Goal: Transaction & Acquisition: Purchase product/service

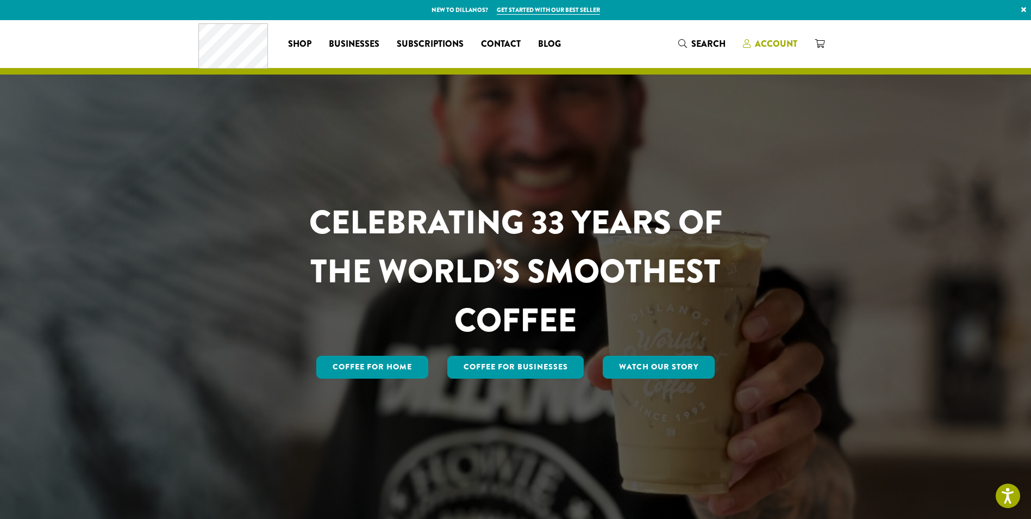
click at [787, 40] on span "Account" at bounding box center [776, 44] width 42 height 13
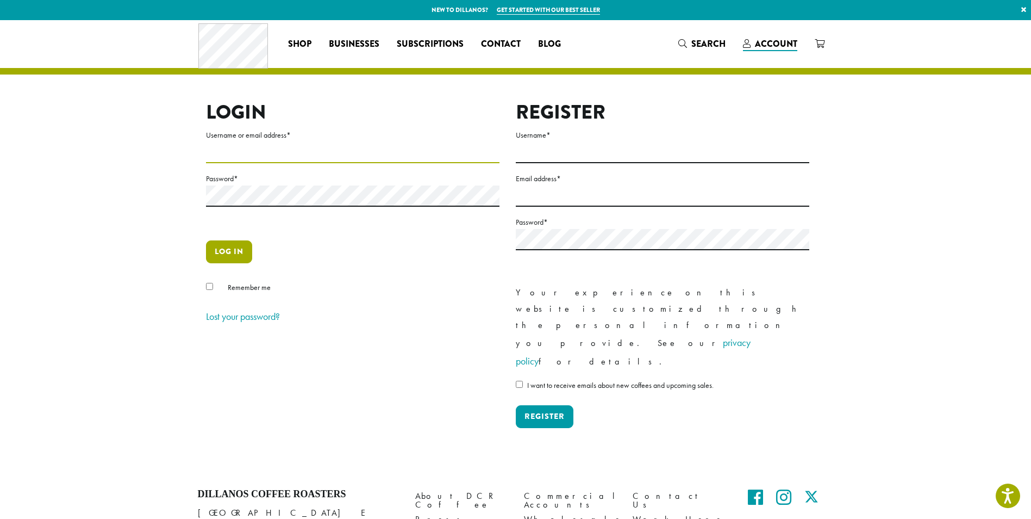
type input "**********"
click at [235, 250] on button "Log in" at bounding box center [229, 251] width 46 height 23
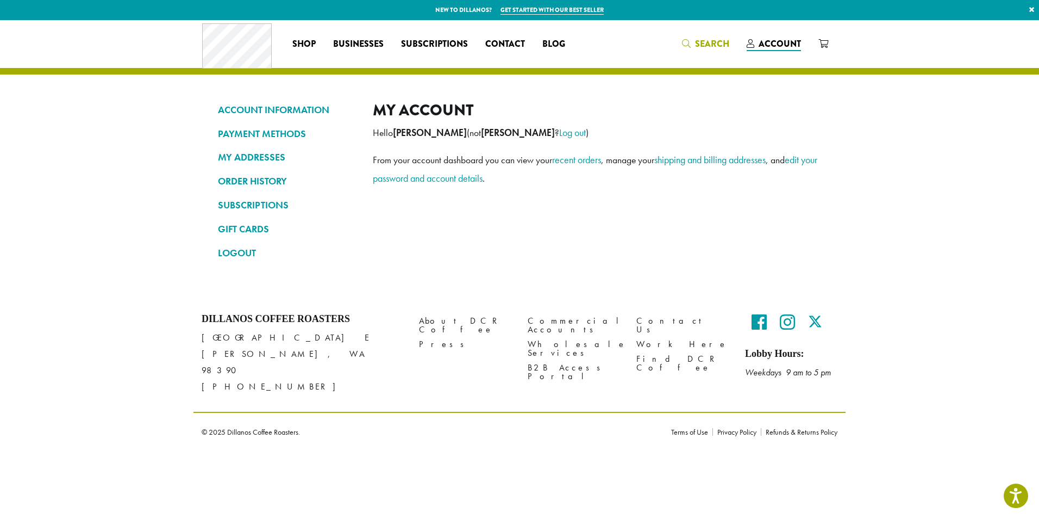
click at [695, 44] on span "Search" at bounding box center [705, 45] width 47 height 14
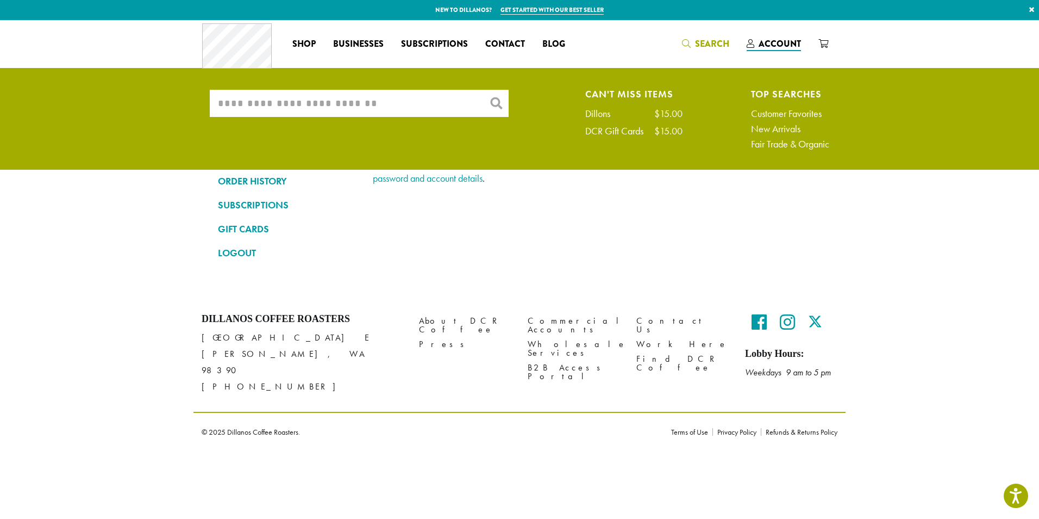
click at [377, 111] on input "What are you searching for?" at bounding box center [359, 103] width 299 height 27
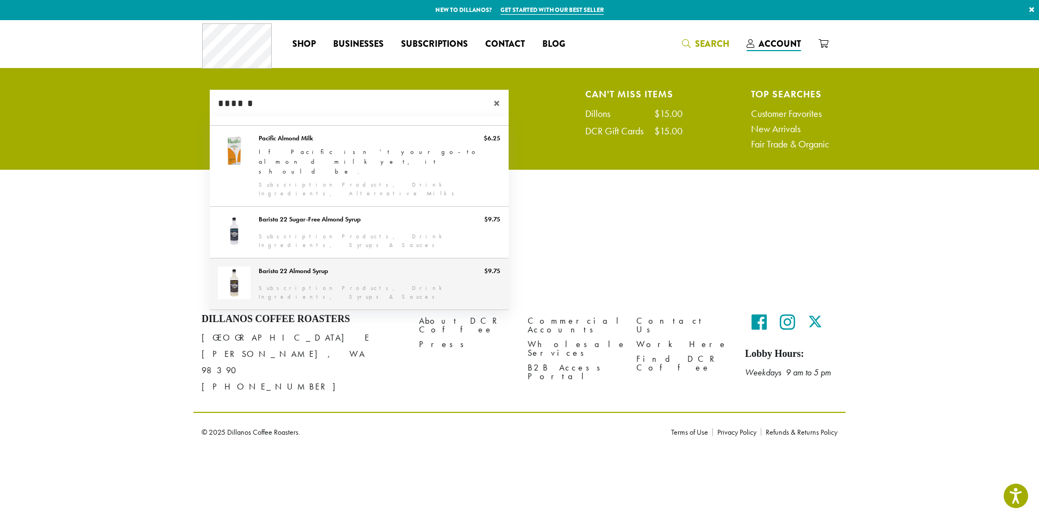
type input "******"
click at [307, 258] on link "Barista 22 Almond Syrup" at bounding box center [359, 283] width 299 height 51
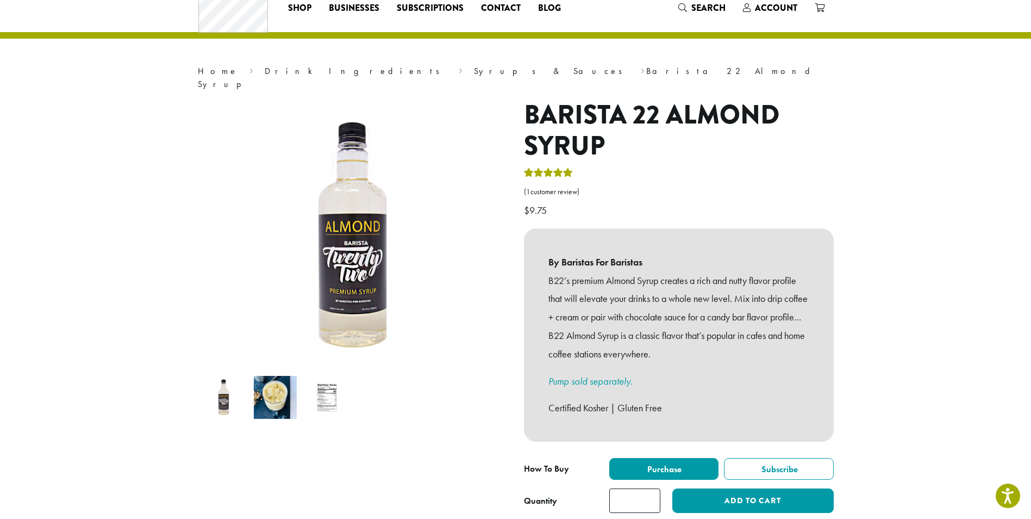
scroll to position [163, 0]
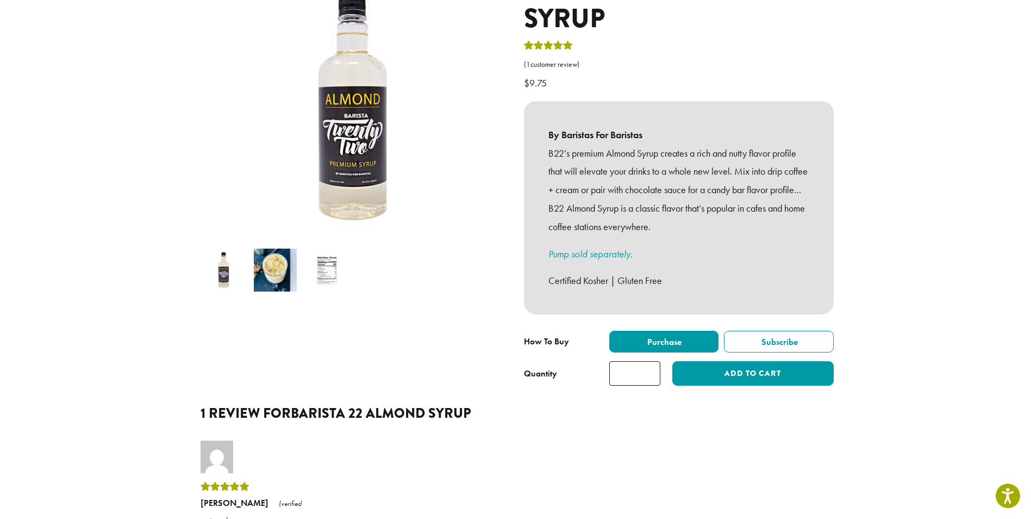
drag, startPoint x: 640, startPoint y: 366, endPoint x: 620, endPoint y: 366, distance: 20.1
click at [620, 366] on input "*" at bounding box center [634, 373] width 51 height 24
type input "*"
click at [714, 361] on button "Add to cart" at bounding box center [752, 373] width 161 height 24
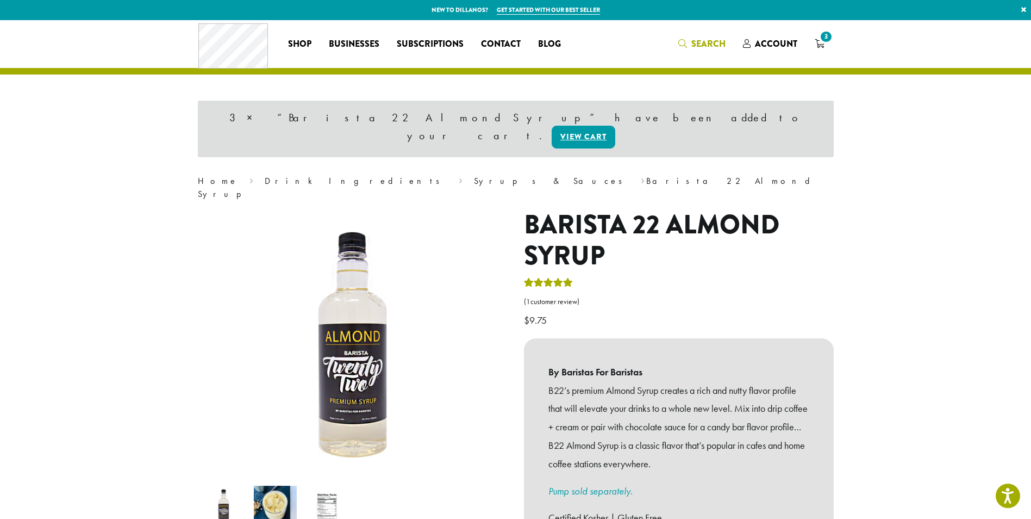
click at [692, 41] on span "Search" at bounding box center [709, 44] width 34 height 13
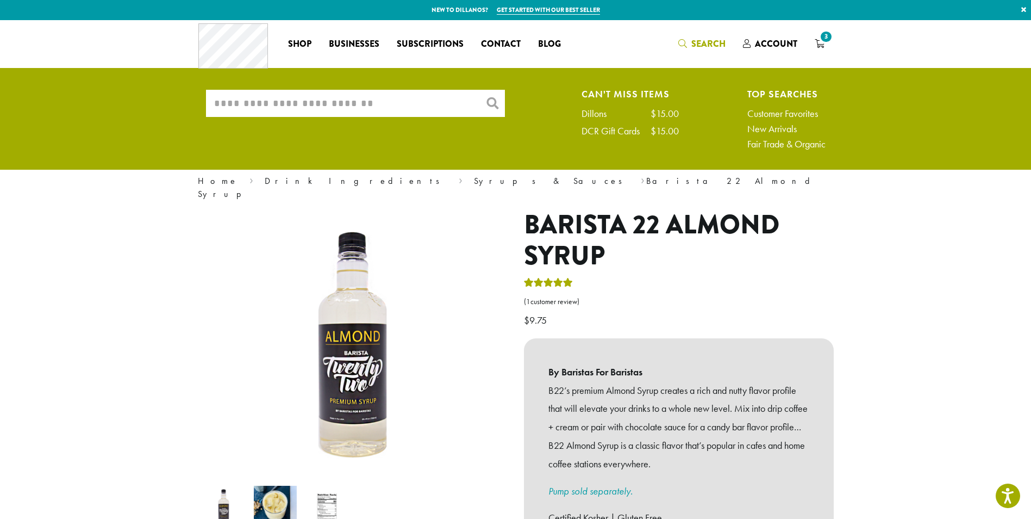
click at [384, 106] on input "What are you searching for?" at bounding box center [355, 103] width 299 height 27
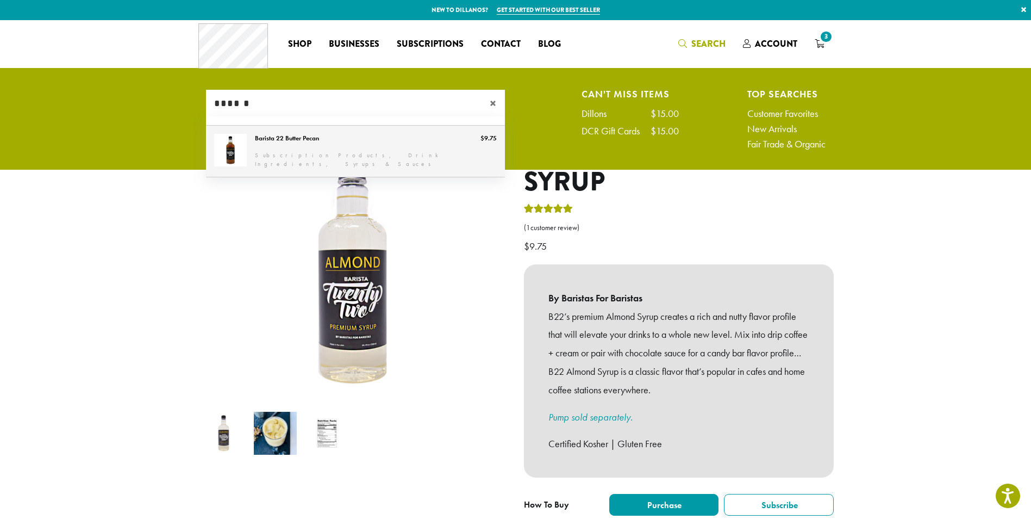
type input "******"
click at [298, 146] on link "Barista 22 Butter Pecan" at bounding box center [355, 151] width 299 height 51
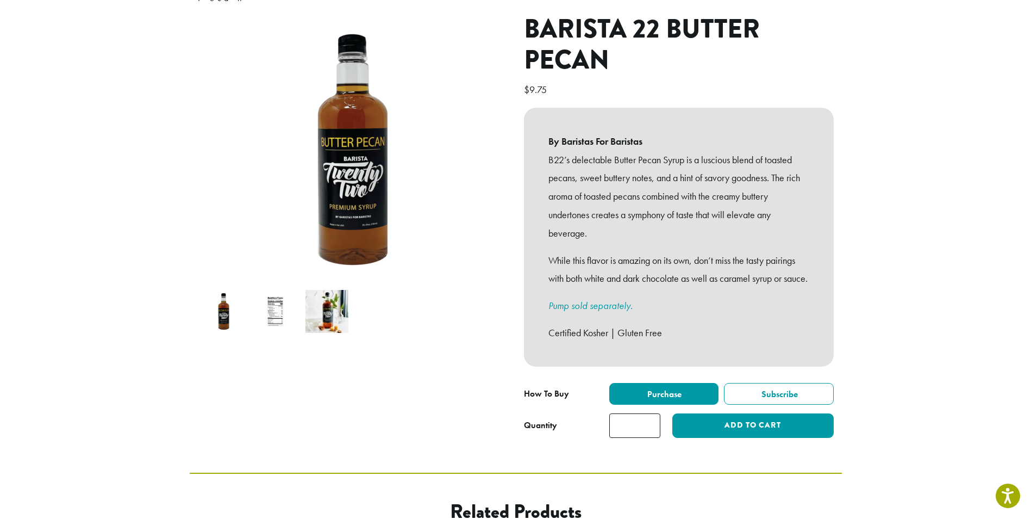
scroll to position [272, 0]
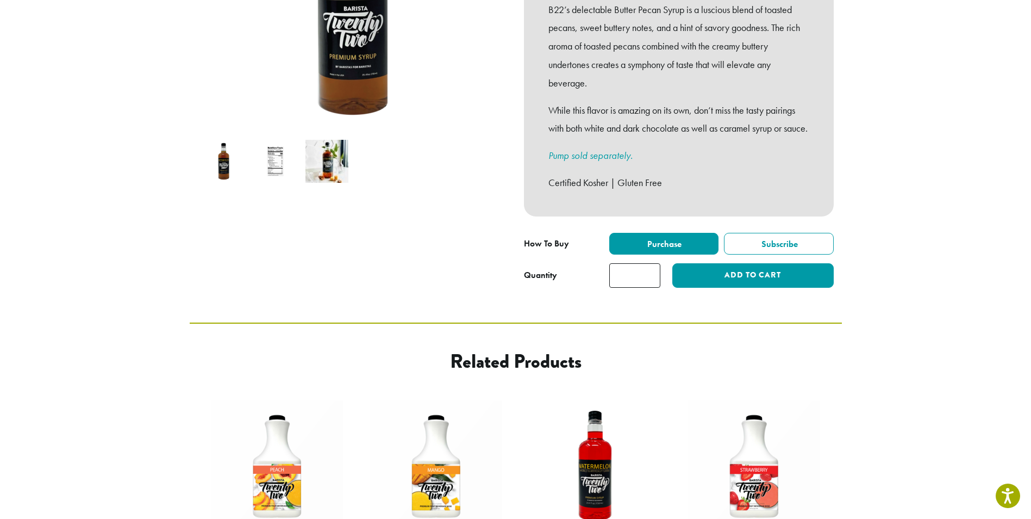
drag, startPoint x: 634, startPoint y: 278, endPoint x: 614, endPoint y: 279, distance: 19.6
click at [618, 282] on input "*" at bounding box center [634, 275] width 51 height 24
type input "*"
click at [780, 278] on button "Add to cart" at bounding box center [752, 275] width 161 height 24
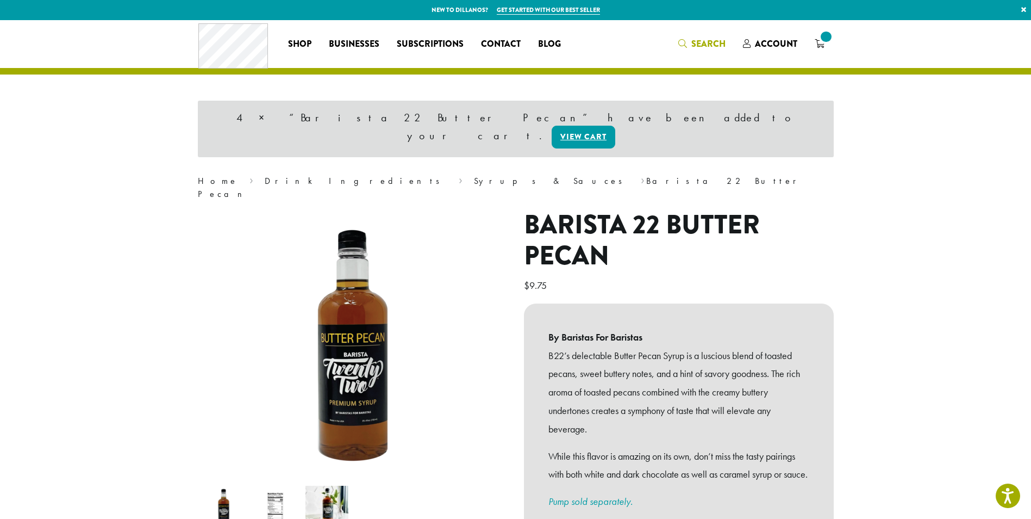
click at [688, 35] on link "Search" at bounding box center [702, 44] width 65 height 18
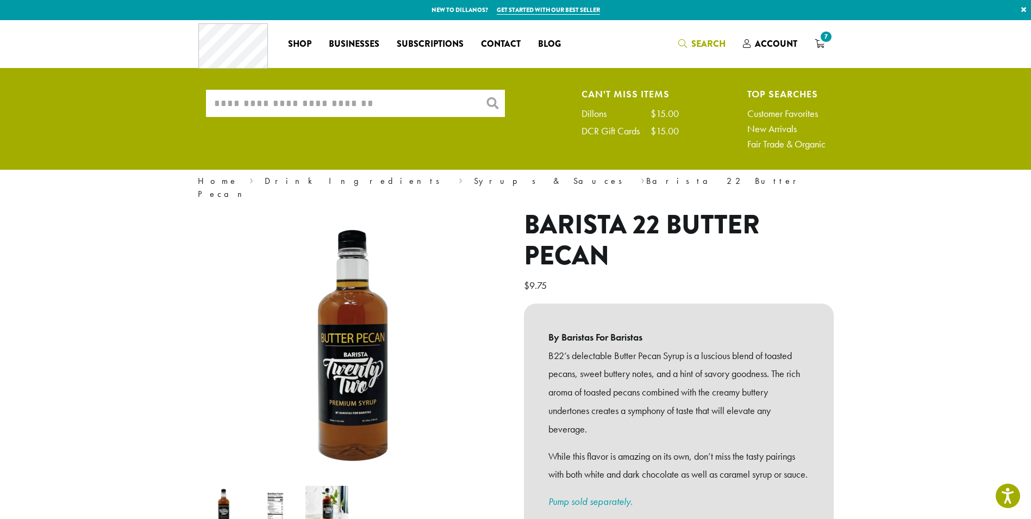
click at [433, 104] on input "What are you searching for?" at bounding box center [355, 103] width 299 height 27
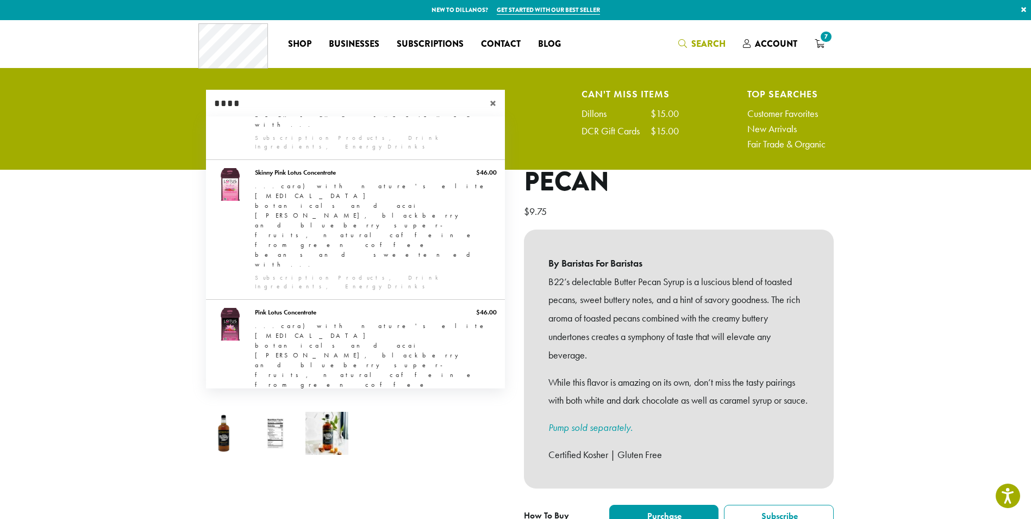
scroll to position [335, 0]
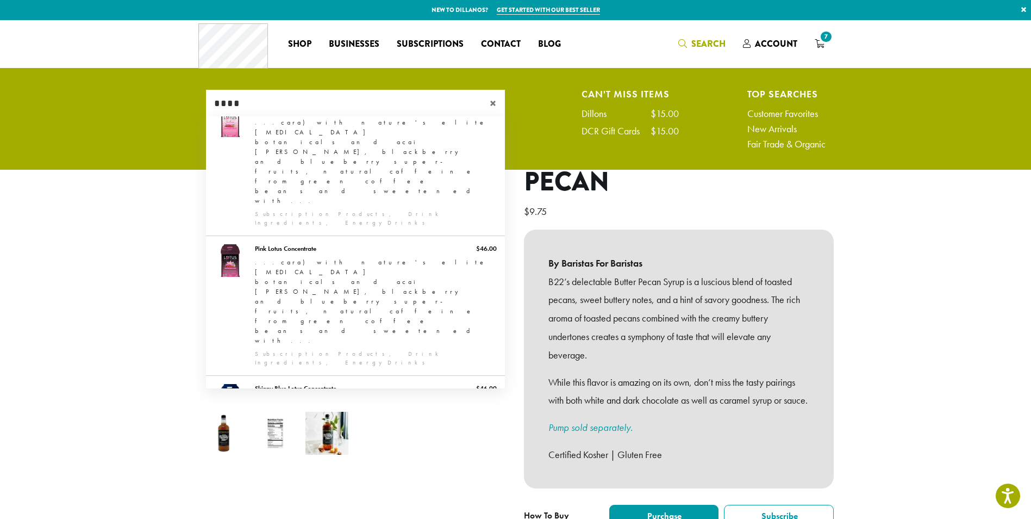
type input "****"
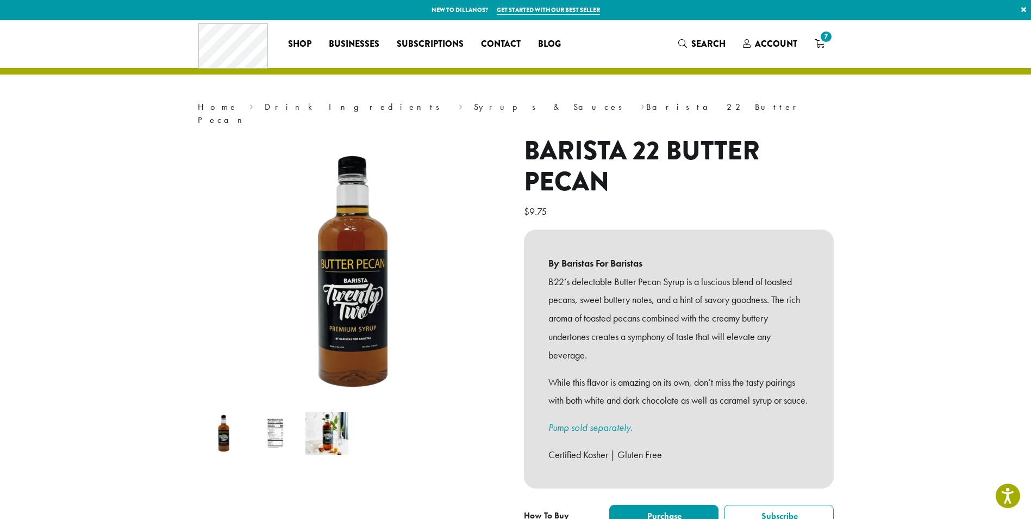
scroll to position [272, 0]
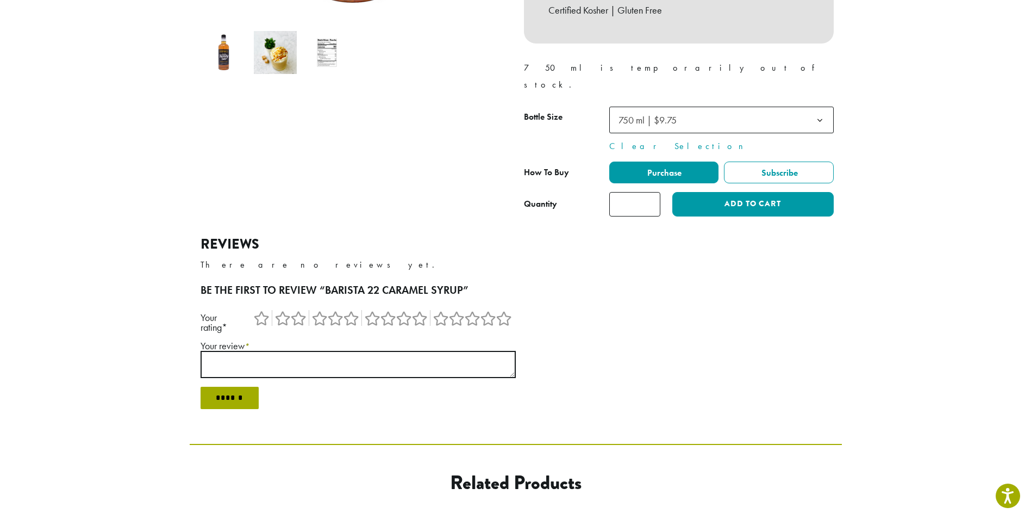
drag, startPoint x: 637, startPoint y: 175, endPoint x: 611, endPoint y: 180, distance: 26.5
click at [611, 192] on input "*" at bounding box center [634, 204] width 51 height 24
type input "**"
click at [717, 192] on button "Add to cart" at bounding box center [752, 204] width 161 height 24
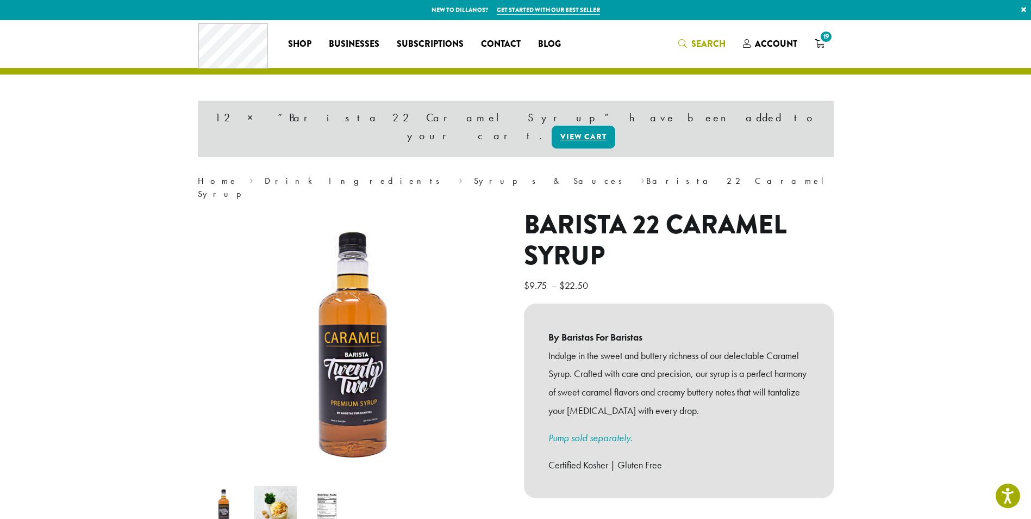
click at [683, 46] on icon "Search" at bounding box center [682, 43] width 9 height 9
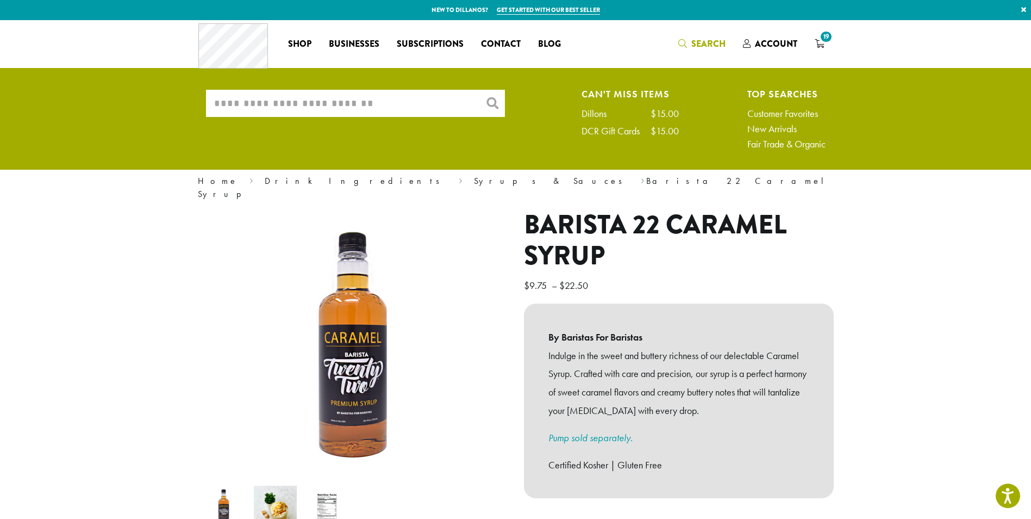
click at [394, 108] on input "What are you searching for?" at bounding box center [355, 103] width 299 height 27
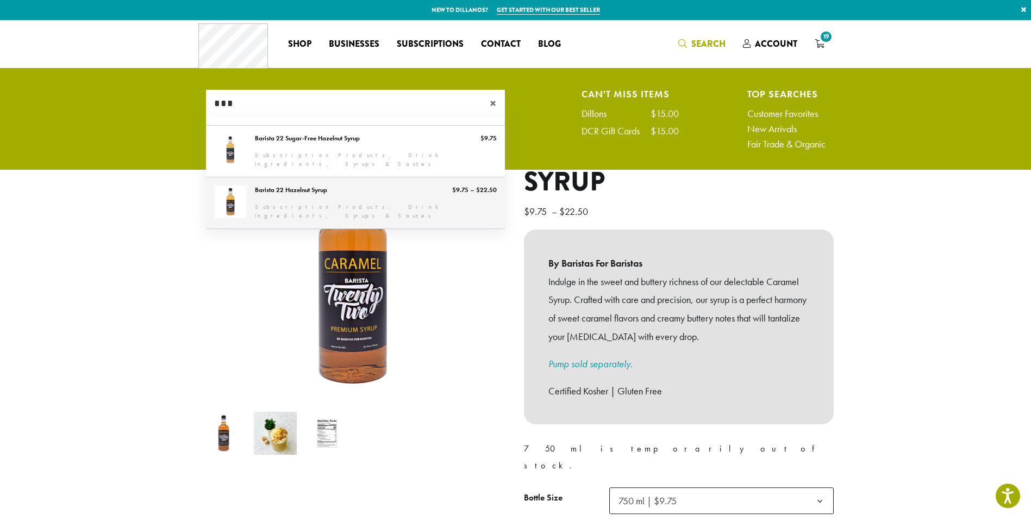
type input "***"
click at [303, 186] on link "Barista 22 Hazelnut Syrup" at bounding box center [355, 202] width 299 height 51
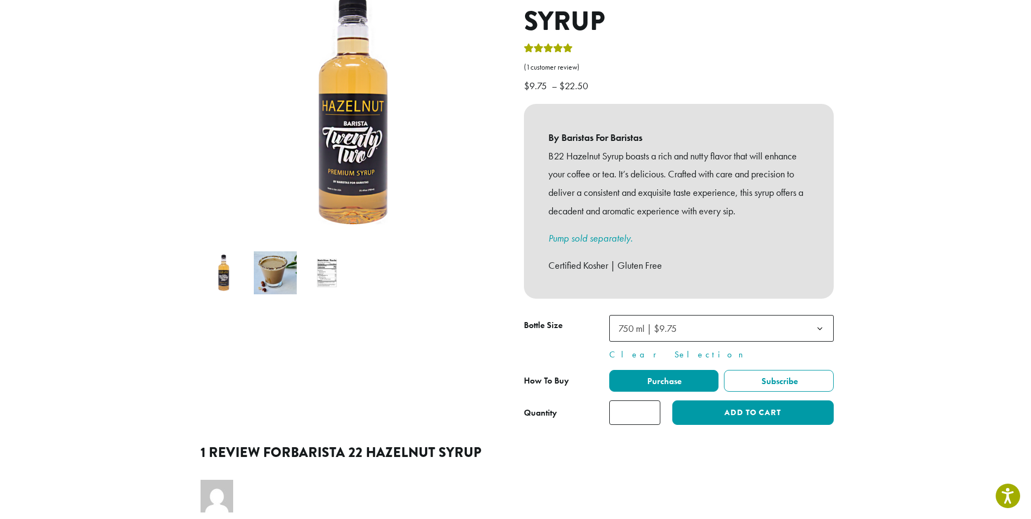
scroll to position [163, 0]
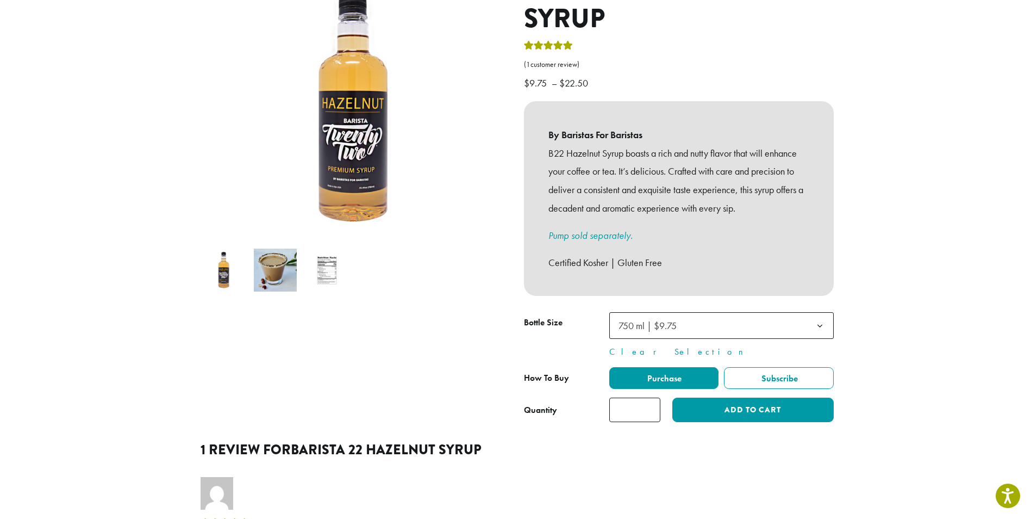
drag, startPoint x: 638, startPoint y: 395, endPoint x: 607, endPoint y: 402, distance: 31.7
click at [616, 398] on input "*" at bounding box center [634, 409] width 51 height 24
type input "*"
click at [724, 397] on button "Add to cart" at bounding box center [752, 409] width 161 height 24
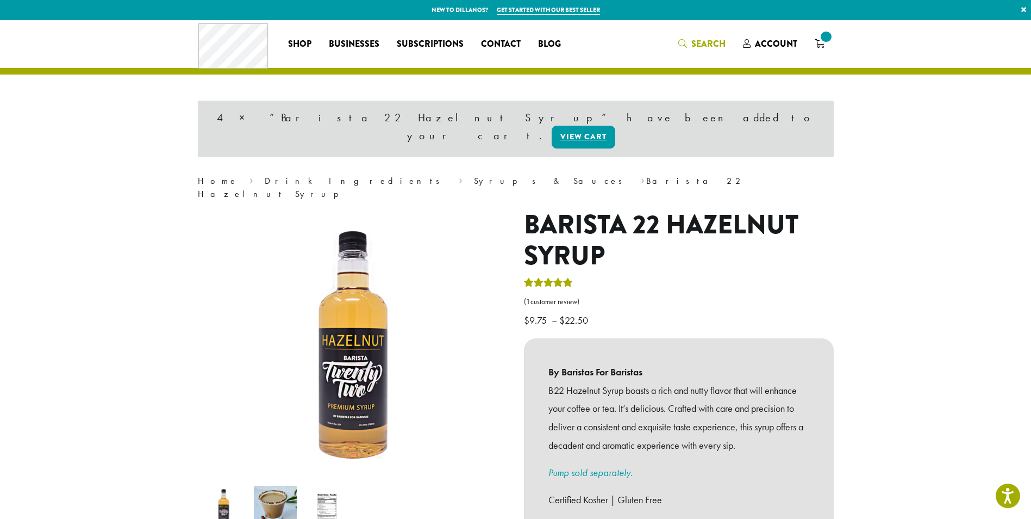
click at [711, 44] on span "Search" at bounding box center [709, 44] width 34 height 13
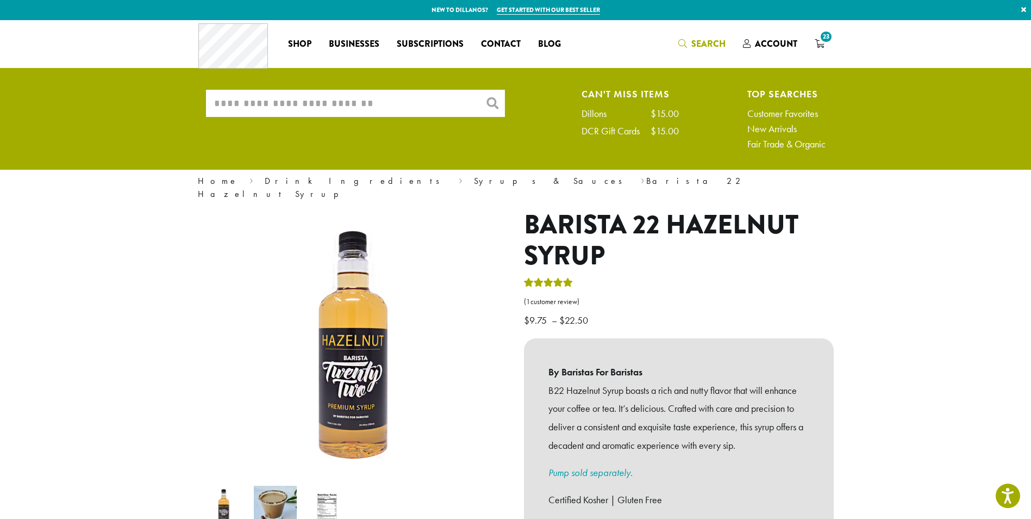
click at [393, 102] on input "What are you searching for?" at bounding box center [355, 103] width 299 height 27
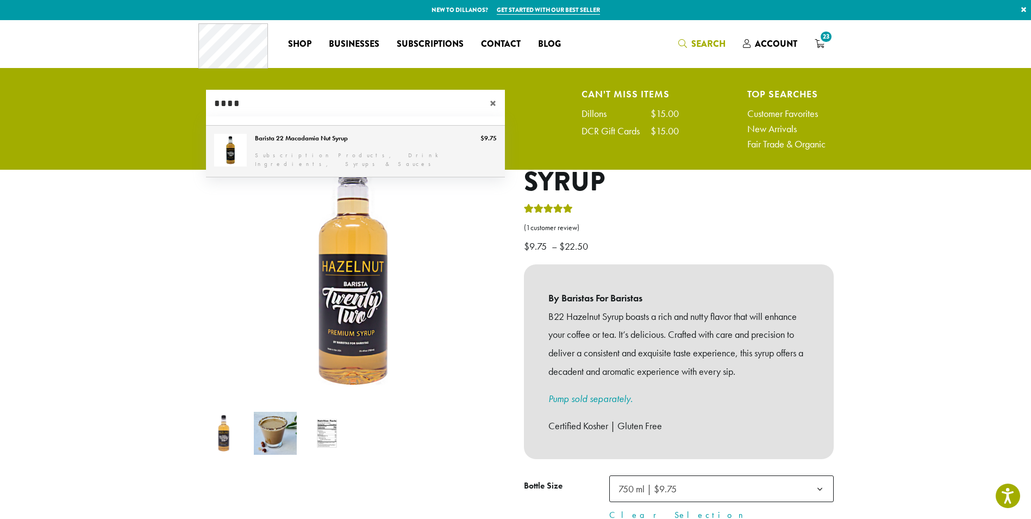
type input "****"
click at [316, 138] on link "Barista 22 Macadamia Nut Syrup" at bounding box center [355, 151] width 299 height 51
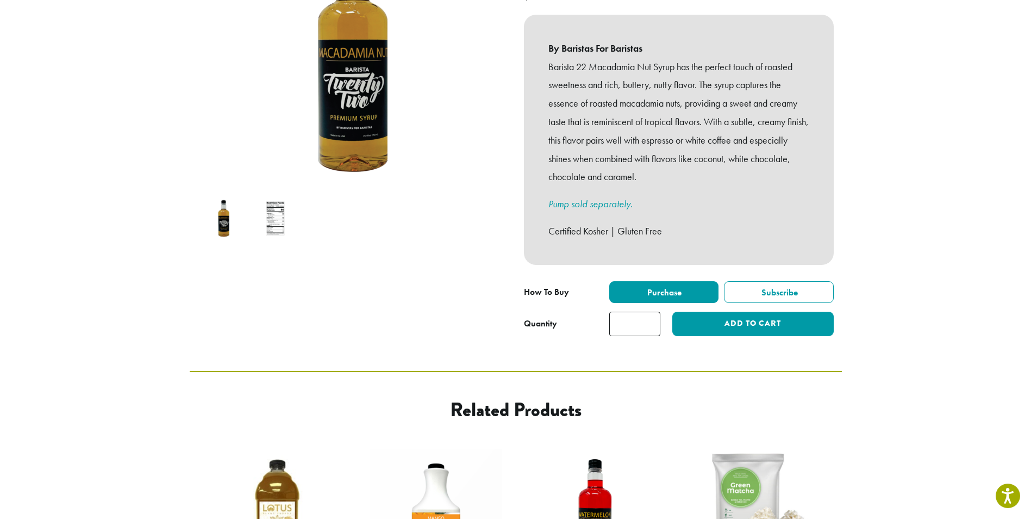
scroll to position [217, 0]
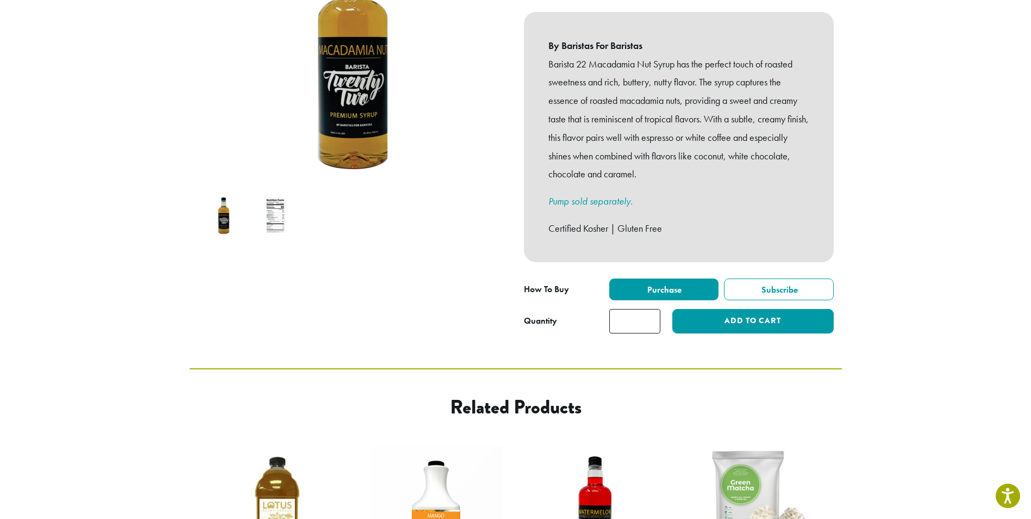
drag, startPoint x: 638, startPoint y: 308, endPoint x: 609, endPoint y: 310, distance: 28.9
click at [609, 310] on input "*" at bounding box center [634, 321] width 51 height 24
type input "*"
click at [672, 309] on button "Add to cart" at bounding box center [752, 321] width 161 height 24
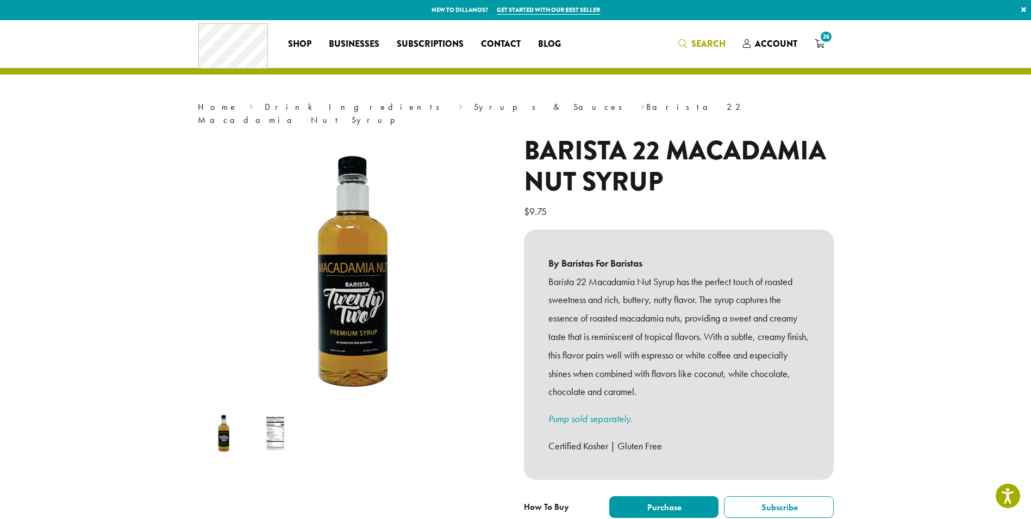
click at [705, 38] on span "Search" at bounding box center [709, 44] width 34 height 13
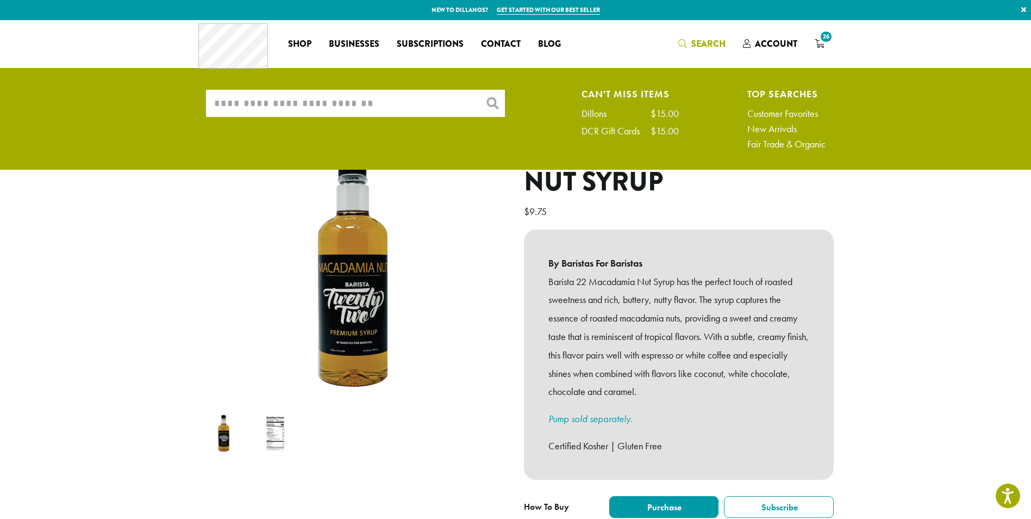
click at [352, 107] on input "What are you searching for?" at bounding box center [355, 103] width 299 height 27
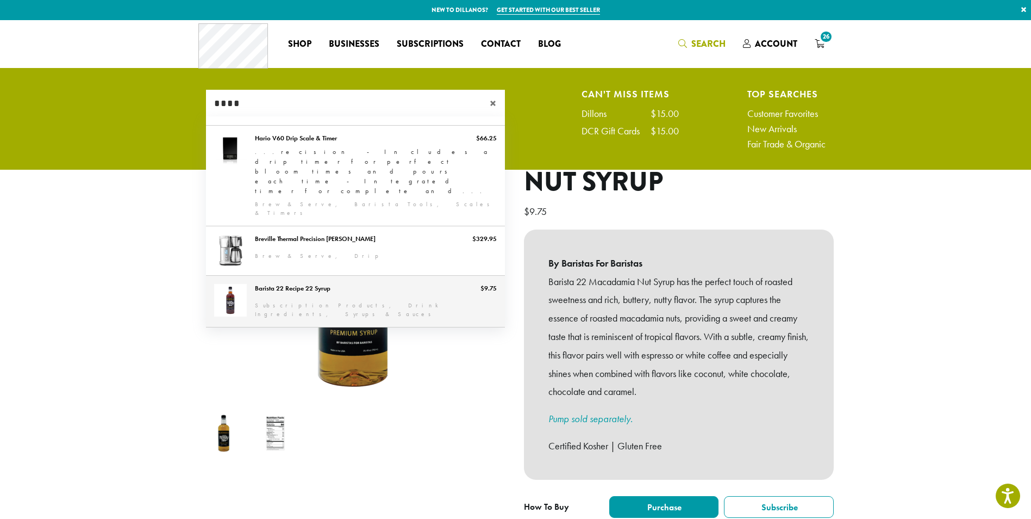
type input "****"
click at [327, 276] on link "Barista 22 Recipe 22 Syrup" at bounding box center [355, 301] width 299 height 51
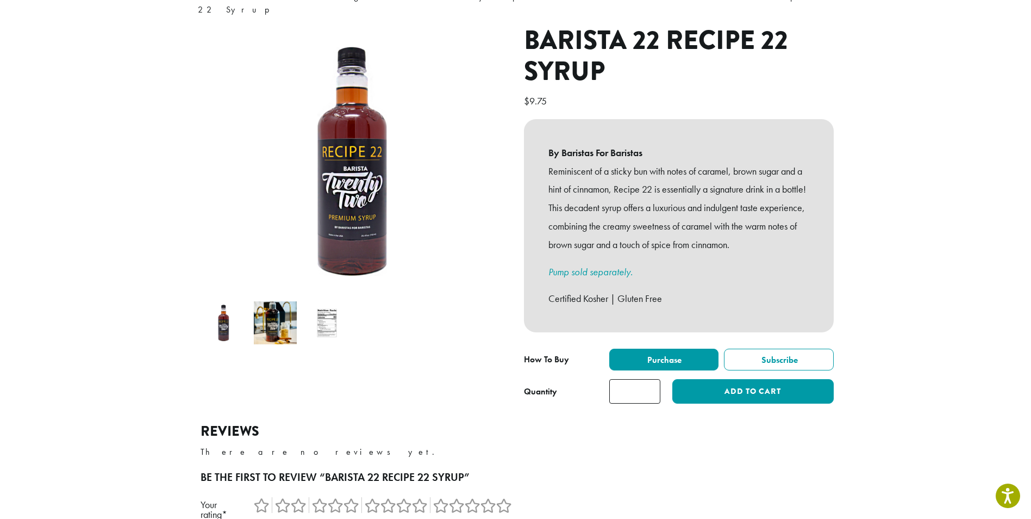
scroll to position [272, 0]
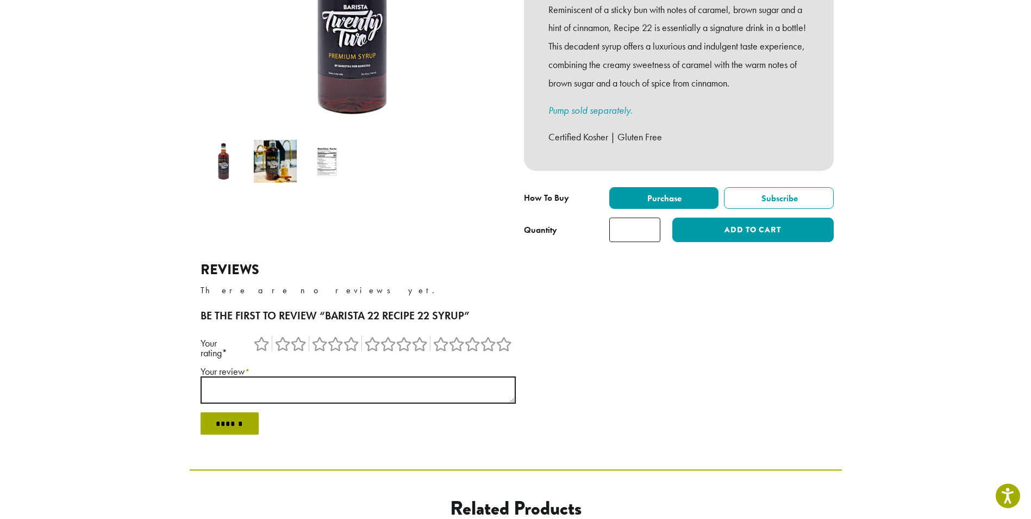
drag, startPoint x: 624, startPoint y: 217, endPoint x: 591, endPoint y: 223, distance: 32.6
click at [593, 223] on div "**********" at bounding box center [679, 214] width 310 height 55
type input "*"
click at [695, 221] on button "Add to cart" at bounding box center [752, 229] width 161 height 24
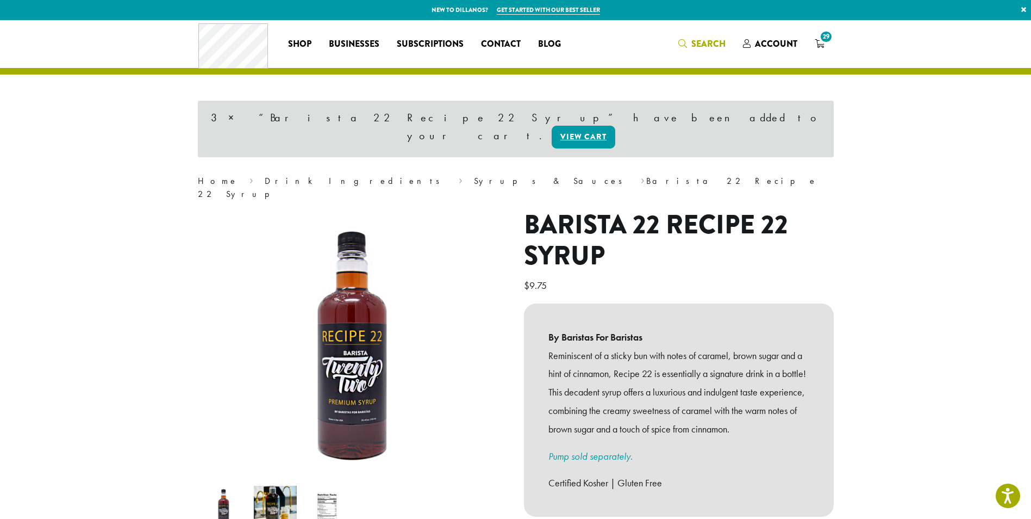
click at [708, 36] on link "Search" at bounding box center [702, 44] width 65 height 18
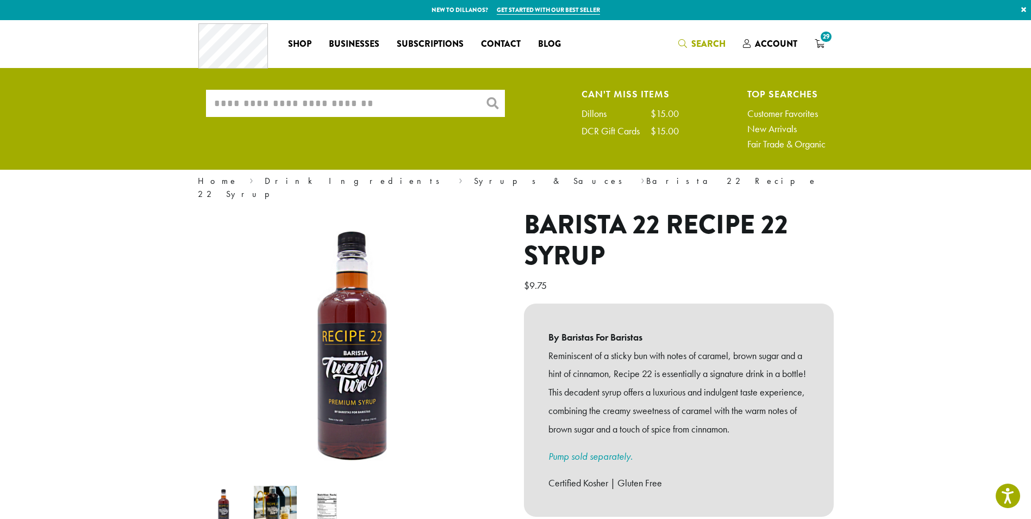
click at [322, 110] on input "What are you searching for?" at bounding box center [355, 103] width 299 height 27
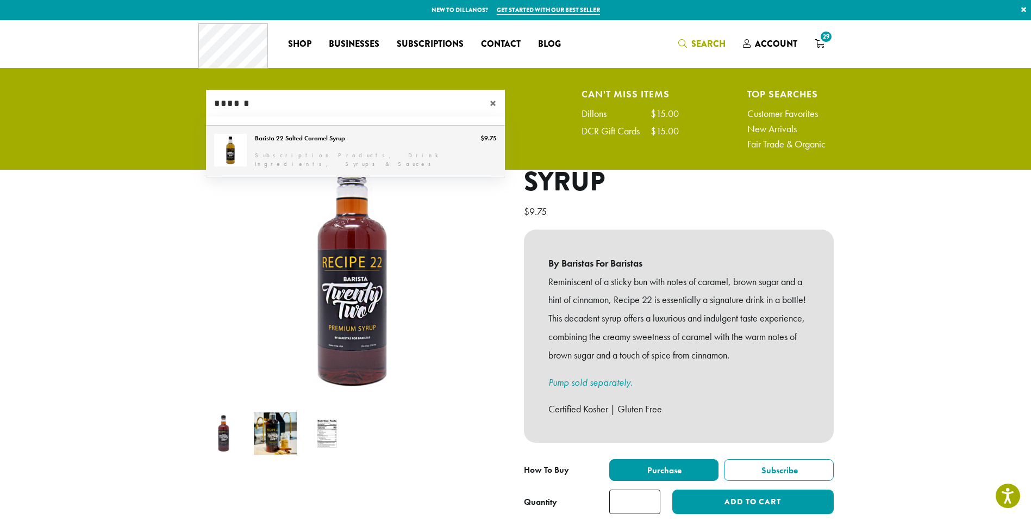
type input "******"
click at [317, 139] on link "Barista 22 Salted Caramel Syrup" at bounding box center [355, 151] width 299 height 51
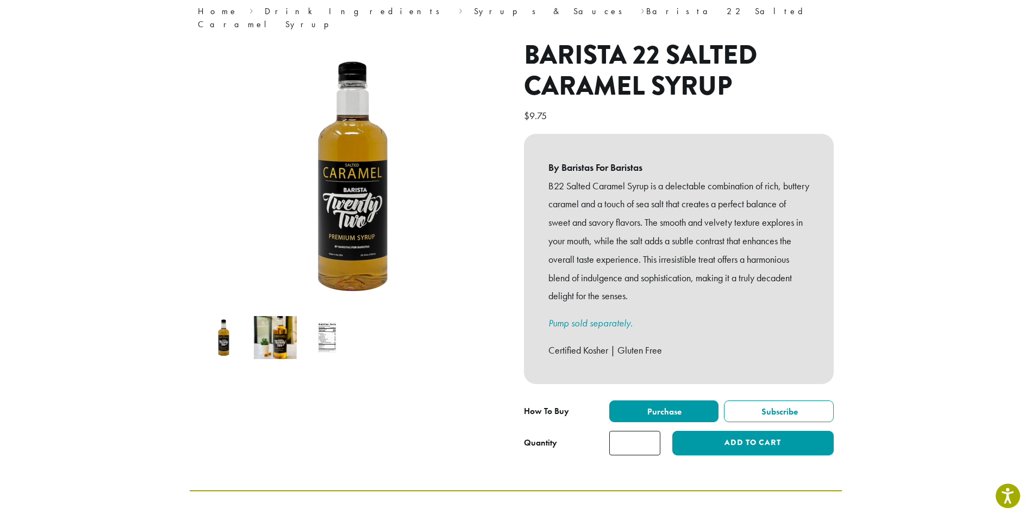
scroll to position [217, 0]
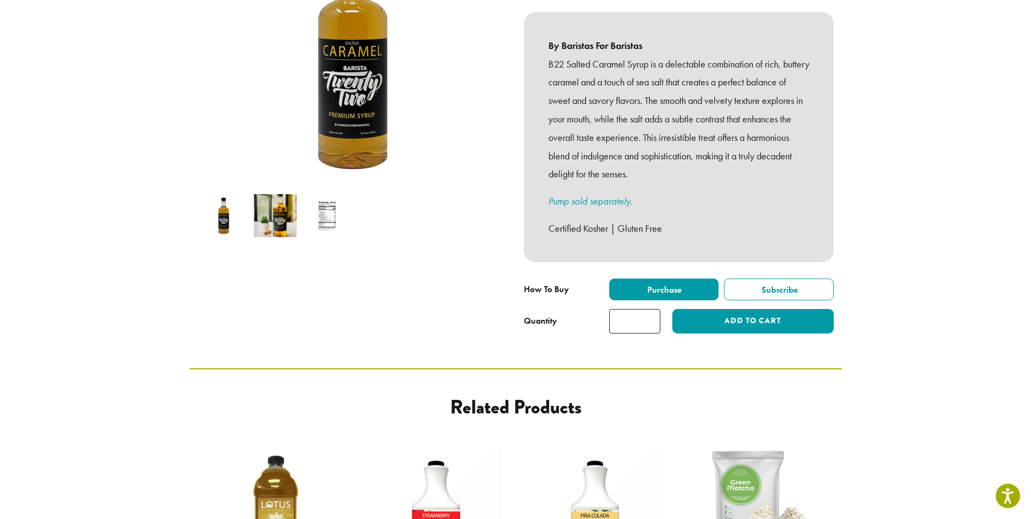
drag, startPoint x: 636, startPoint y: 312, endPoint x: 603, endPoint y: 313, distance: 32.6
click at [609, 313] on input "*" at bounding box center [634, 321] width 51 height 24
type input "*"
click at [803, 309] on button "Add to cart" at bounding box center [752, 321] width 161 height 24
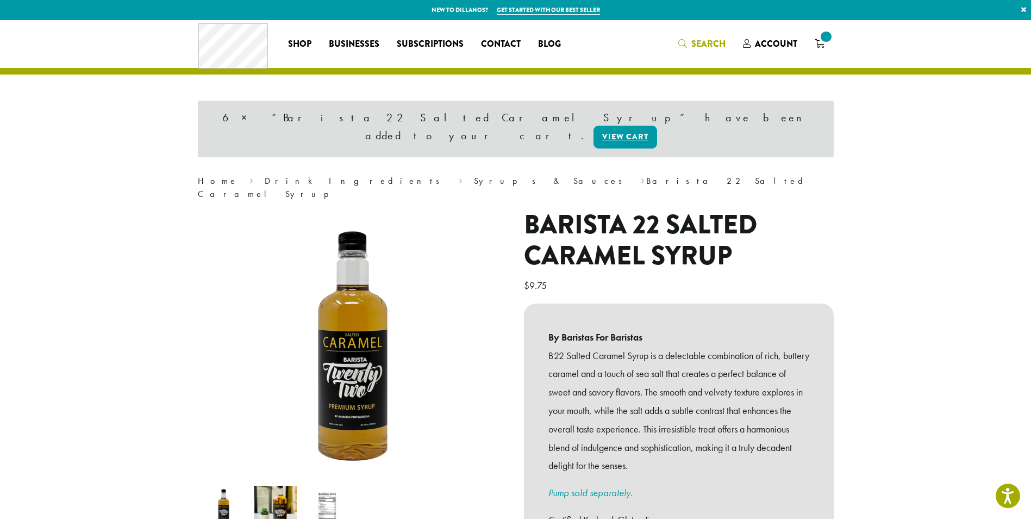
click at [699, 41] on span "Search" at bounding box center [709, 44] width 34 height 13
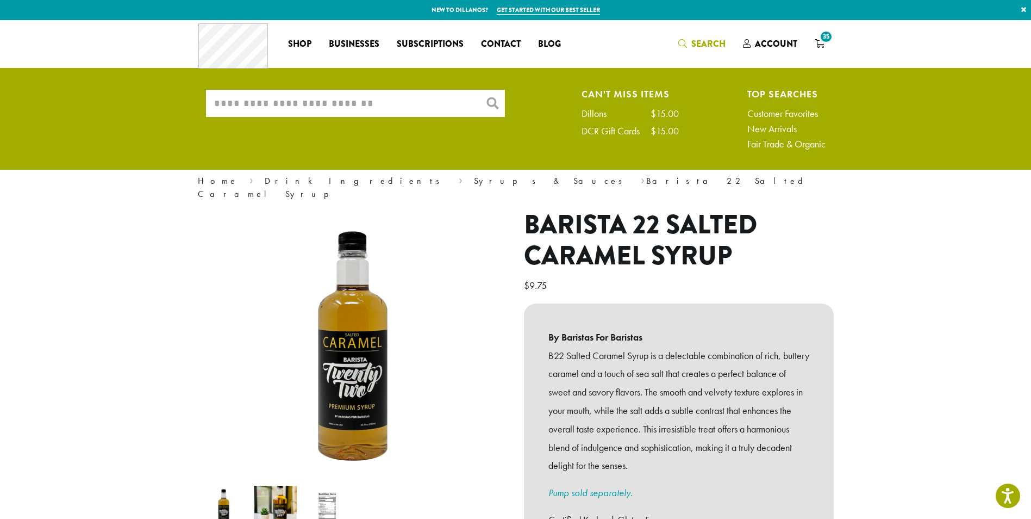
click at [438, 104] on input "What are you searching for?" at bounding box center [355, 103] width 299 height 27
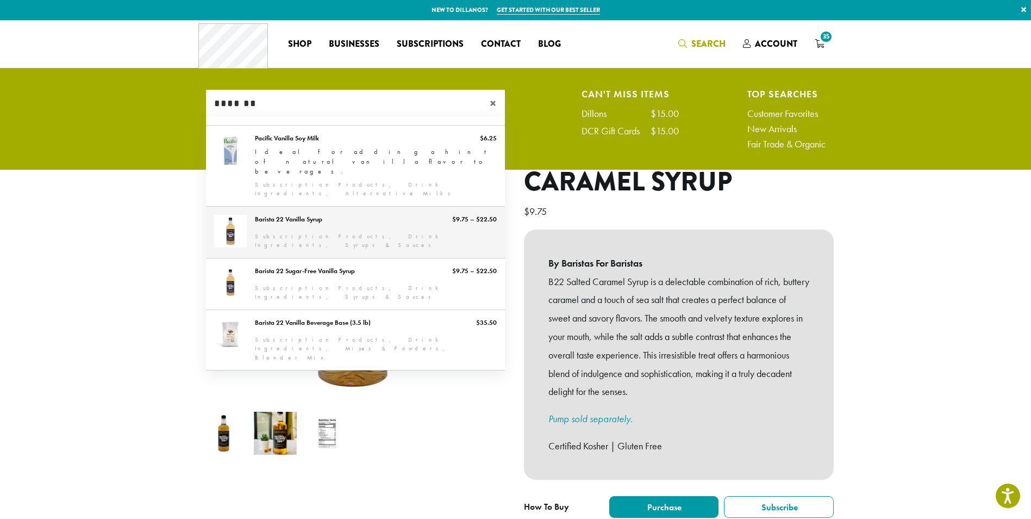
type input "*******"
click at [316, 207] on link "Barista 22 Vanilla Syrup" at bounding box center [355, 232] width 299 height 51
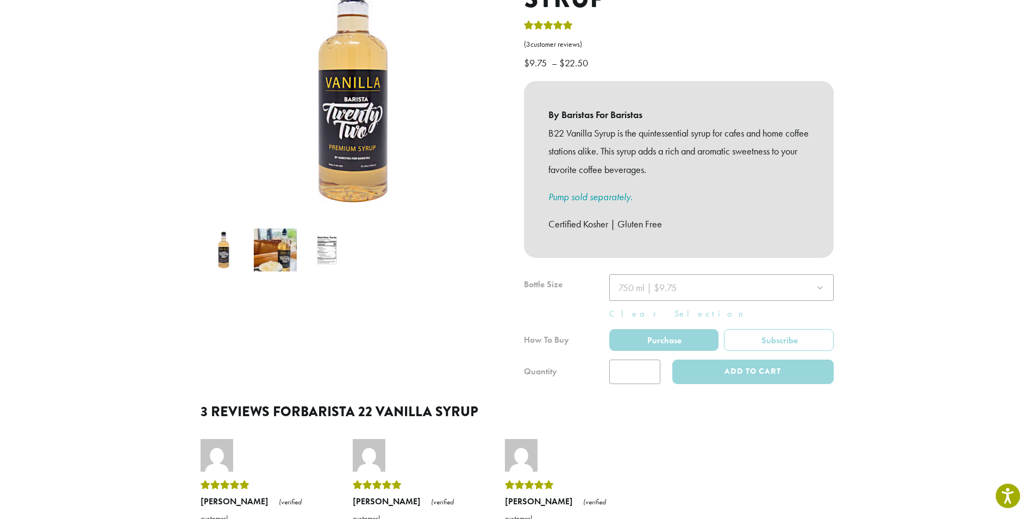
scroll to position [217, 0]
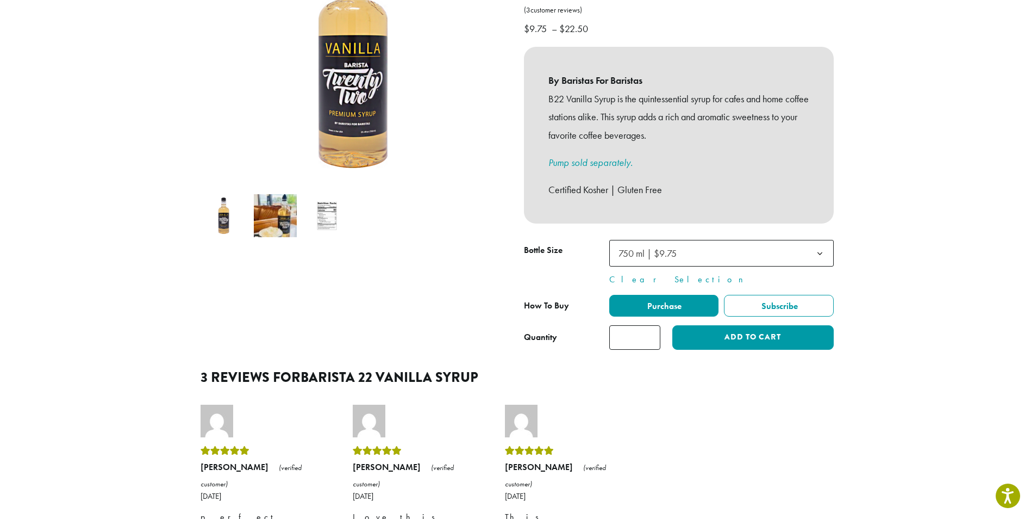
drag, startPoint x: 637, startPoint y: 321, endPoint x: 602, endPoint y: 322, distance: 34.8
click at [604, 325] on div "Quantity Barista 22 Vanilla Syrup quantity * Add to cart" at bounding box center [679, 337] width 310 height 24
type input "*"
click at [757, 330] on button "Add to cart" at bounding box center [752, 337] width 161 height 24
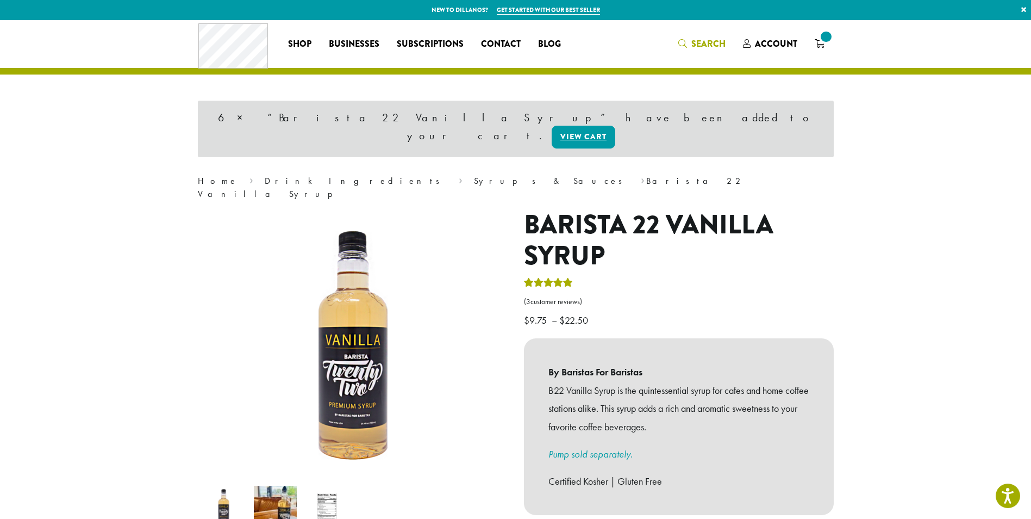
click at [703, 45] on span "Search" at bounding box center [709, 44] width 34 height 13
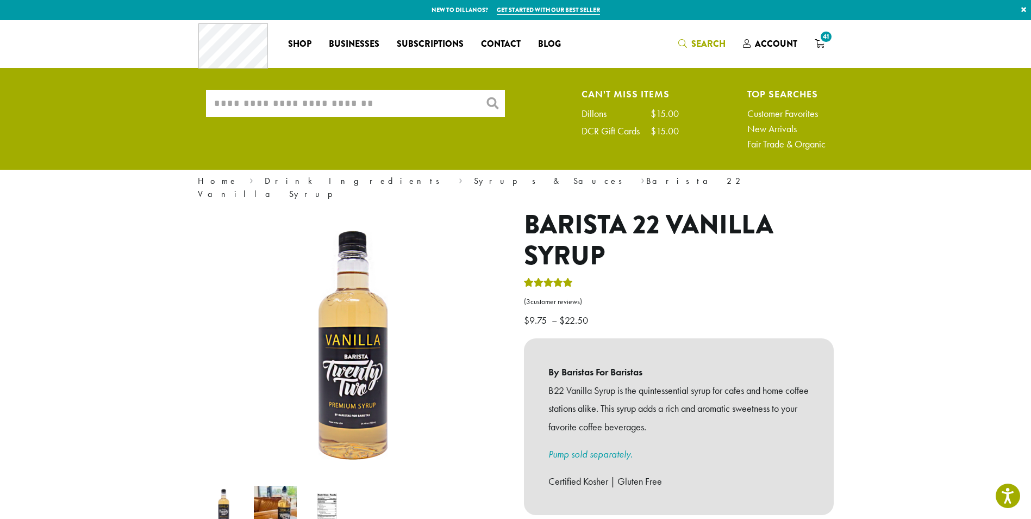
click at [373, 100] on input "What are you searching for?" at bounding box center [355, 103] width 299 height 27
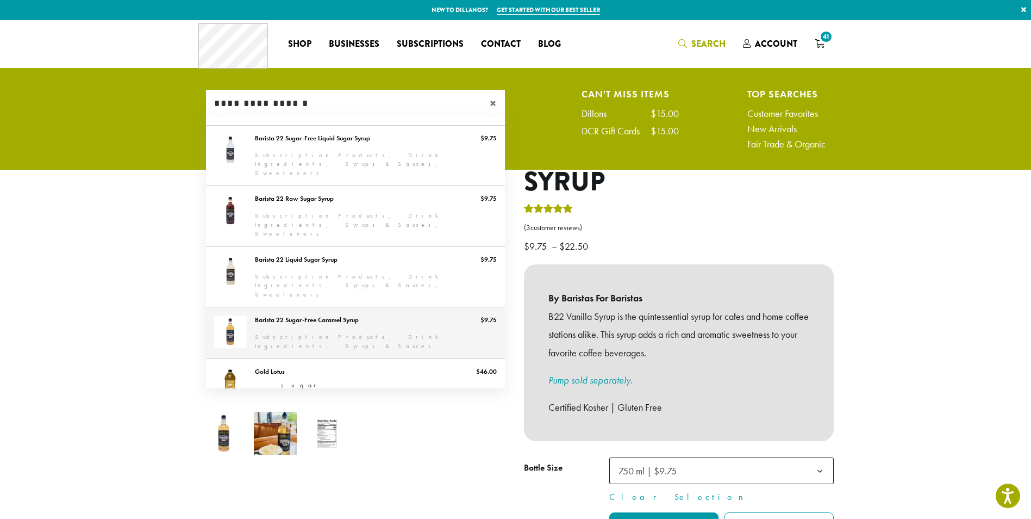
type input "**********"
click at [302, 307] on link "Barista 22 Sugar-Free Caramel Syrup" at bounding box center [355, 332] width 299 height 51
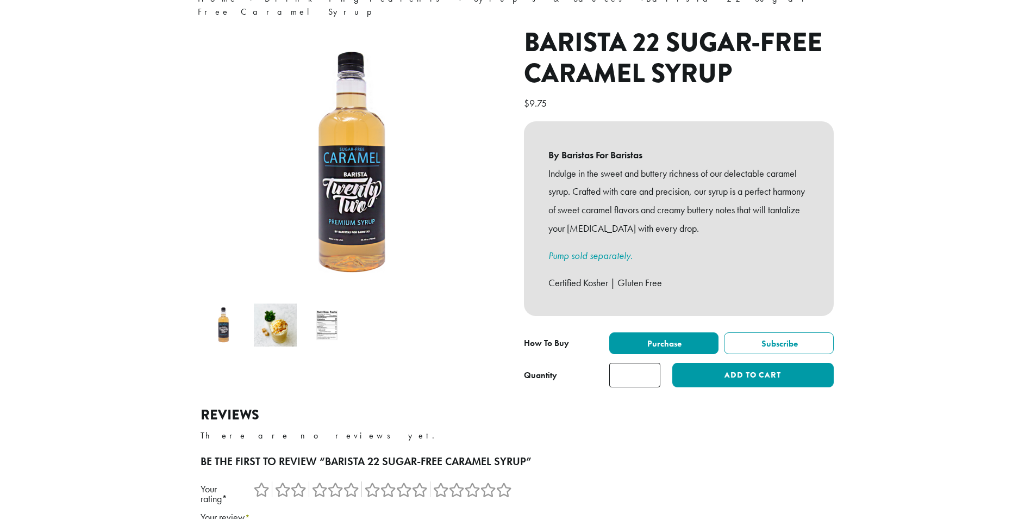
scroll to position [109, 0]
drag, startPoint x: 637, startPoint y: 359, endPoint x: 600, endPoint y: 373, distance: 39.6
click at [600, 373] on div "**********" at bounding box center [679, 359] width 310 height 55
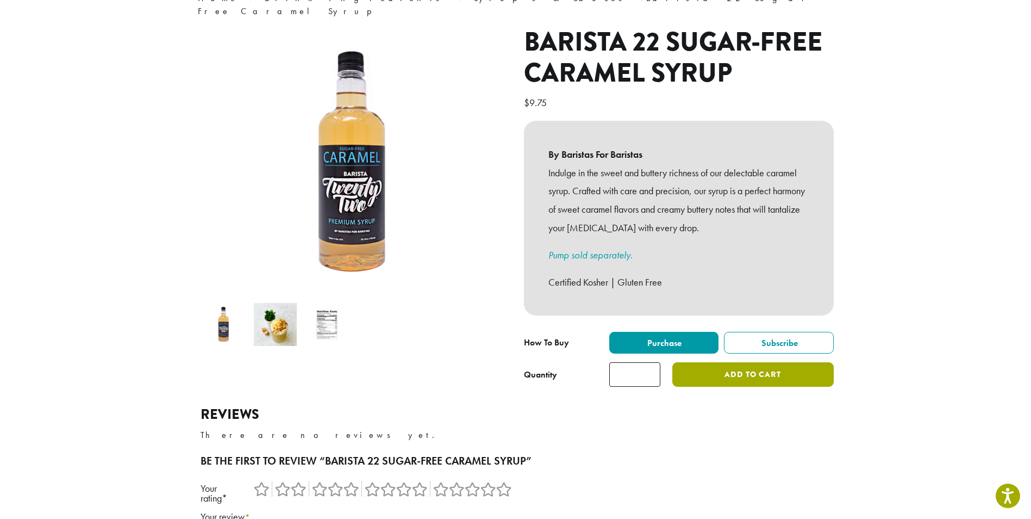
type input "*"
click at [719, 364] on button "Add to cart" at bounding box center [752, 374] width 161 height 24
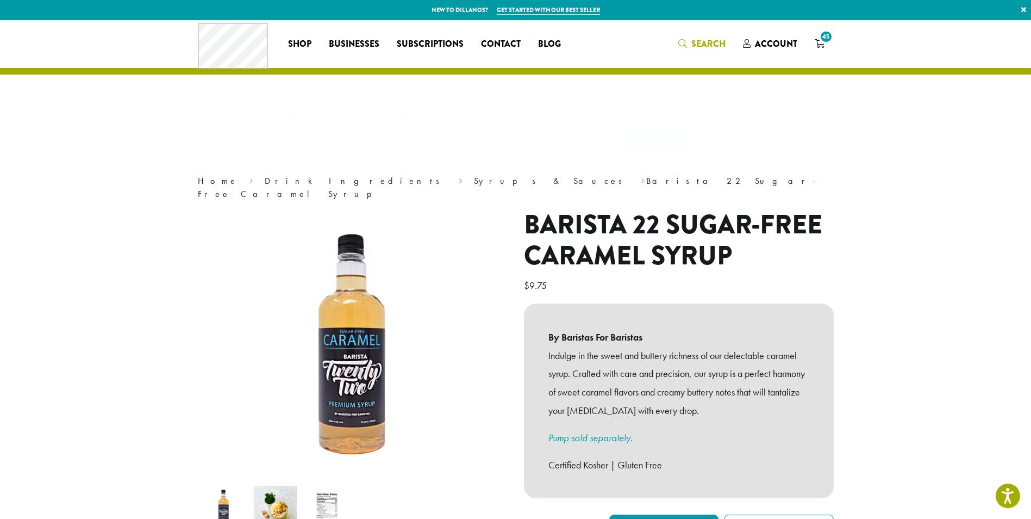
drag, startPoint x: 712, startPoint y: 42, endPoint x: 677, endPoint y: 51, distance: 35.9
click at [711, 42] on span "Search" at bounding box center [709, 44] width 34 height 13
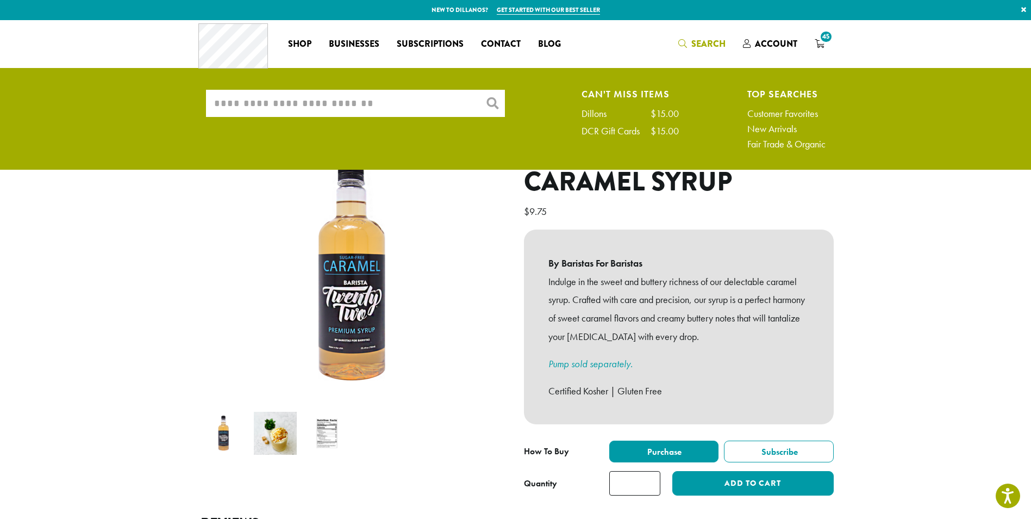
click at [364, 99] on input "What are you searching for?" at bounding box center [355, 103] width 299 height 27
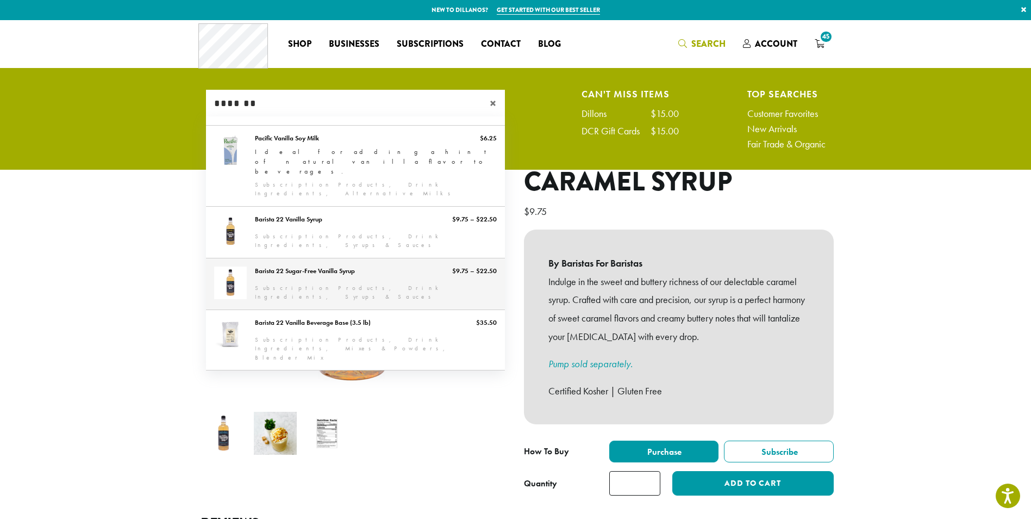
type input "*******"
click at [302, 258] on link "Barista 22 Sugar-Free Vanilla Syrup" at bounding box center [355, 283] width 299 height 51
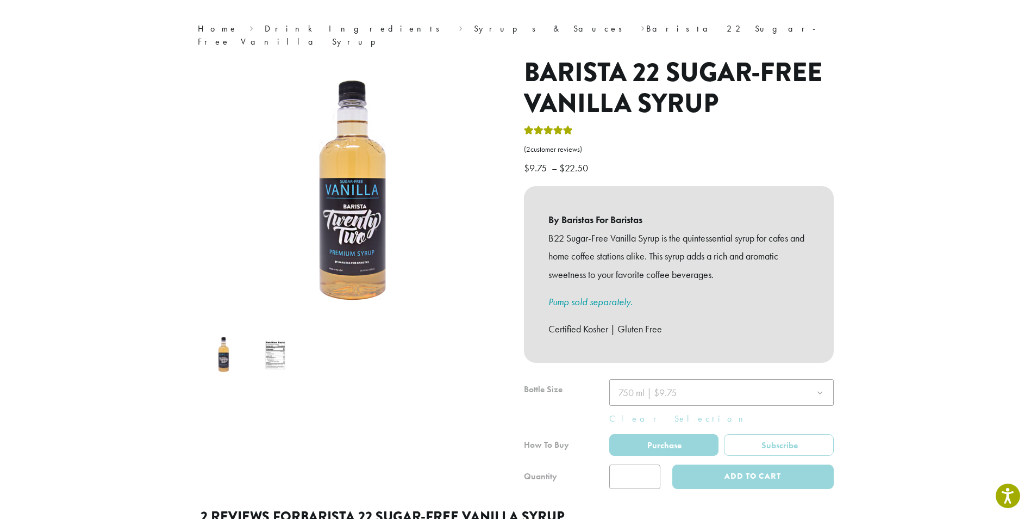
scroll to position [109, 0]
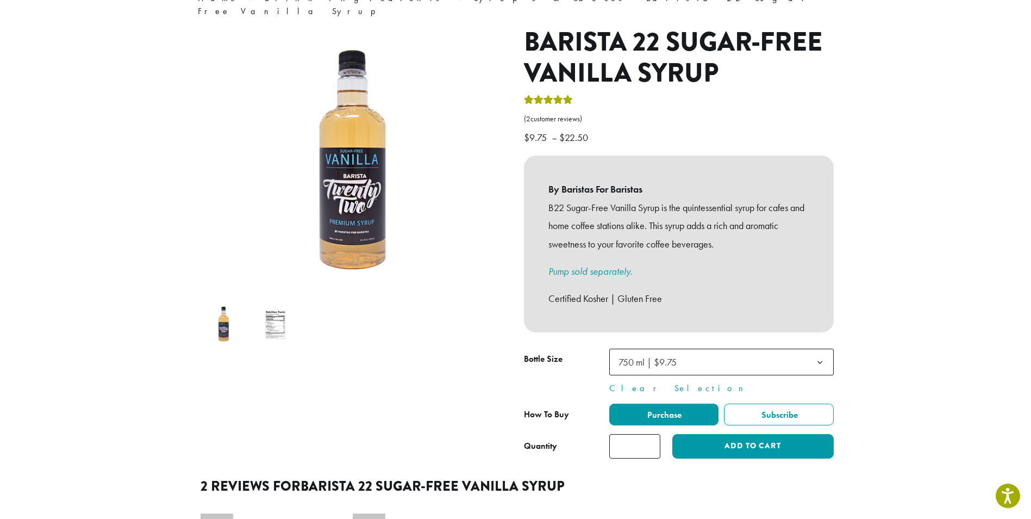
click at [625, 434] on input "*" at bounding box center [634, 446] width 51 height 24
type input "*"
click at [745, 434] on button "Add to cart" at bounding box center [752, 446] width 161 height 24
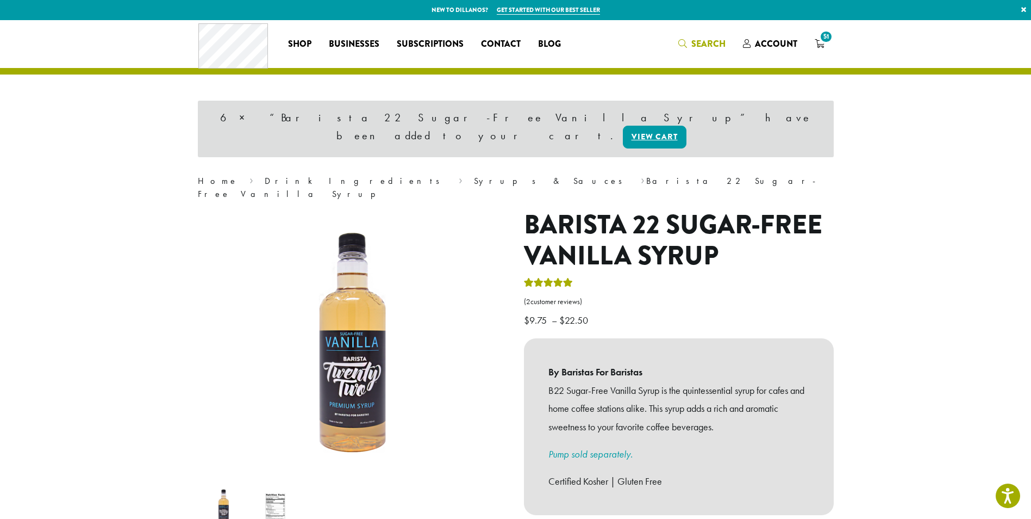
click at [687, 41] on icon "Search" at bounding box center [682, 43] width 9 height 9
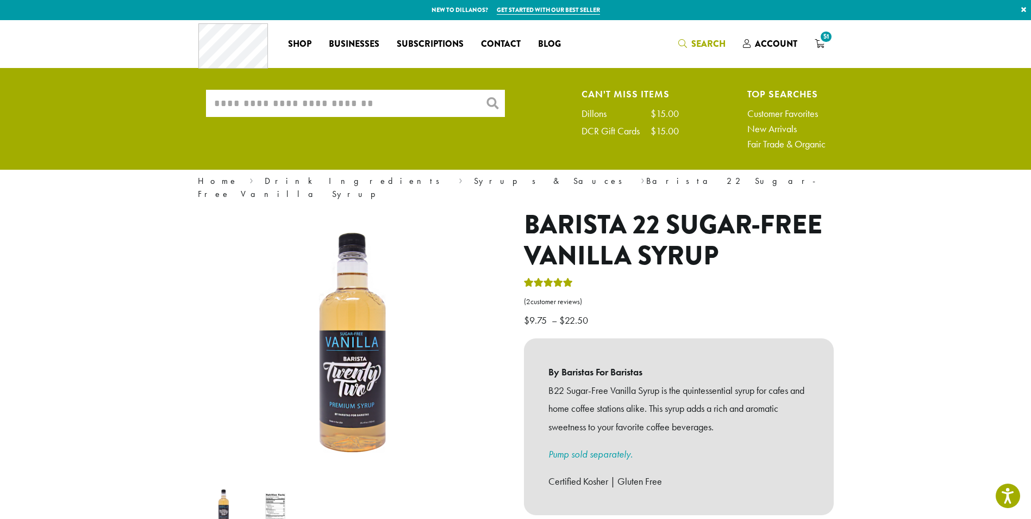
click at [401, 102] on input "What are you searching for?" at bounding box center [355, 103] width 299 height 27
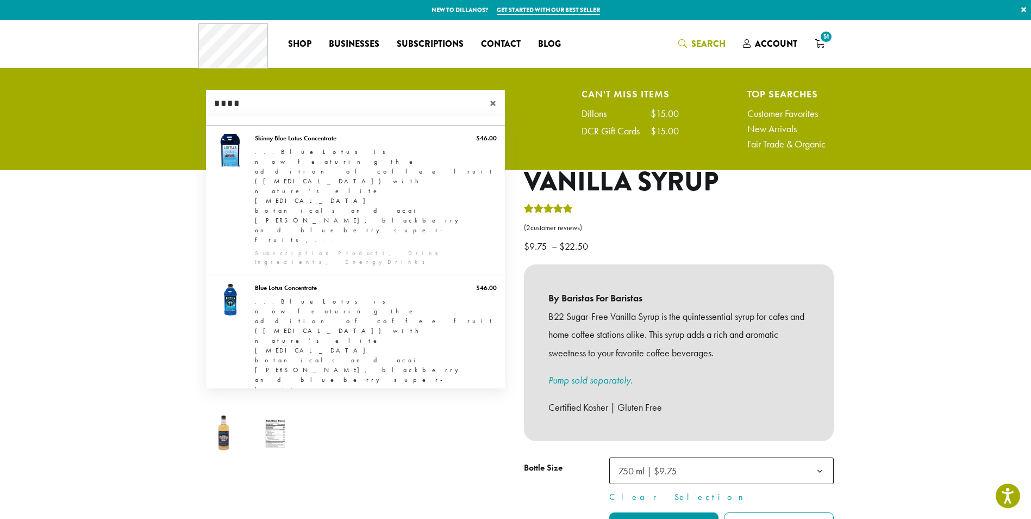
type input "****"
click at [286, 476] on link "Barista 22 Blue Raspberry Syrup" at bounding box center [355, 501] width 299 height 51
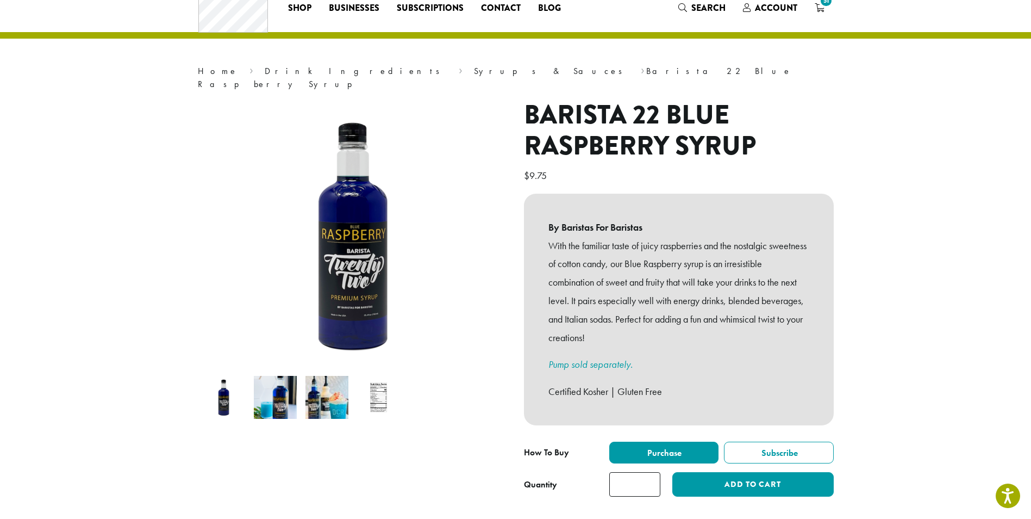
drag, startPoint x: 620, startPoint y: 512, endPoint x: 608, endPoint y: 511, distance: 11.5
click at [609, 512] on div "**********" at bounding box center [515, 421] width 1031 height 875
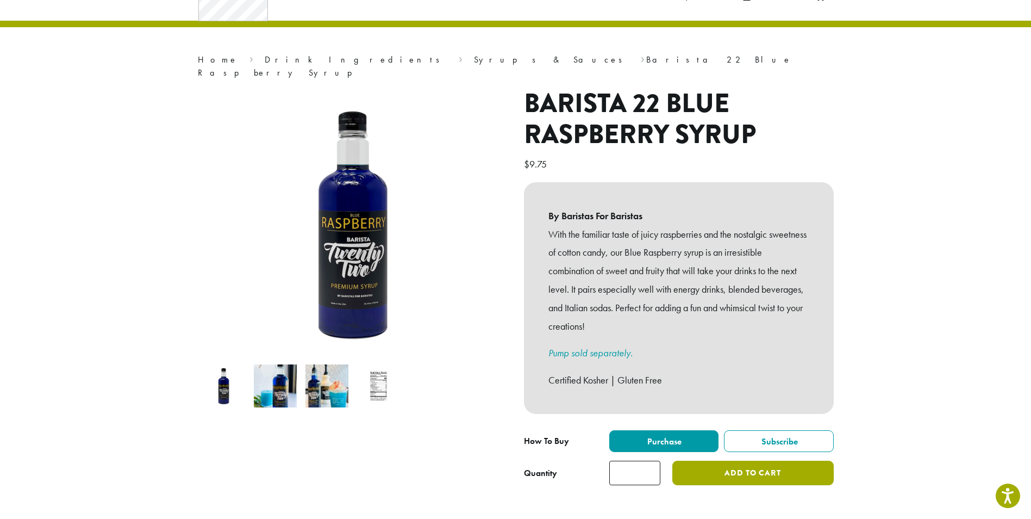
type input "*"
click at [792, 460] on button "Add to cart" at bounding box center [752, 472] width 161 height 24
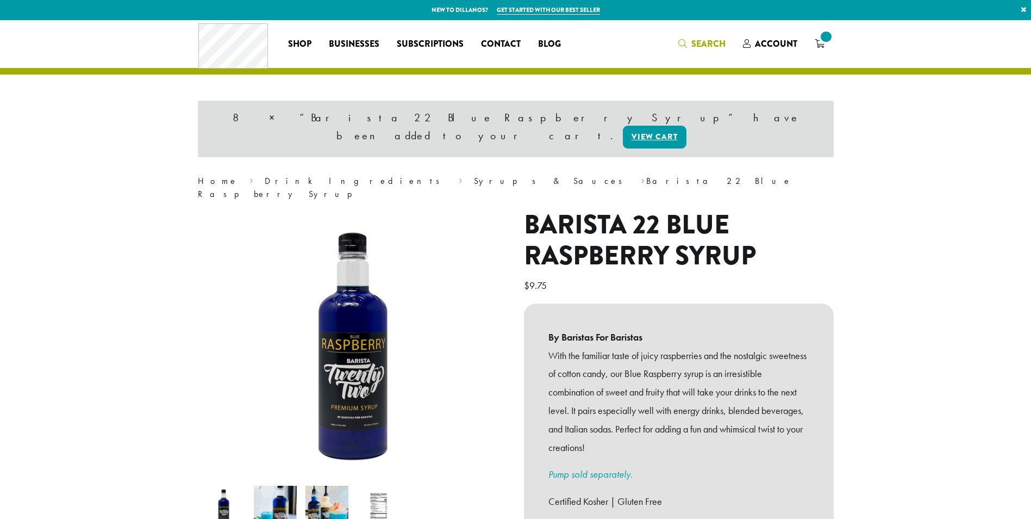
click at [706, 48] on span "Search" at bounding box center [709, 44] width 34 height 13
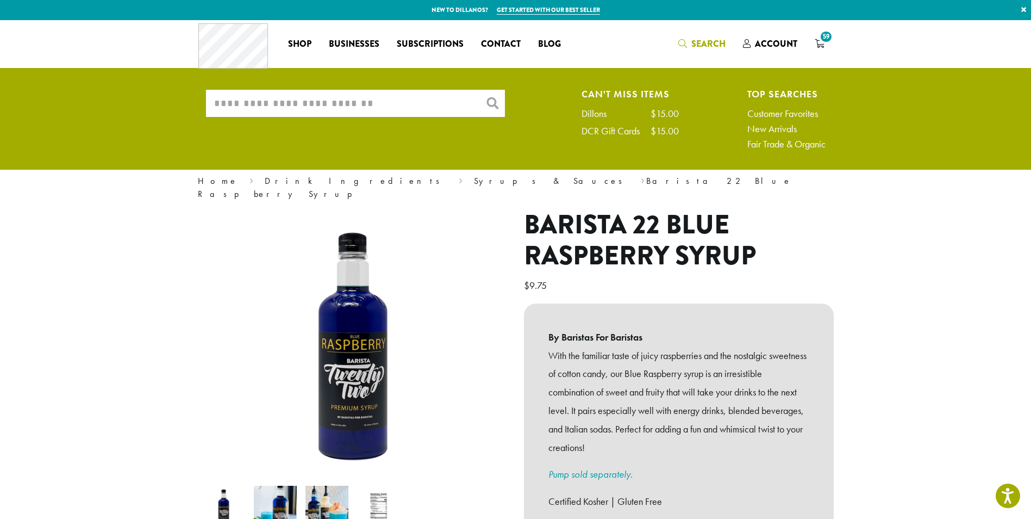
click at [352, 102] on input "What are you searching for?" at bounding box center [355, 103] width 299 height 27
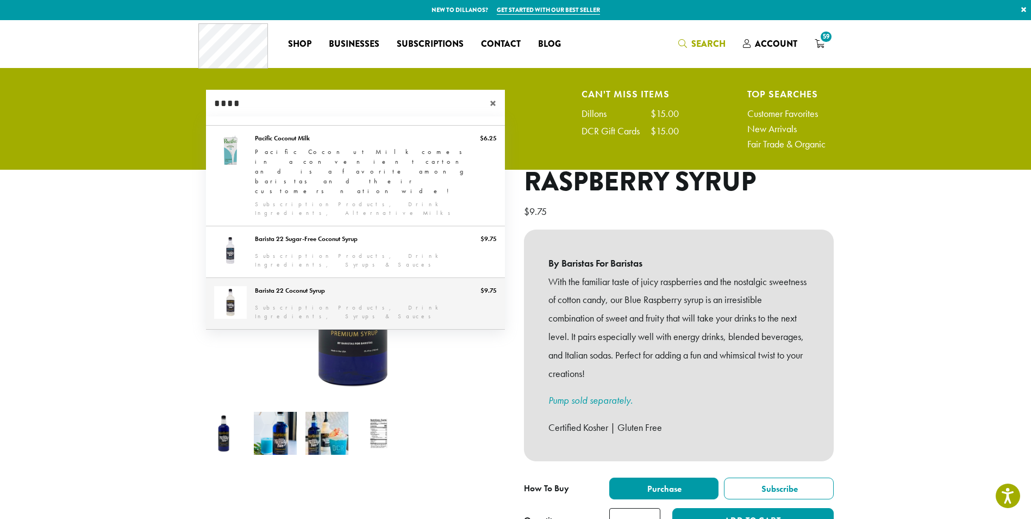
type input "****"
click at [353, 278] on link "Barista 22 Coconut Syrup" at bounding box center [355, 303] width 299 height 51
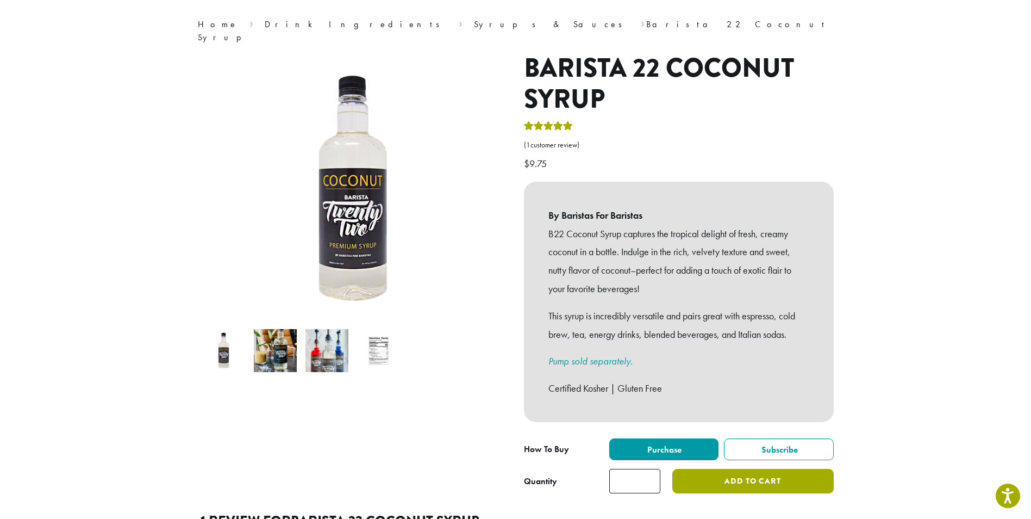
scroll to position [217, 0]
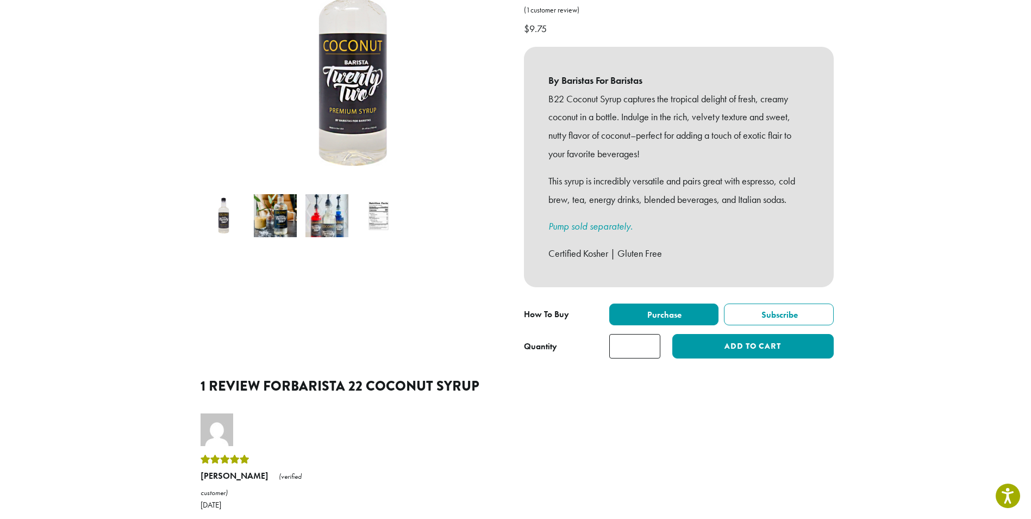
drag, startPoint x: 642, startPoint y: 334, endPoint x: 611, endPoint y: 342, distance: 32.7
click at [611, 342] on input "*" at bounding box center [634, 346] width 51 height 24
type input "*"
click at [719, 337] on button "Add to cart" at bounding box center [752, 346] width 161 height 24
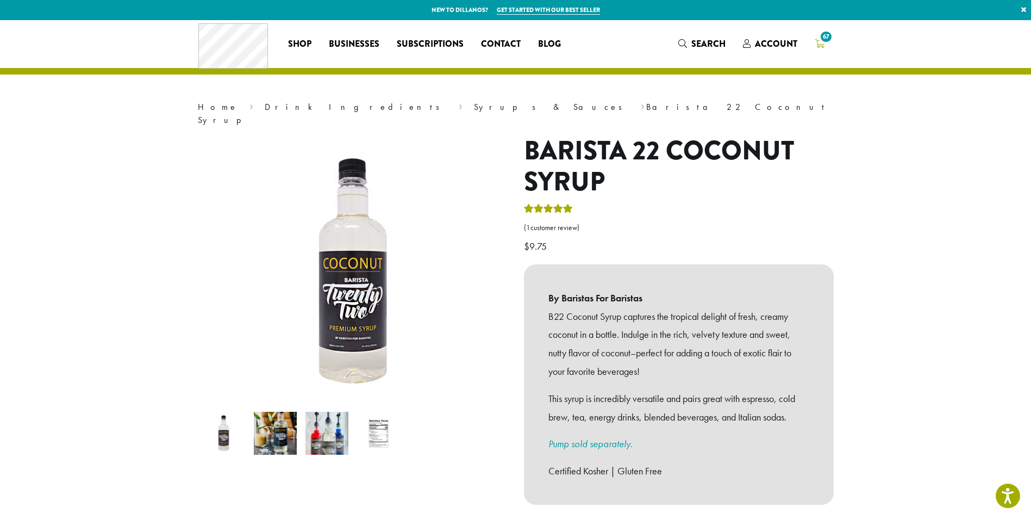
click at [819, 45] on icon "67" at bounding box center [820, 43] width 10 height 9
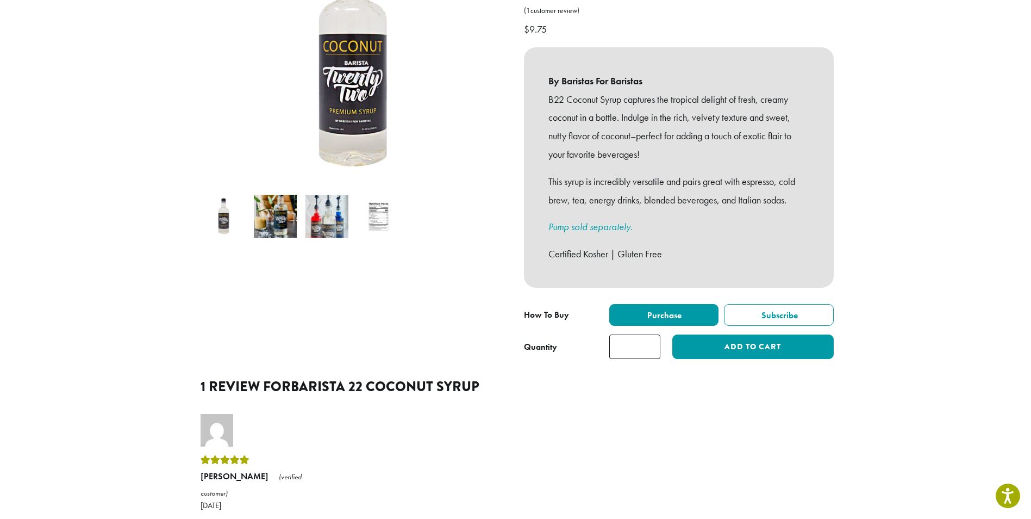
scroll to position [217, 0]
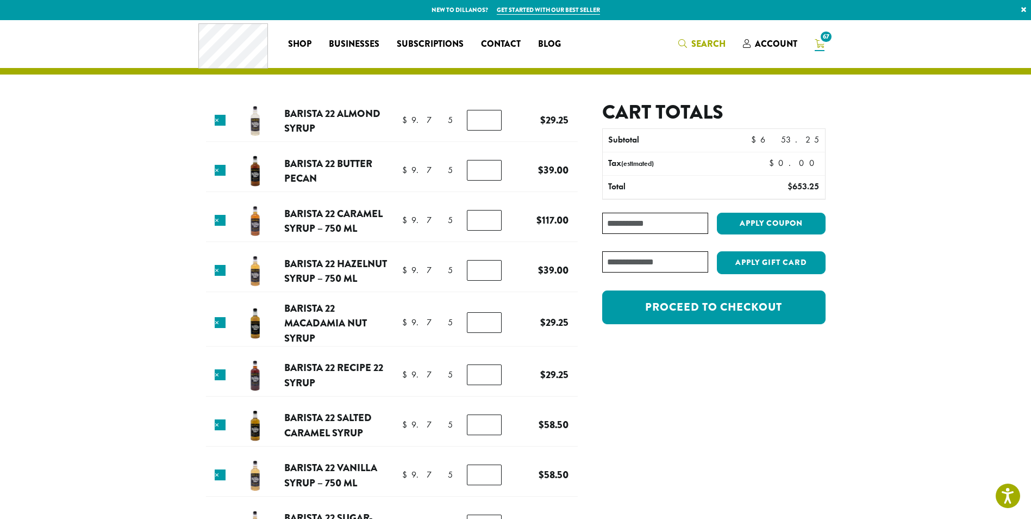
click at [683, 43] on icon "Search" at bounding box center [682, 43] width 9 height 9
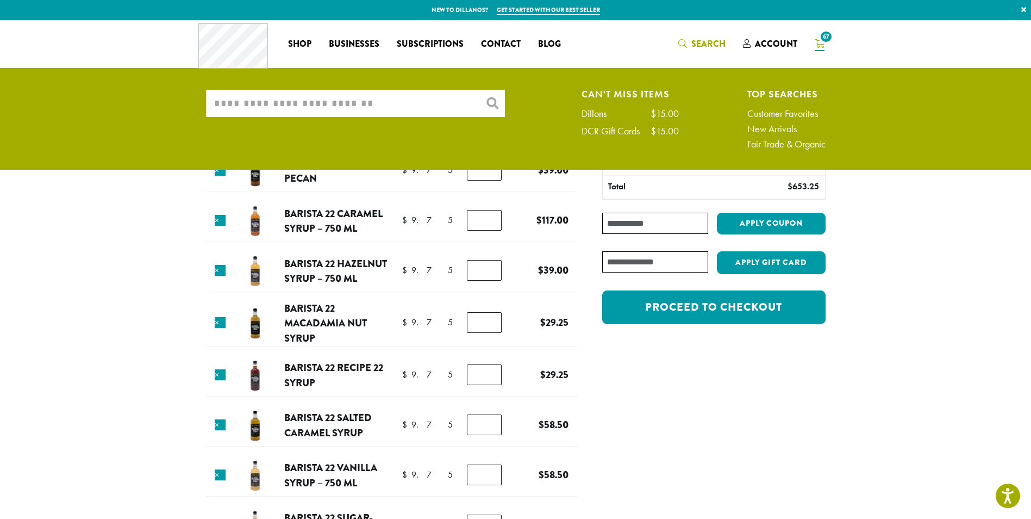
click at [304, 104] on input "What are you searching for?" at bounding box center [355, 103] width 299 height 27
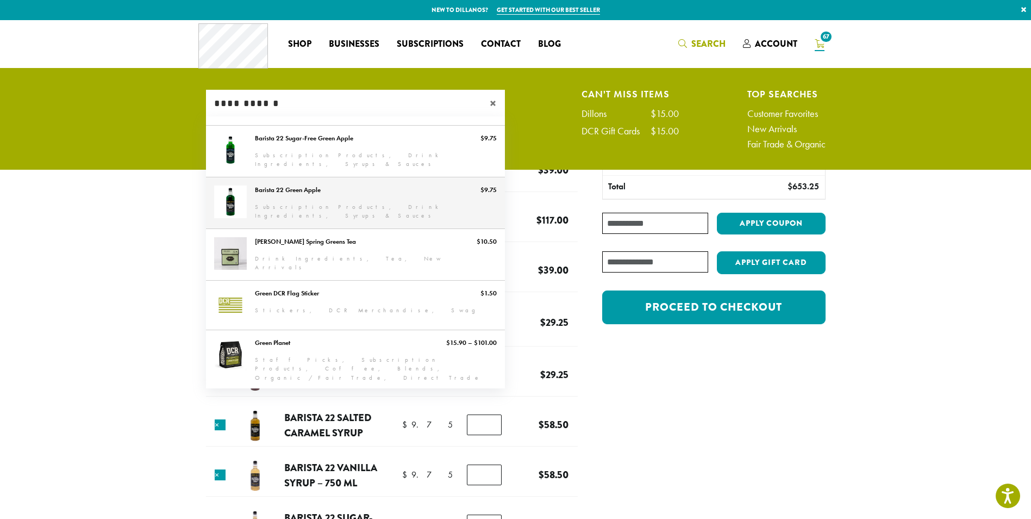
type input "**********"
click at [307, 205] on link "Barista 22 Green Apple" at bounding box center [355, 202] width 299 height 51
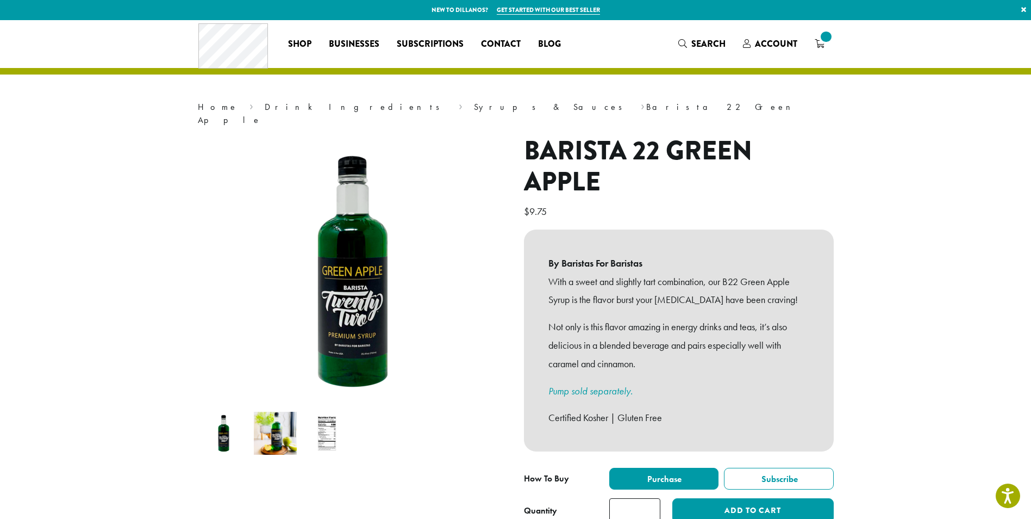
click at [636, 498] on input "*" at bounding box center [634, 510] width 51 height 24
type input "**"
click at [744, 498] on button "Add to cart" at bounding box center [752, 510] width 161 height 24
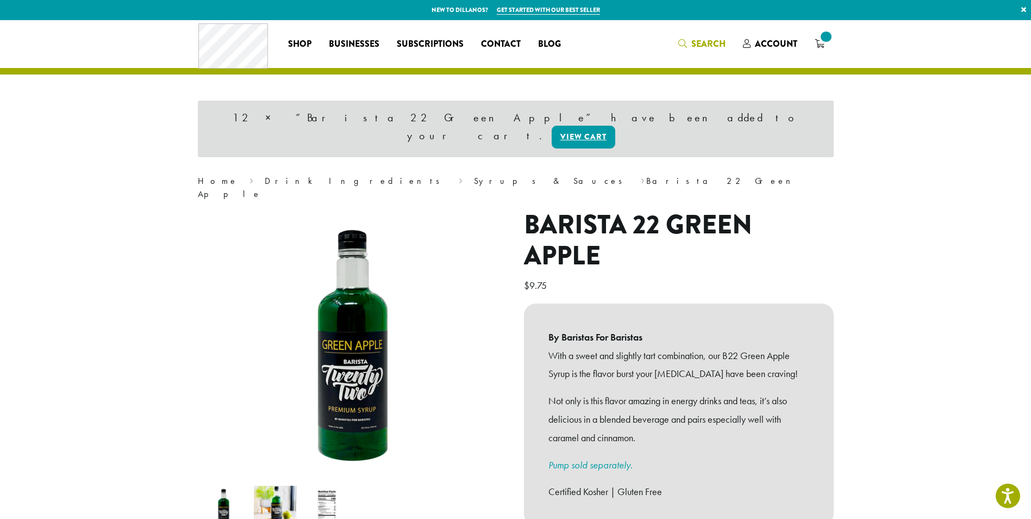
click at [713, 43] on span "Search" at bounding box center [709, 44] width 34 height 13
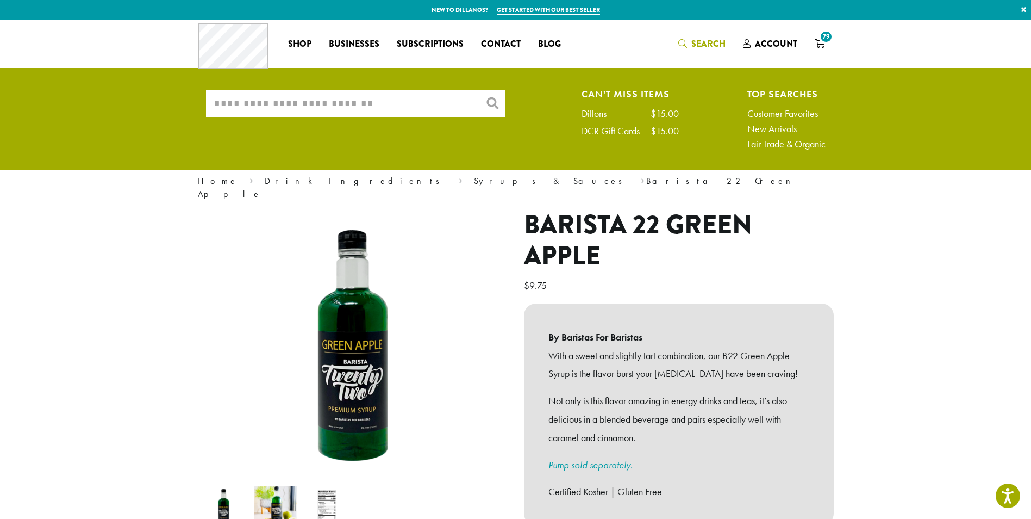
click at [408, 98] on input "What are you searching for?" at bounding box center [355, 103] width 299 height 27
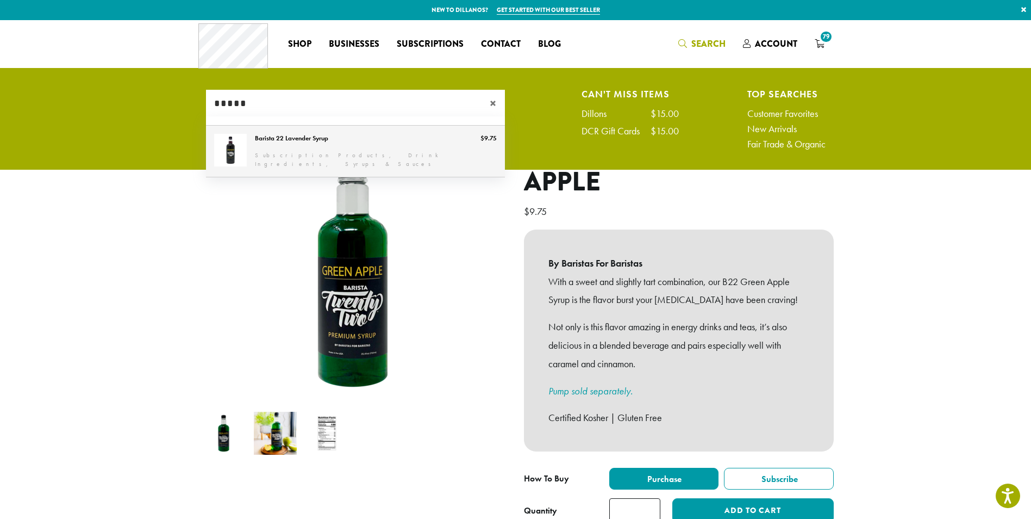
type input "*****"
click at [287, 144] on link "Barista 22 Lavender Syrup" at bounding box center [355, 151] width 299 height 51
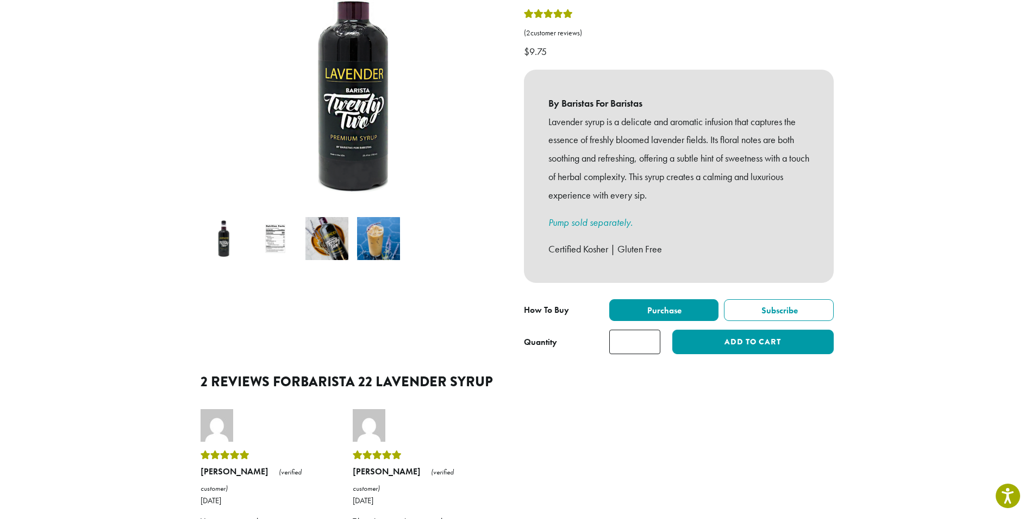
scroll to position [217, 0]
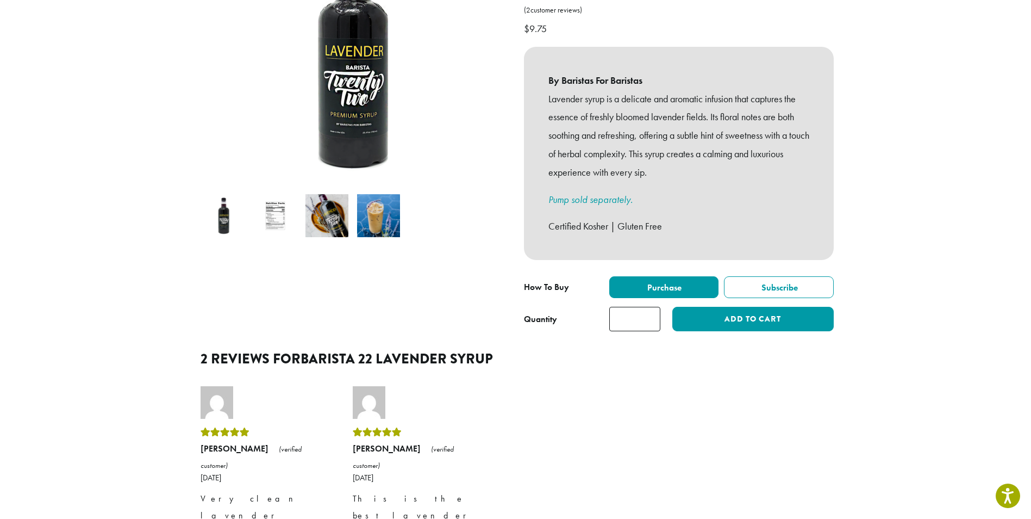
drag, startPoint x: 637, startPoint y: 307, endPoint x: 619, endPoint y: 302, distance: 18.5
click at [621, 307] on input "*" at bounding box center [634, 319] width 51 height 24
type input "*"
click at [672, 307] on button "Add to cart" at bounding box center [752, 319] width 161 height 24
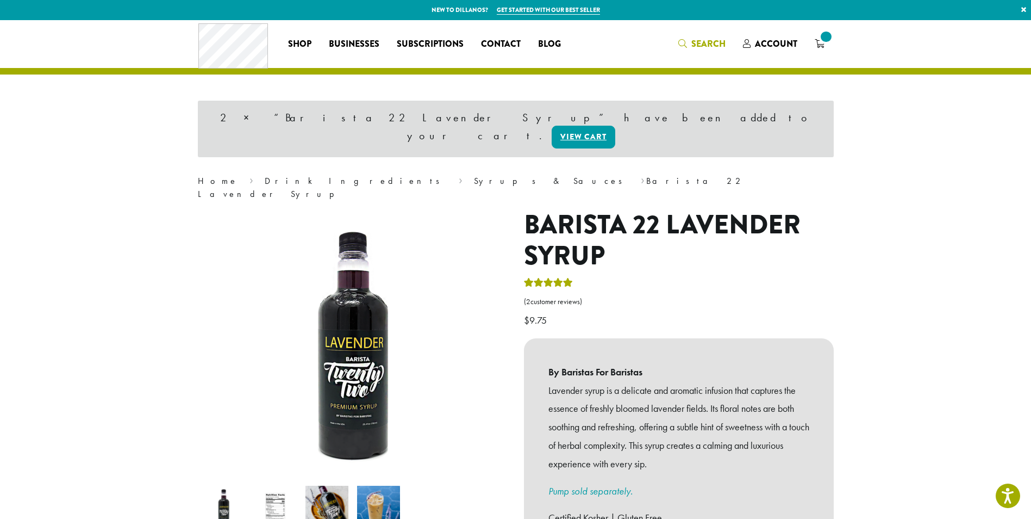
click at [696, 45] on span "Search" at bounding box center [709, 44] width 34 height 13
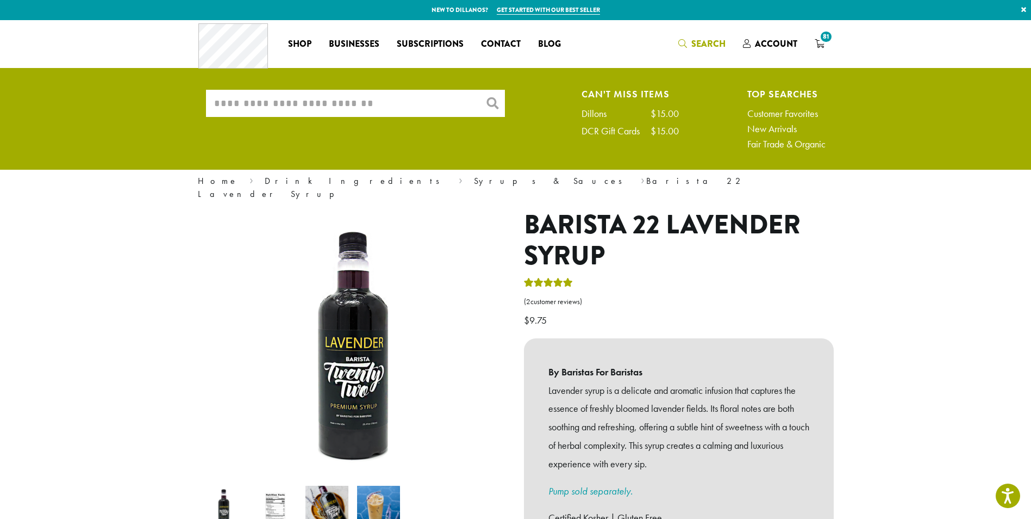
click at [350, 103] on input "What are you searching for?" at bounding box center [355, 103] width 299 height 27
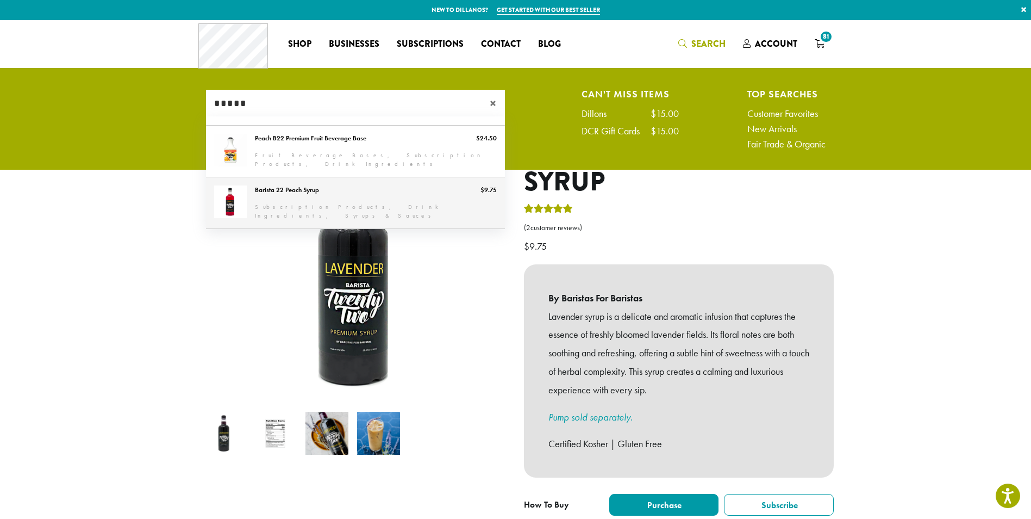
type input "*****"
click at [277, 203] on link "Barista 22 Peach Syrup" at bounding box center [355, 202] width 299 height 51
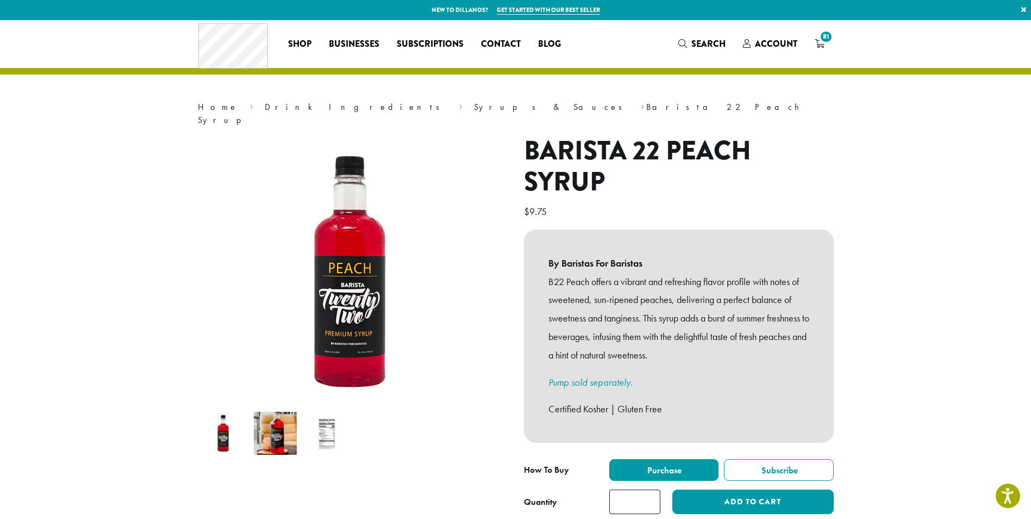
drag, startPoint x: 609, startPoint y: 496, endPoint x: 601, endPoint y: 492, distance: 9.2
click at [603, 496] on div "**********" at bounding box center [679, 486] width 310 height 55
type input "*"
click at [672, 489] on button "Add to cart" at bounding box center [752, 501] width 161 height 24
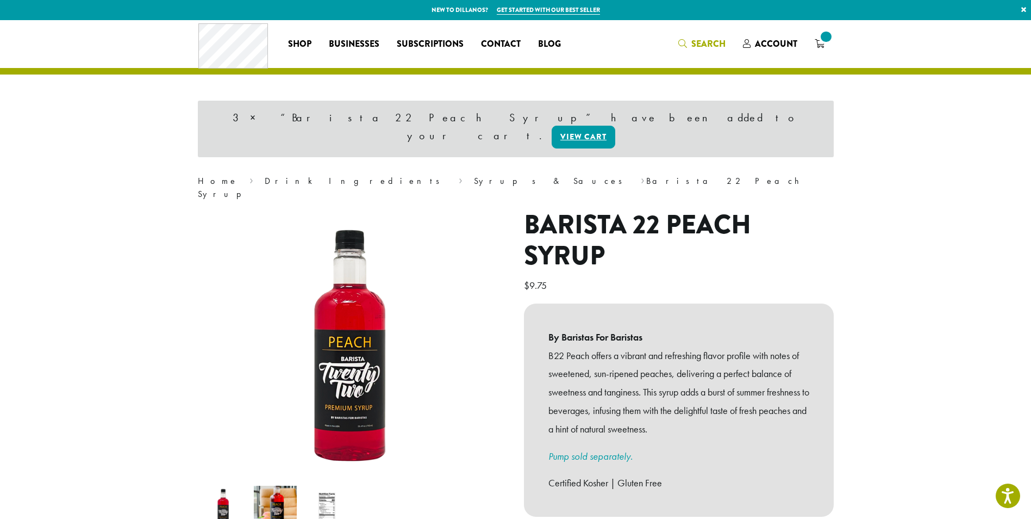
click at [698, 42] on span "Search" at bounding box center [709, 44] width 34 height 13
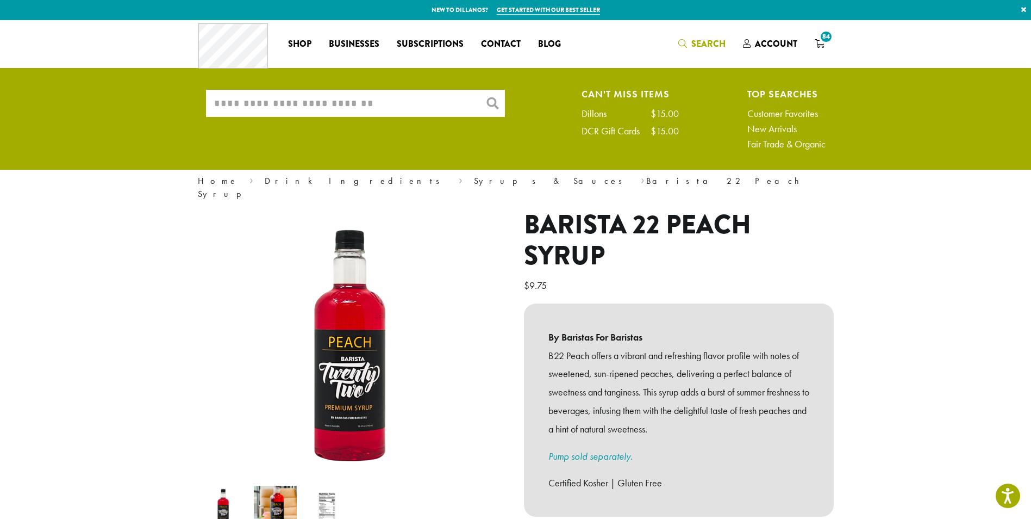
click at [306, 101] on input "What are you searching for?" at bounding box center [355, 103] width 299 height 27
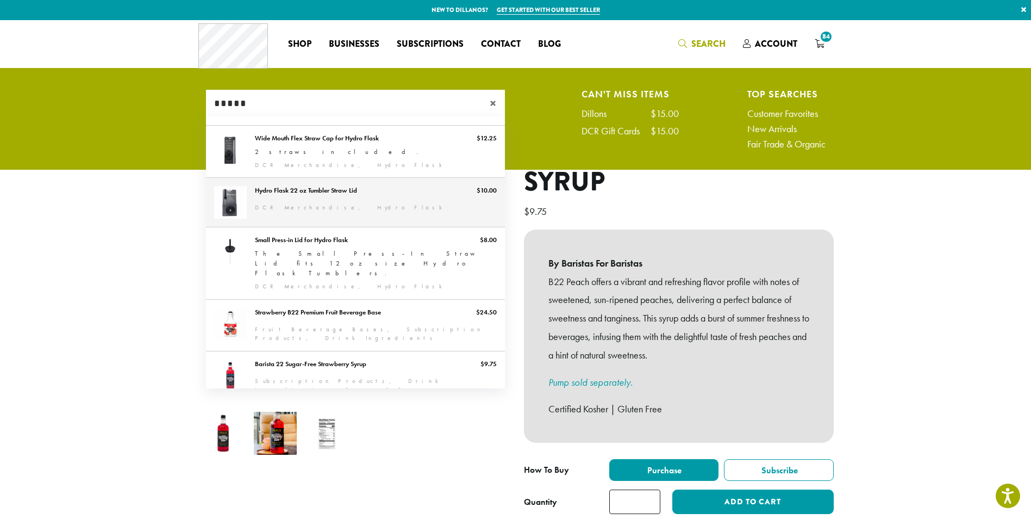
scroll to position [40, 0]
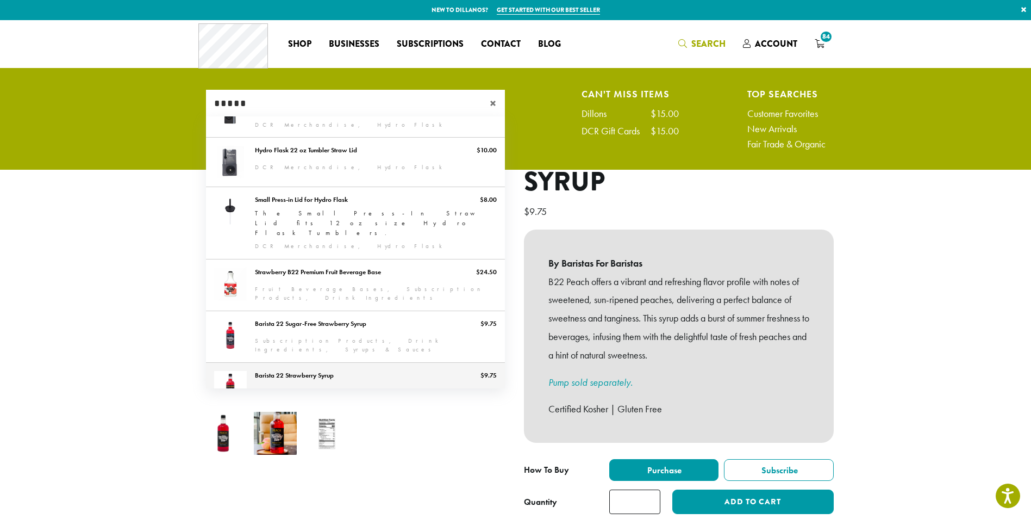
type input "*****"
click at [295, 367] on link "Barista 22 Strawberry Syrup" at bounding box center [355, 388] width 299 height 51
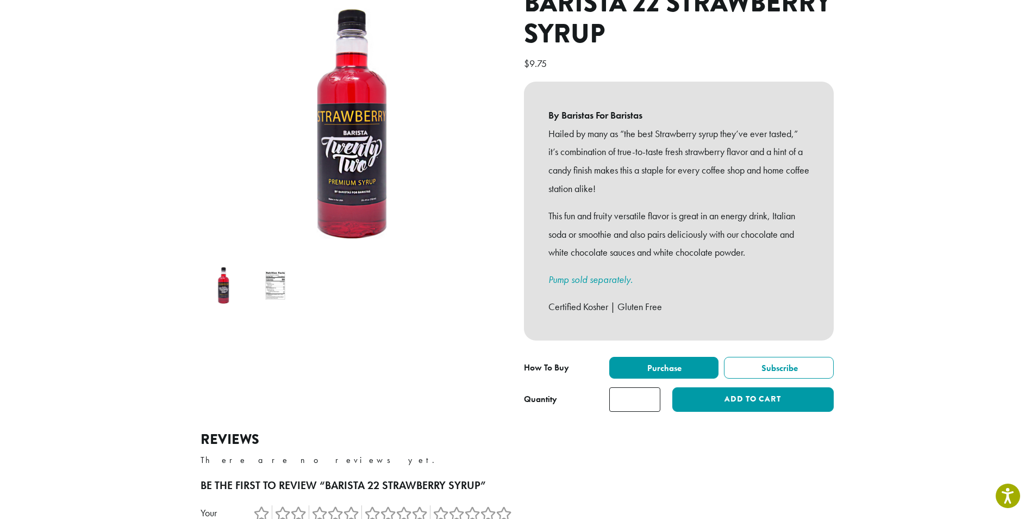
scroll to position [272, 0]
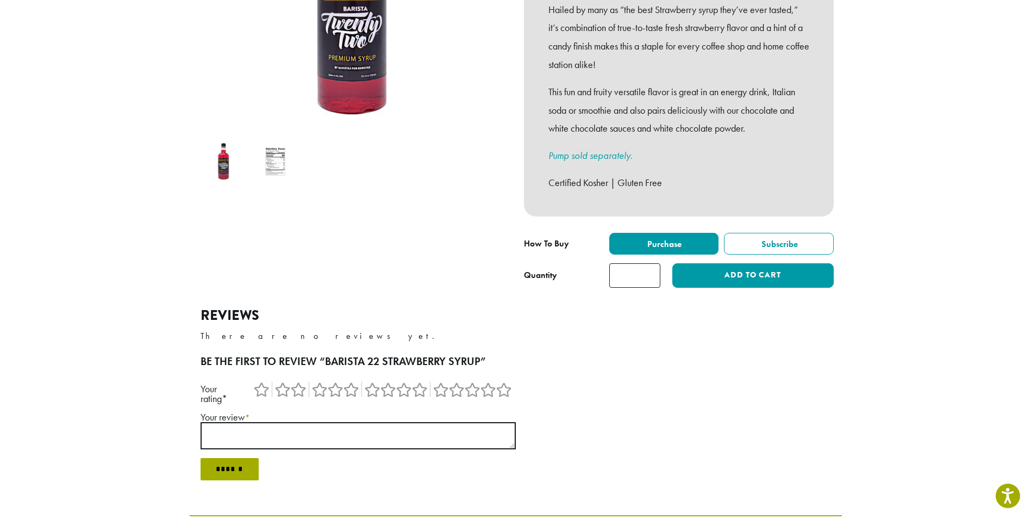
drag, startPoint x: 640, startPoint y: 266, endPoint x: 656, endPoint y: 247, distance: 24.3
click at [650, 263] on input "*" at bounding box center [634, 275] width 51 height 24
type input "**"
click at [731, 263] on button "Add to cart" at bounding box center [752, 275] width 161 height 24
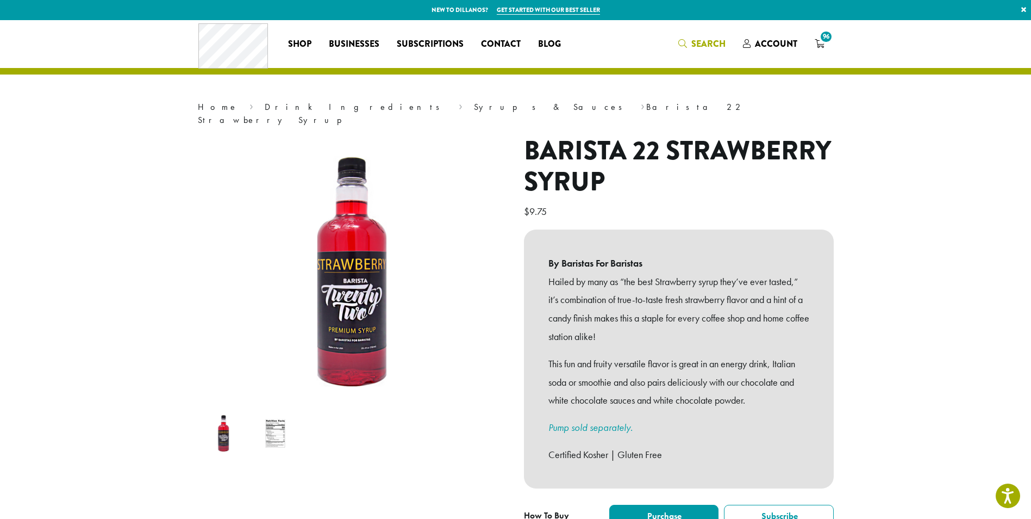
click at [690, 43] on span "Search" at bounding box center [701, 45] width 47 height 14
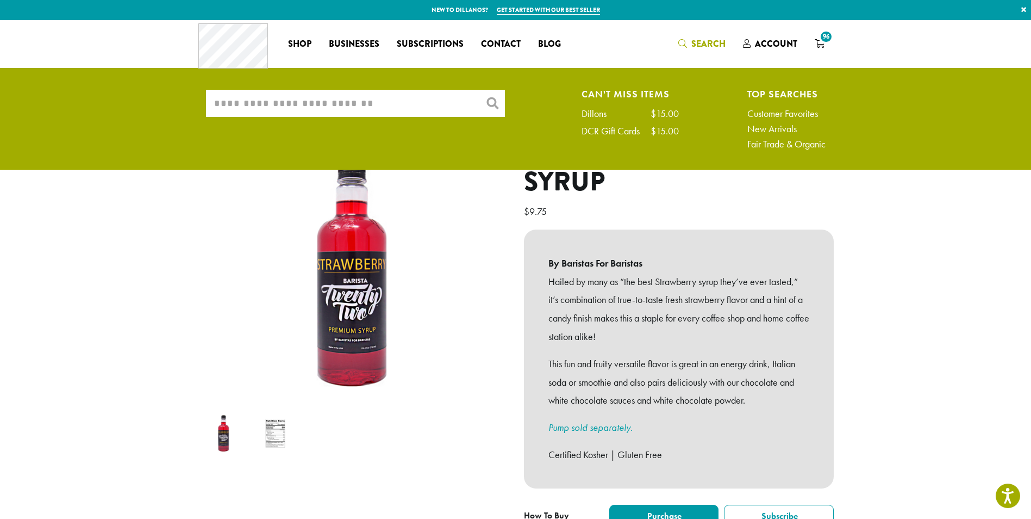
click at [265, 106] on input "What are you searching for?" at bounding box center [355, 103] width 299 height 27
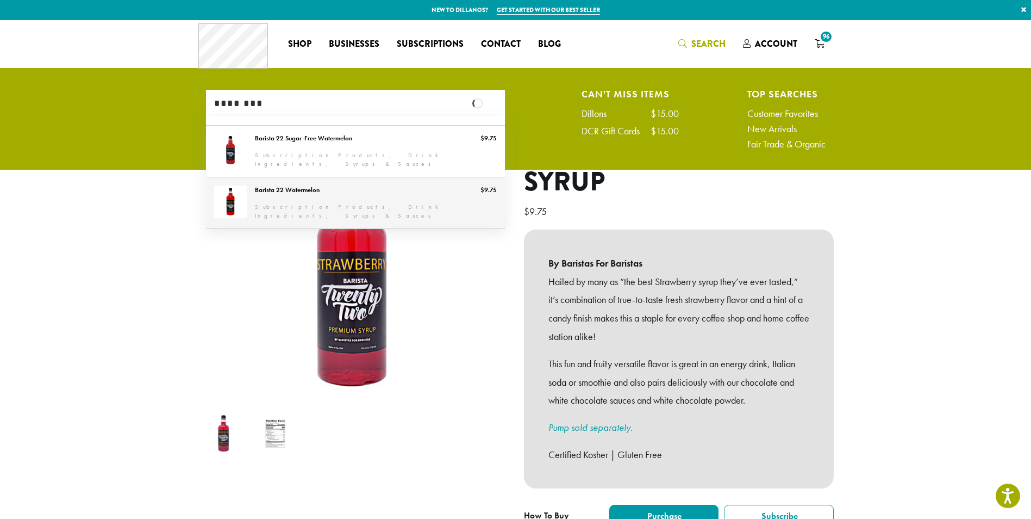
type input "********"
click at [285, 192] on link "Barista 22 Watermelon" at bounding box center [355, 202] width 299 height 51
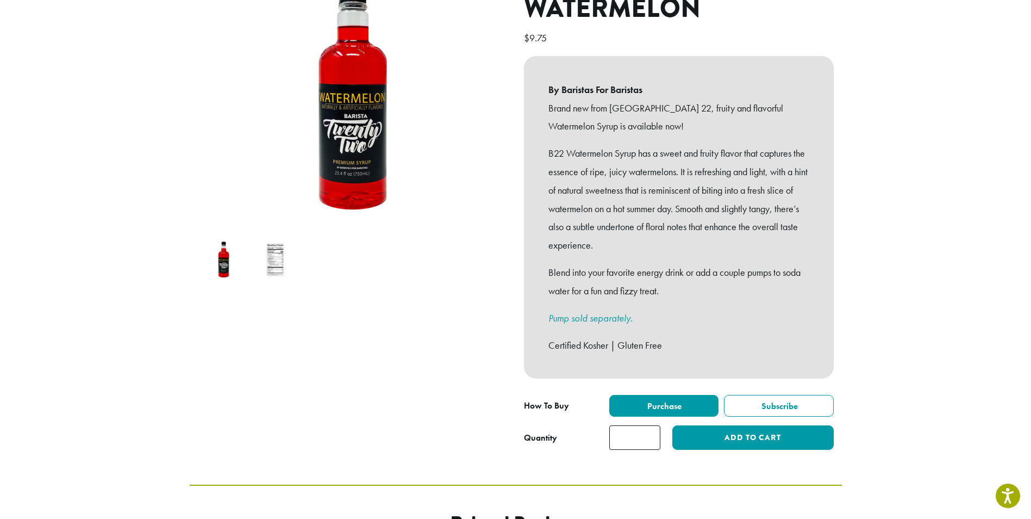
scroll to position [217, 0]
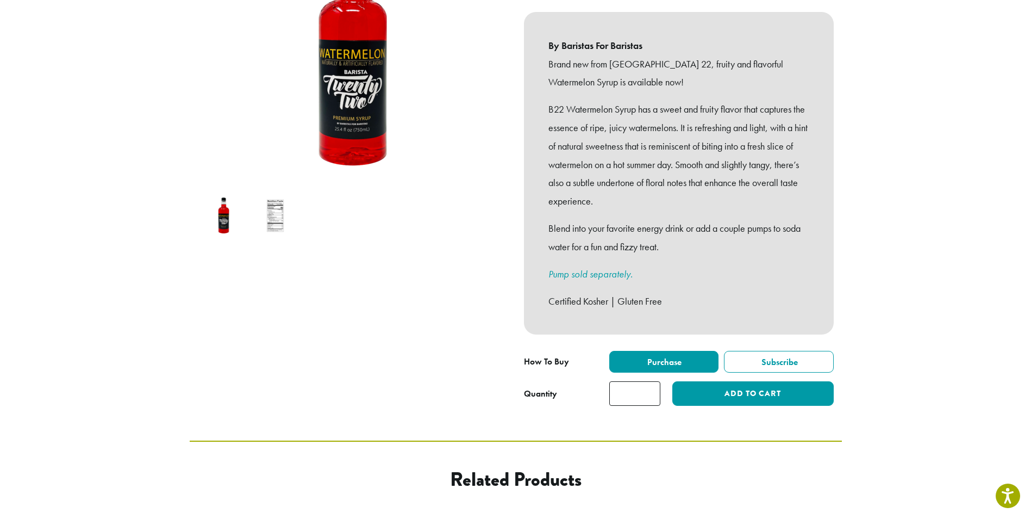
click at [637, 381] on input "*" at bounding box center [634, 393] width 51 height 24
type input "**"
click at [724, 381] on button "Add to cart" at bounding box center [752, 393] width 161 height 24
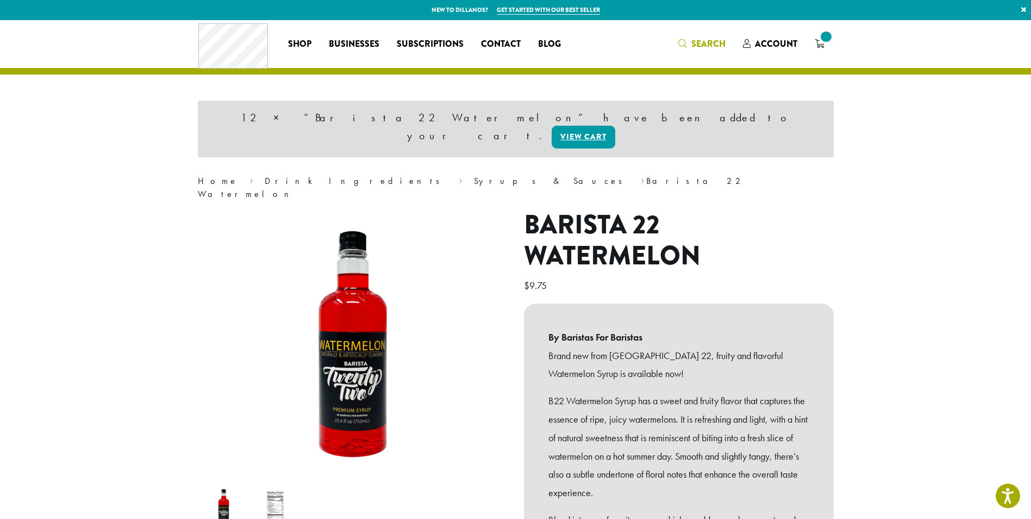
click at [711, 39] on span "Search" at bounding box center [709, 44] width 34 height 13
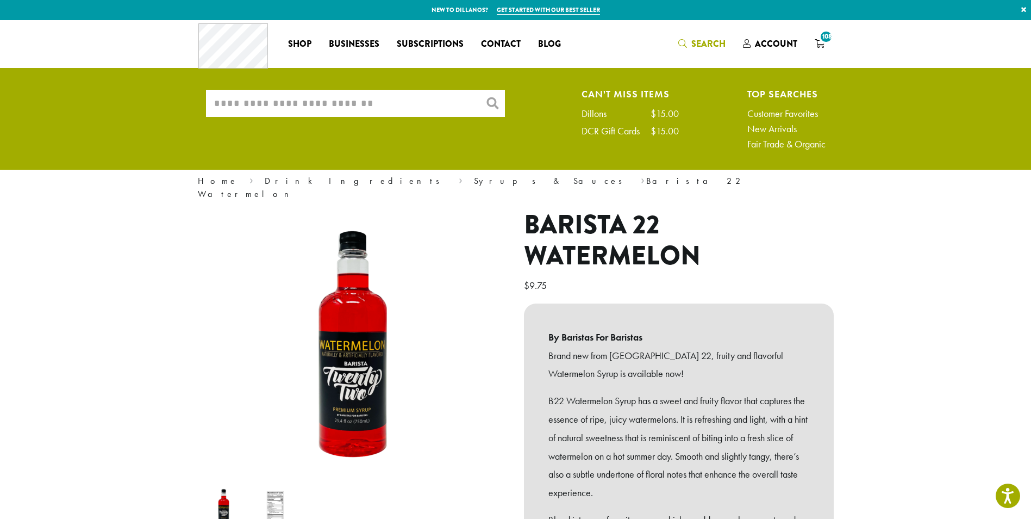
click at [340, 109] on input "What are you searching for?" at bounding box center [355, 103] width 299 height 27
type input "*"
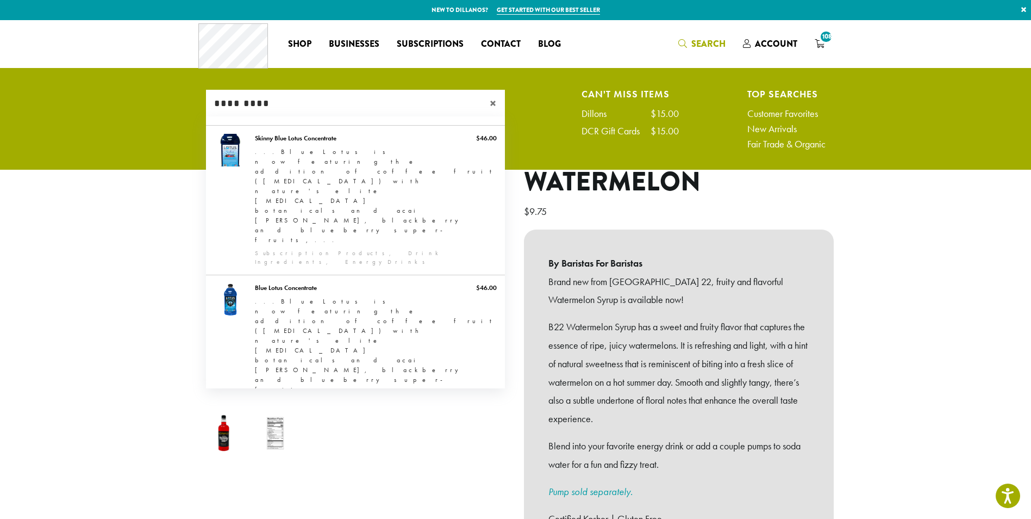
type input "*********"
click at [308, 425] on link "Barista 22 Sugar-Free Blue Raspberry" at bounding box center [355, 450] width 299 height 51
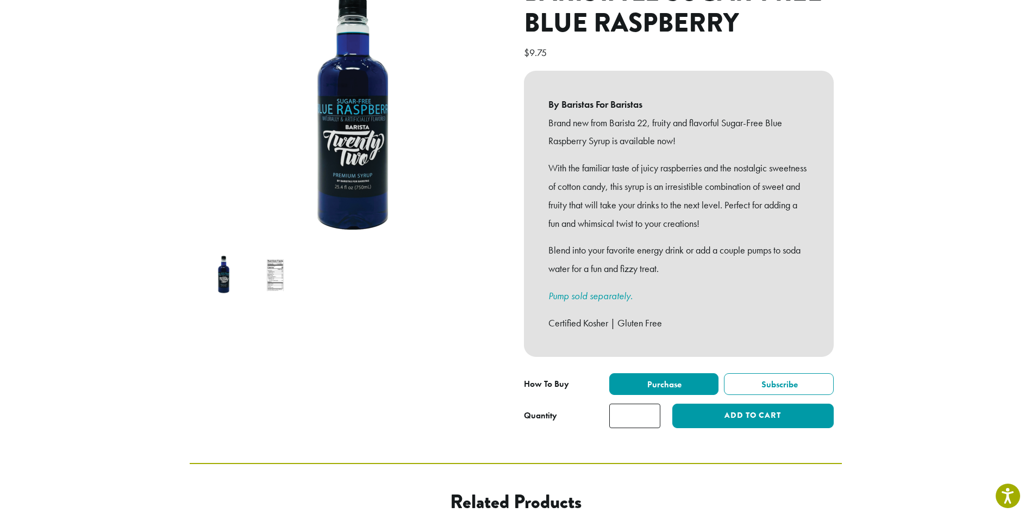
scroll to position [163, 0]
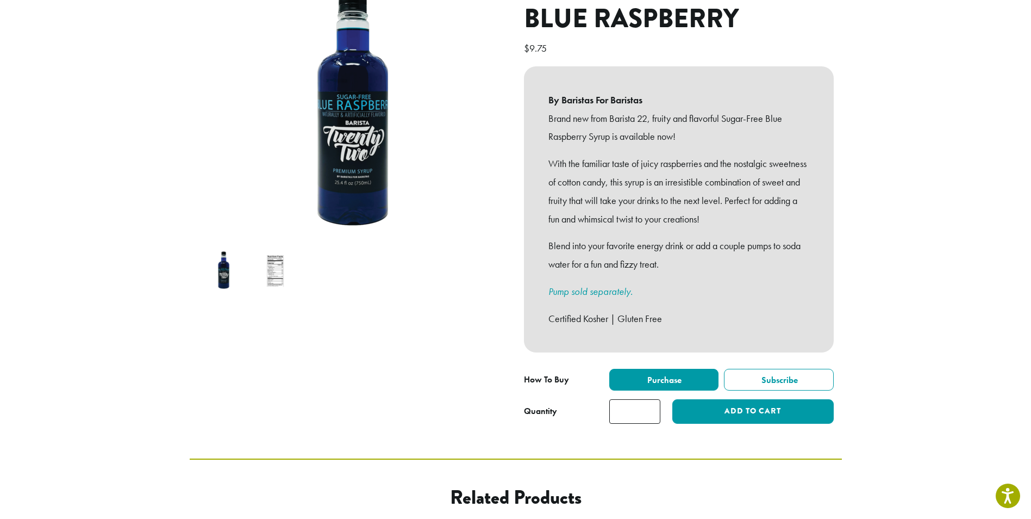
drag, startPoint x: 637, startPoint y: 400, endPoint x: 608, endPoint y: 401, distance: 28.8
click at [608, 401] on div "**********" at bounding box center [679, 396] width 310 height 55
type input "*"
click at [742, 400] on button "Add to cart" at bounding box center [752, 411] width 161 height 24
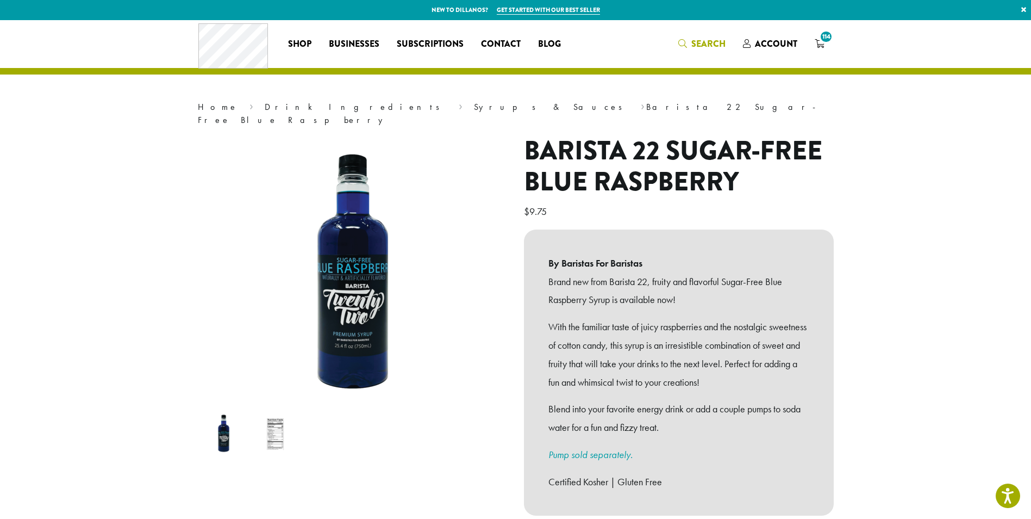
click at [700, 39] on span "Search" at bounding box center [709, 44] width 34 height 13
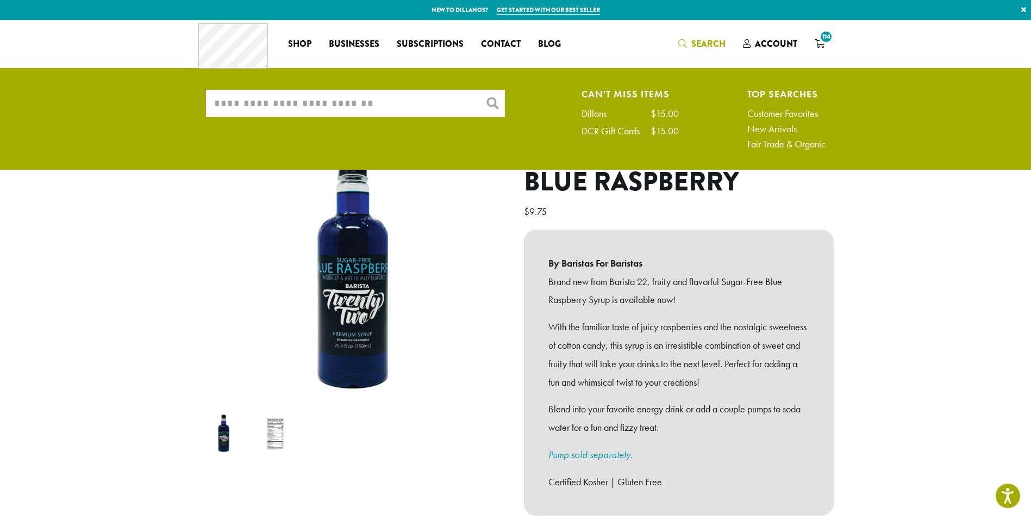
click at [432, 101] on input "What are you searching for?" at bounding box center [355, 103] width 299 height 27
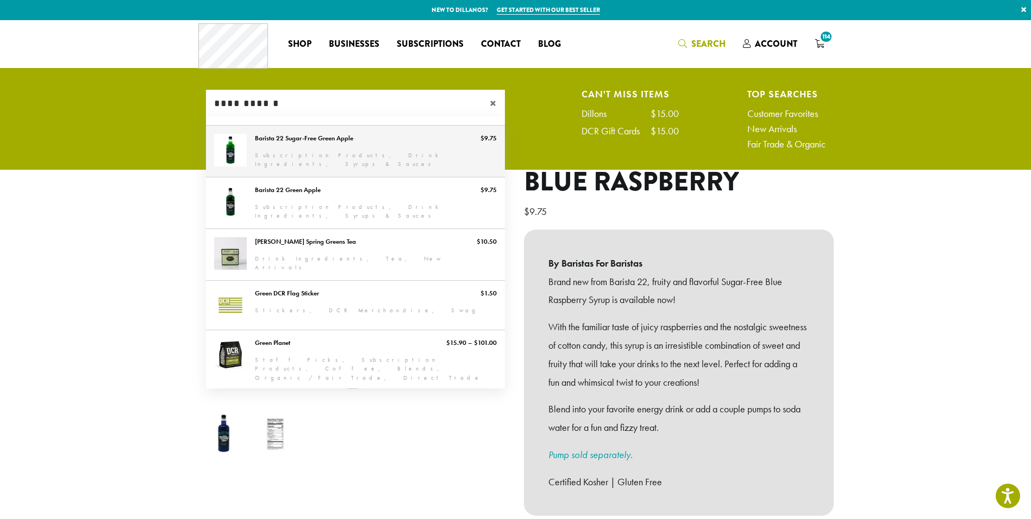
type input "**********"
click at [324, 150] on link "Barista 22 Sugar-Free Green Apple" at bounding box center [355, 151] width 299 height 51
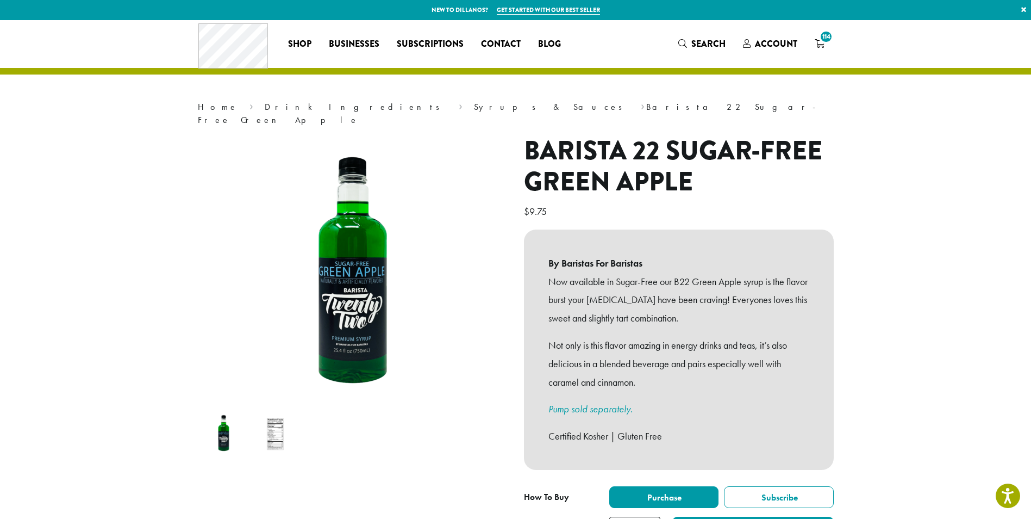
scroll to position [163, 0]
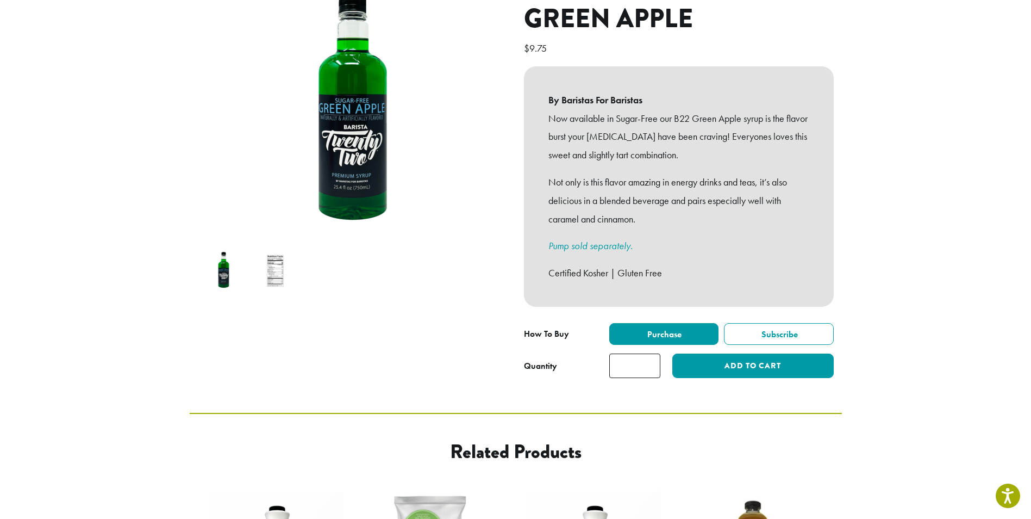
drag, startPoint x: 636, startPoint y: 357, endPoint x: 601, endPoint y: 359, distance: 34.9
click at [601, 359] on div "**********" at bounding box center [679, 350] width 310 height 55
type input "*"
click at [726, 353] on button "Add to cart" at bounding box center [752, 365] width 161 height 24
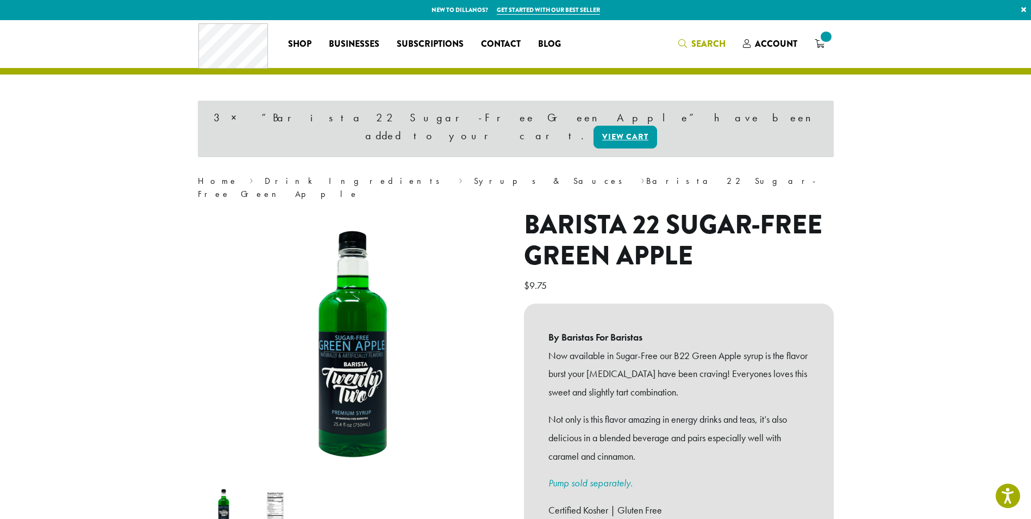
click at [716, 43] on span "Search" at bounding box center [709, 44] width 34 height 13
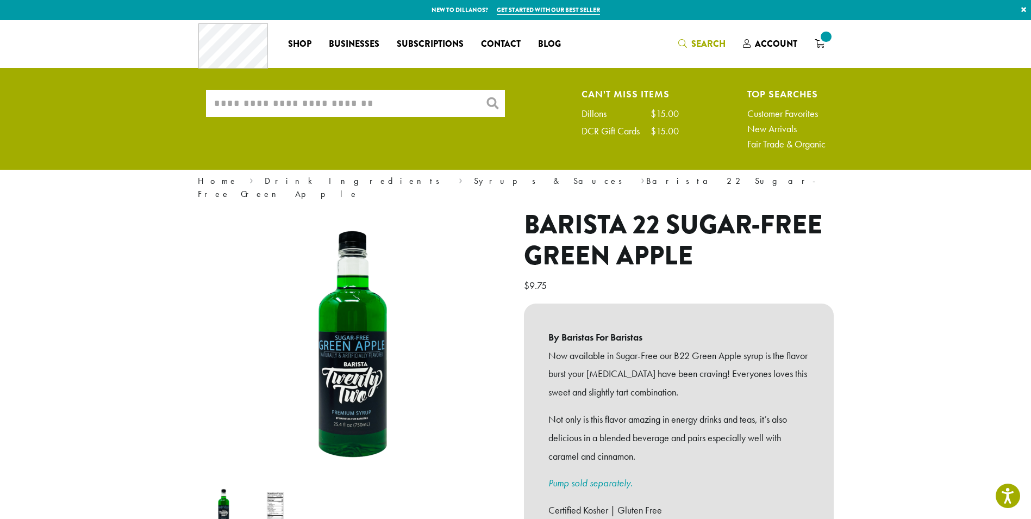
click at [389, 101] on input "What are you searching for?" at bounding box center [355, 103] width 299 height 27
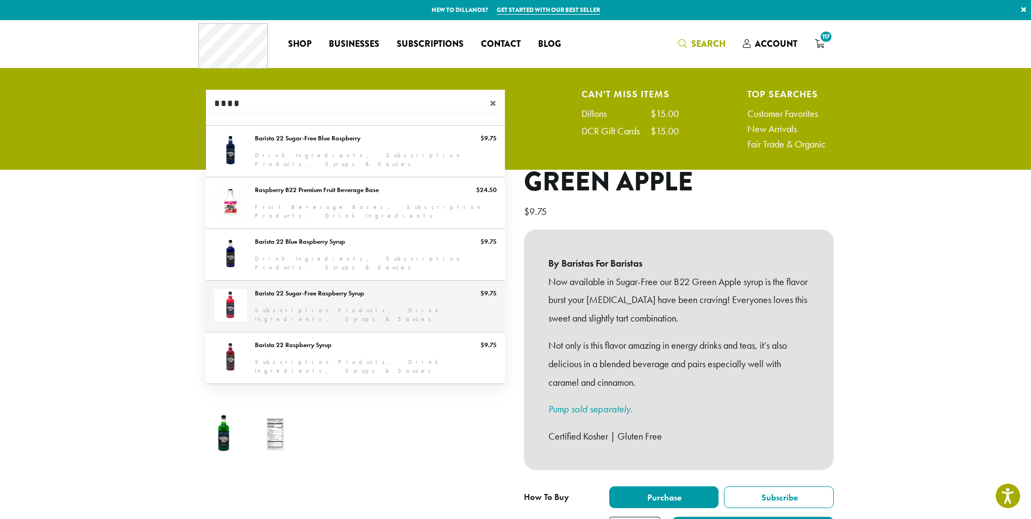
type input "****"
click at [329, 300] on link "Barista 22 Sugar-Free Raspberry Syrup" at bounding box center [355, 306] width 299 height 51
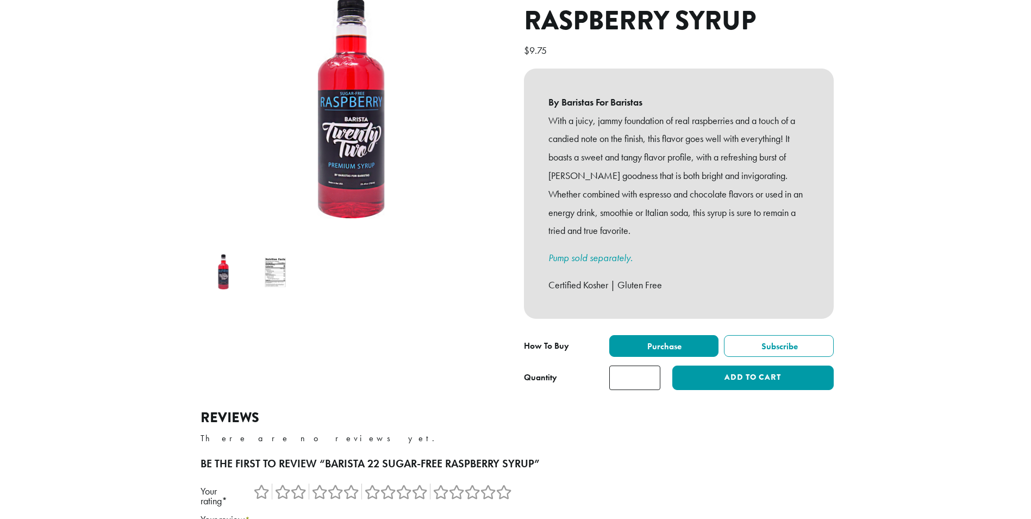
scroll to position [163, 0]
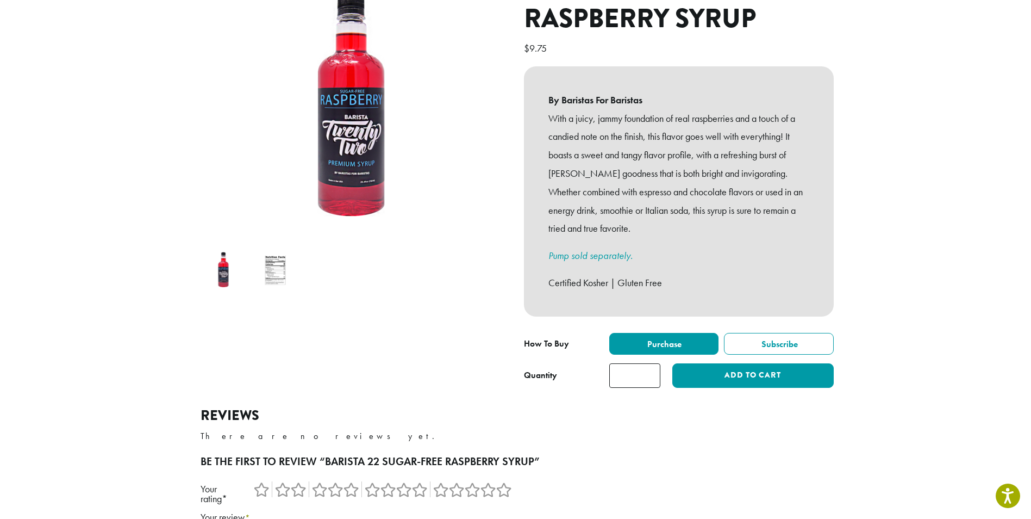
drag, startPoint x: 637, startPoint y: 360, endPoint x: 605, endPoint y: 347, distance: 35.3
click at [609, 363] on input "*" at bounding box center [634, 375] width 51 height 24
type input "*"
click at [707, 367] on button "Add to cart" at bounding box center [752, 375] width 161 height 24
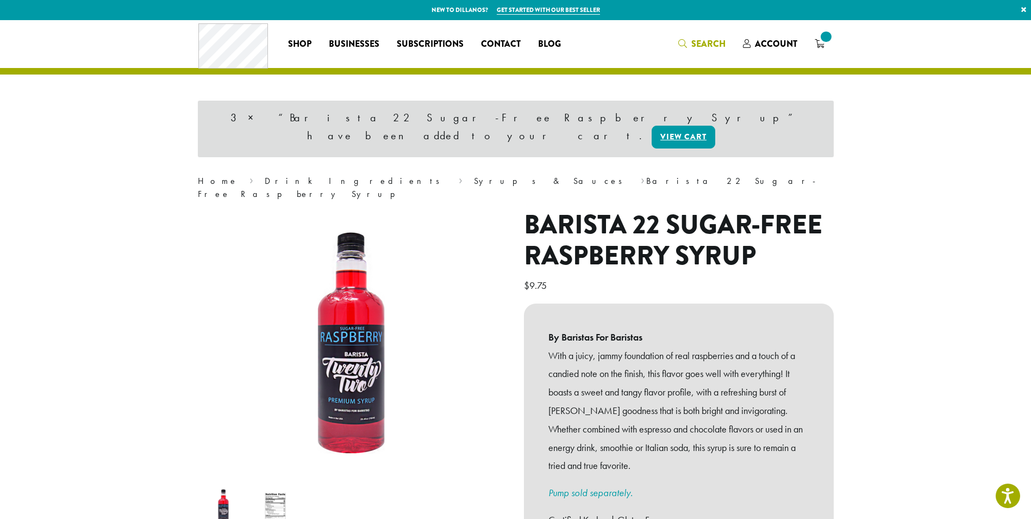
click at [710, 41] on span "Search" at bounding box center [709, 44] width 34 height 13
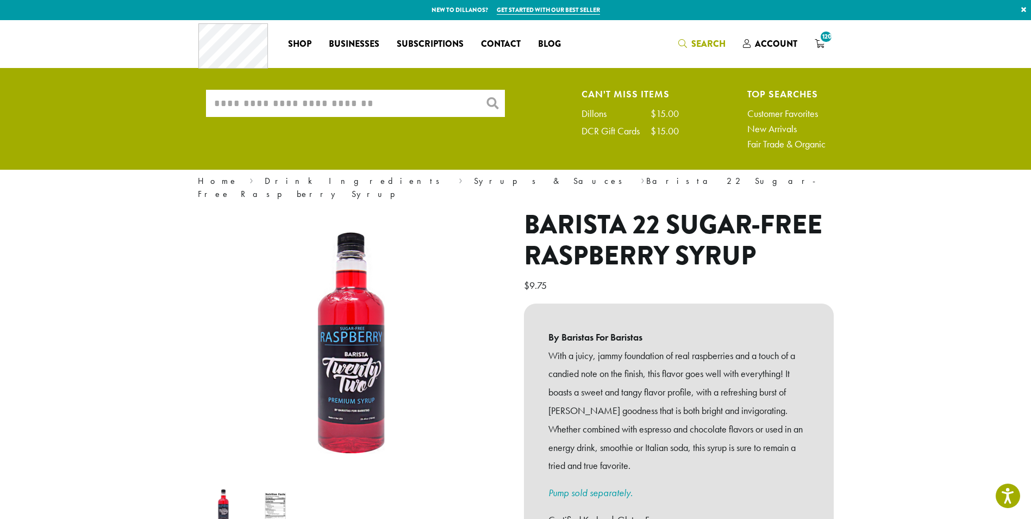
click at [313, 105] on input "What are you searching for?" at bounding box center [355, 103] width 299 height 27
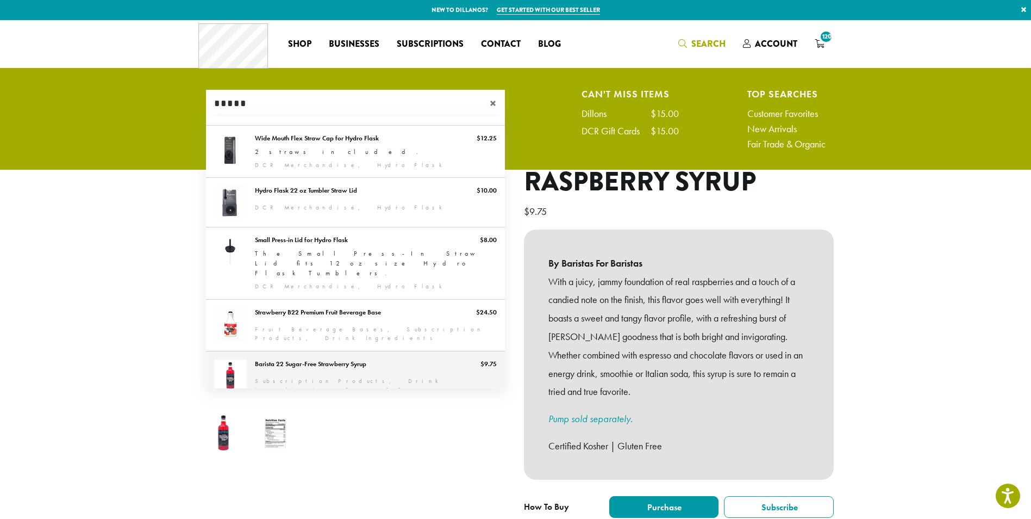
type input "*****"
click at [328, 351] on link "Barista 22 Sugar-Free Strawberry Syrup" at bounding box center [355, 376] width 299 height 51
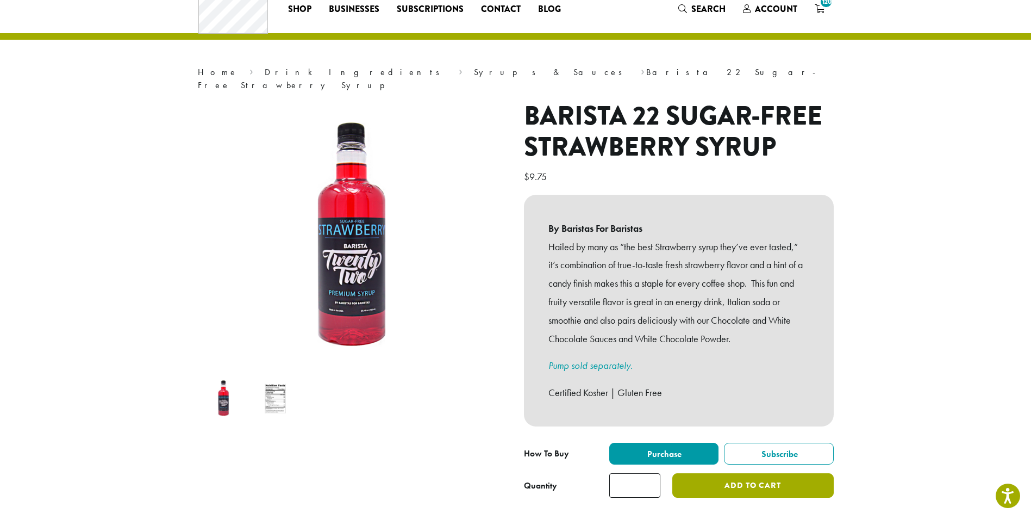
scroll to position [54, 0]
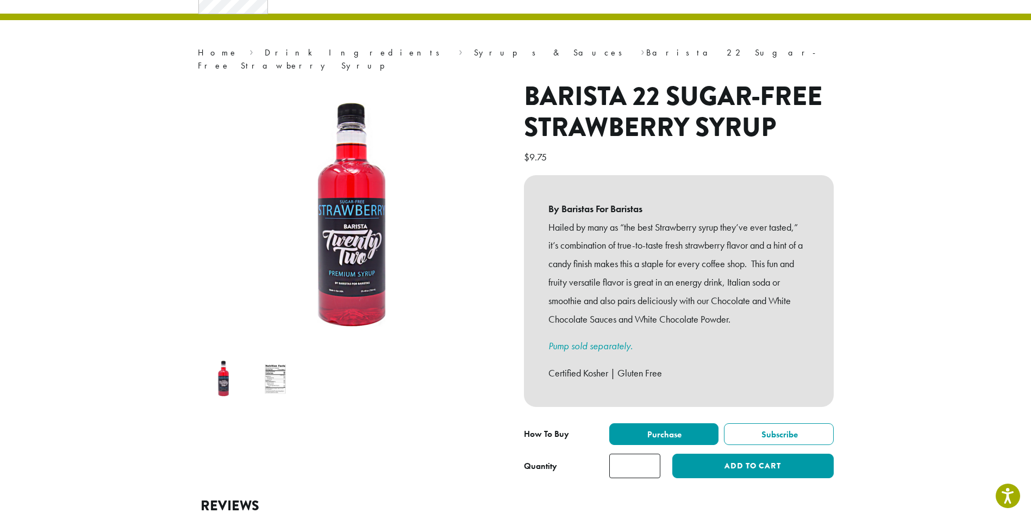
drag, startPoint x: 639, startPoint y: 456, endPoint x: 633, endPoint y: 453, distance: 6.3
click at [633, 453] on input "*" at bounding box center [634, 465] width 51 height 24
type input "*"
click at [780, 456] on button "Add to cart" at bounding box center [752, 465] width 161 height 24
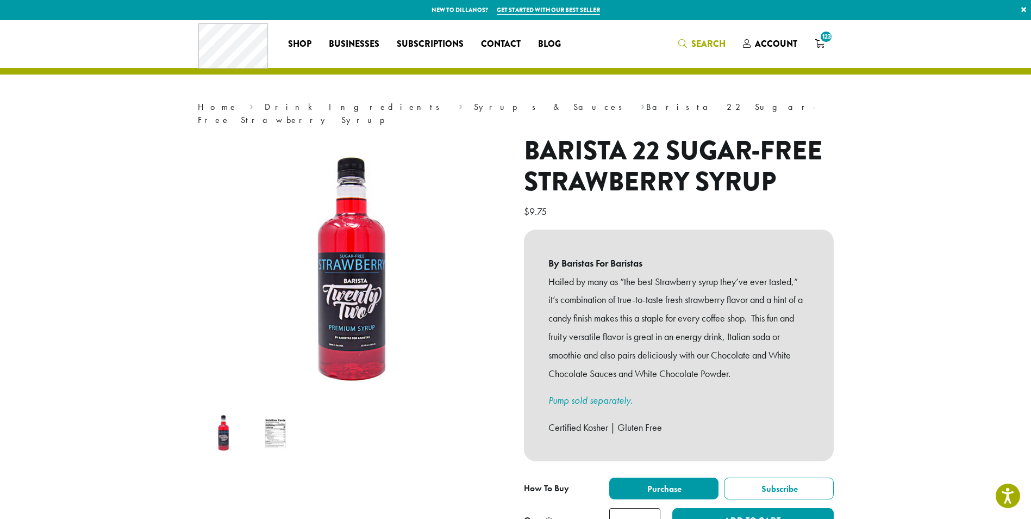
click at [684, 48] on icon "Search" at bounding box center [682, 43] width 9 height 9
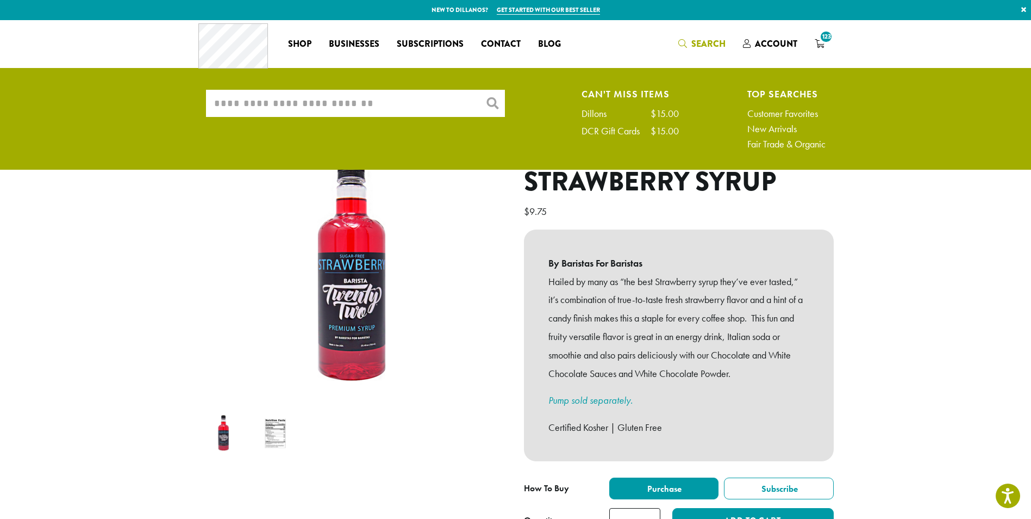
click at [430, 110] on input "What are you searching for?" at bounding box center [355, 103] width 299 height 27
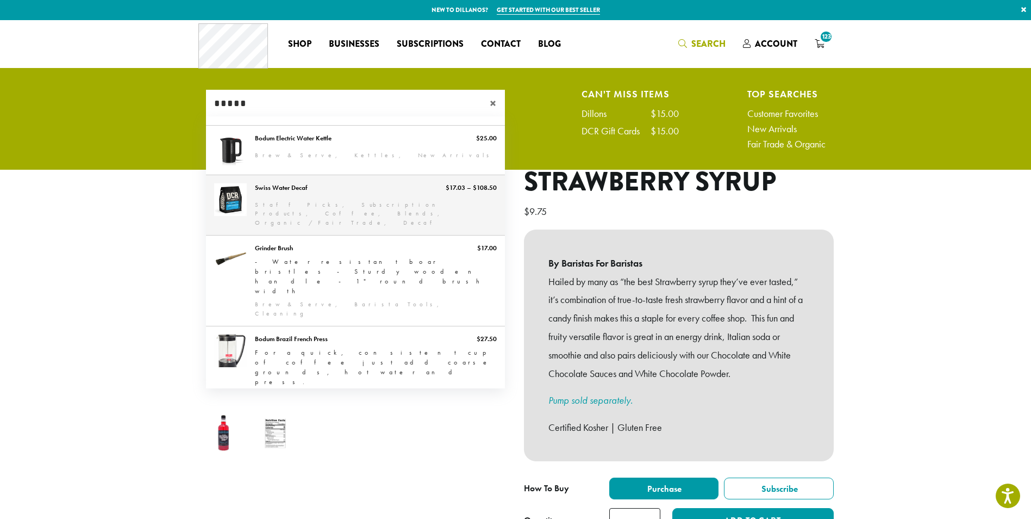
scroll to position [40, 0]
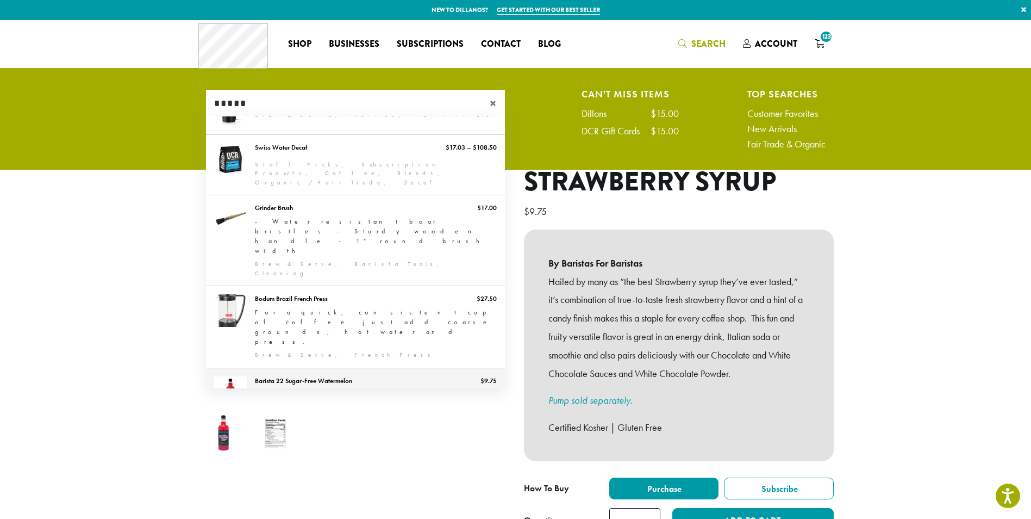
type input "*****"
click at [296, 368] on link "Barista 22 Sugar-Free Watermelon" at bounding box center [355, 393] width 299 height 51
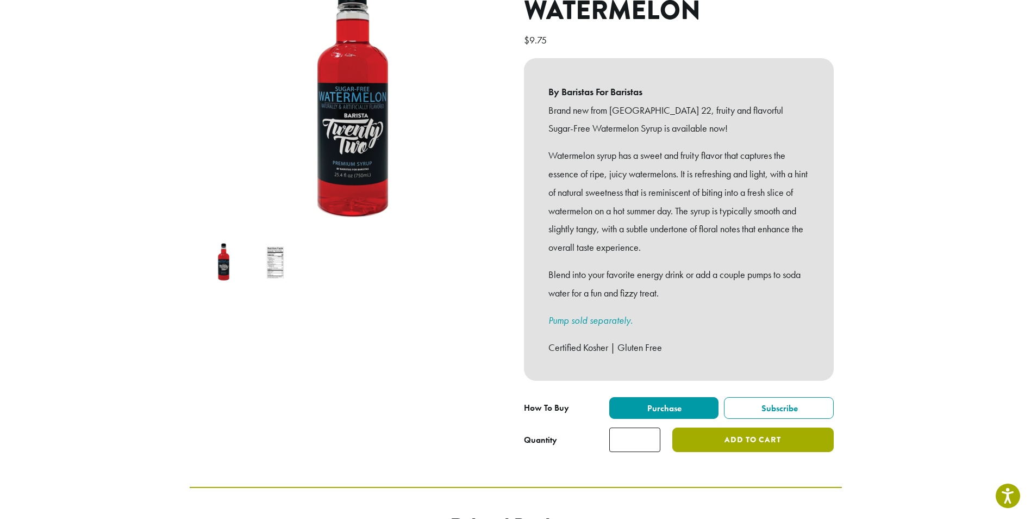
scroll to position [326, 0]
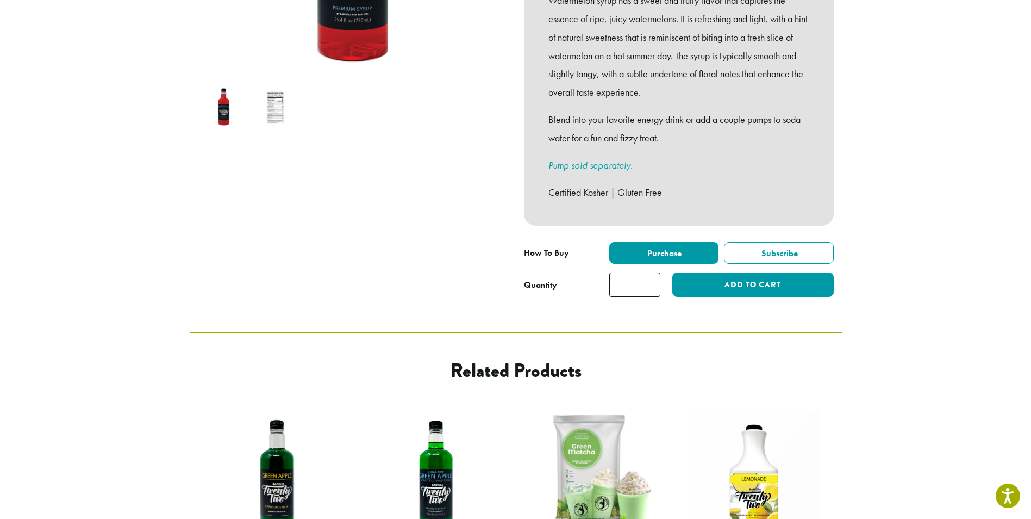
drag, startPoint x: 639, startPoint y: 273, endPoint x: 618, endPoint y: 275, distance: 21.3
click at [618, 275] on input "*" at bounding box center [634, 284] width 51 height 24
type input "*"
click at [771, 272] on button "Add to cart" at bounding box center [752, 284] width 161 height 24
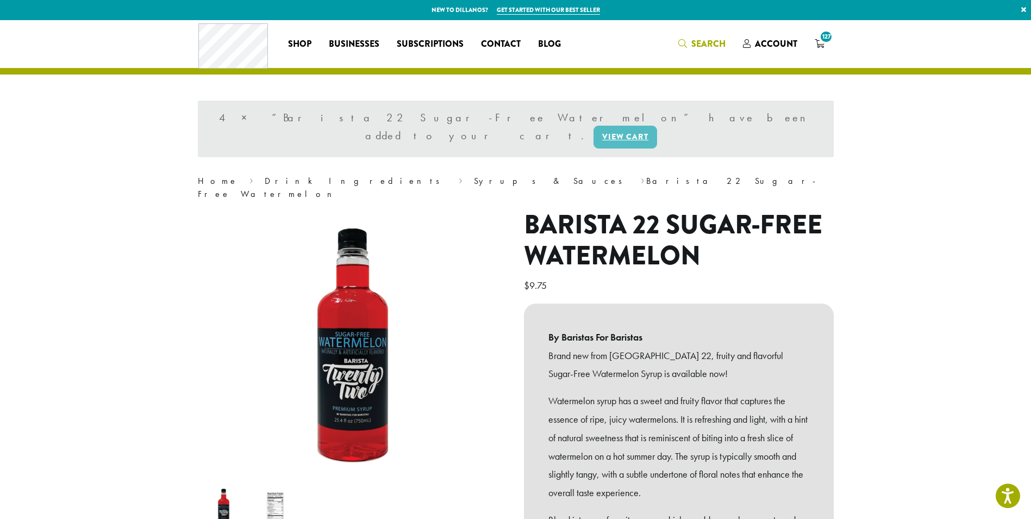
click at [697, 45] on span "Search" at bounding box center [709, 44] width 34 height 13
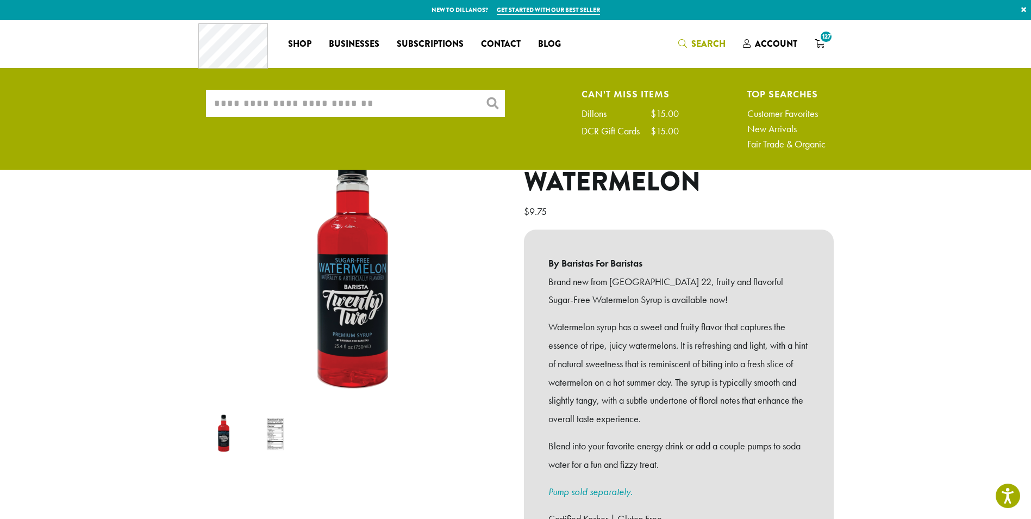
click at [379, 111] on input "What are you searching for?" at bounding box center [355, 103] width 299 height 27
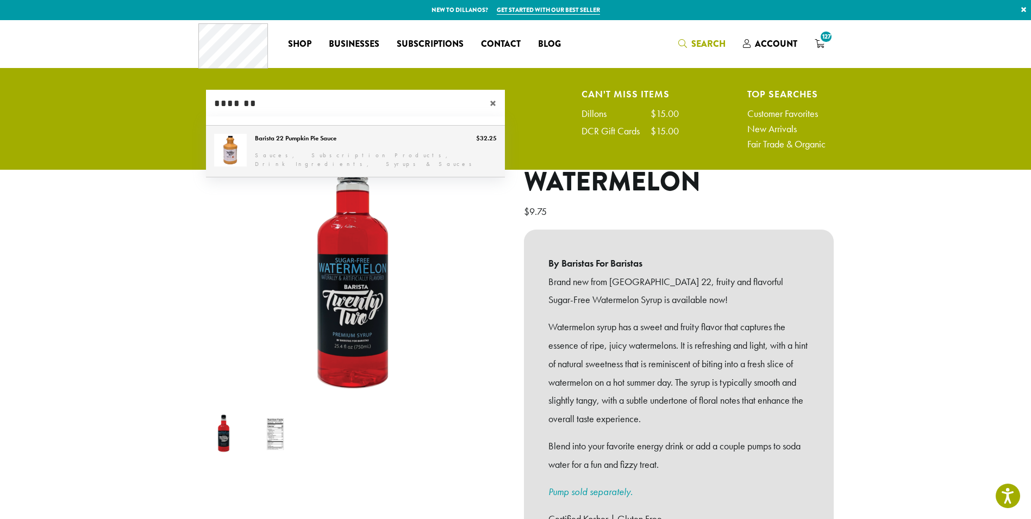
type input "*******"
click at [301, 145] on link "Barista 22 Pumpkin Pie Sauce" at bounding box center [355, 151] width 299 height 51
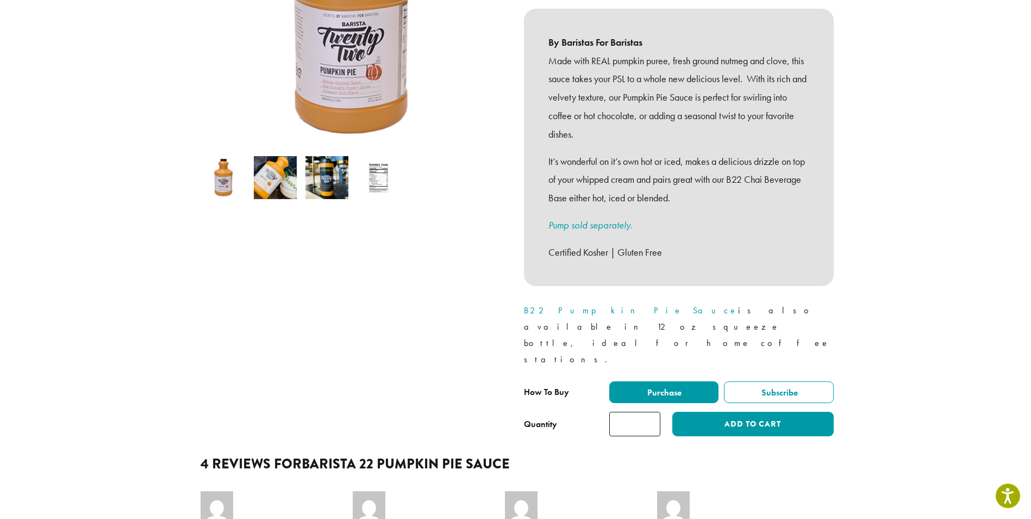
scroll to position [272, 0]
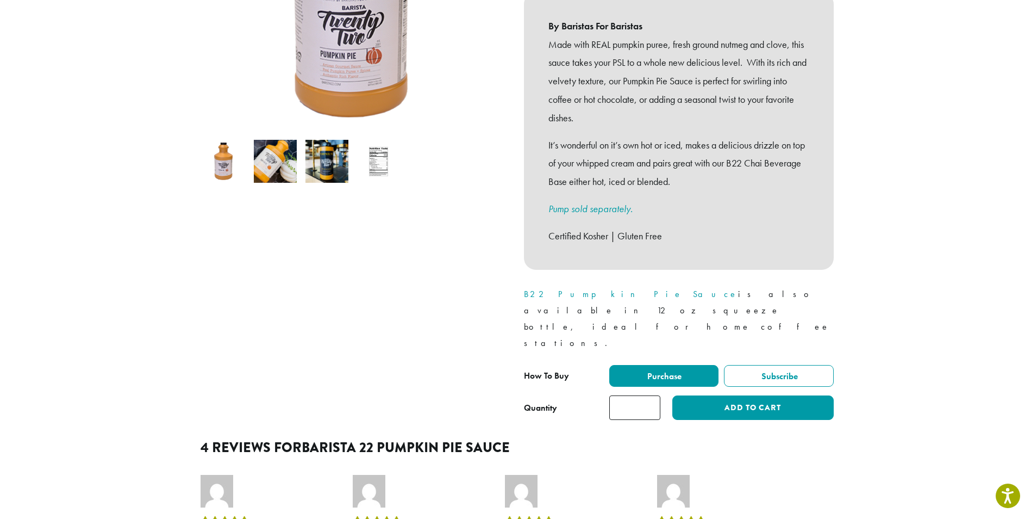
drag, startPoint x: 638, startPoint y: 362, endPoint x: 620, endPoint y: 363, distance: 18.0
click at [620, 395] on input "*" at bounding box center [634, 407] width 51 height 24
type input "*"
click at [745, 395] on button "Add to cart" at bounding box center [752, 407] width 161 height 24
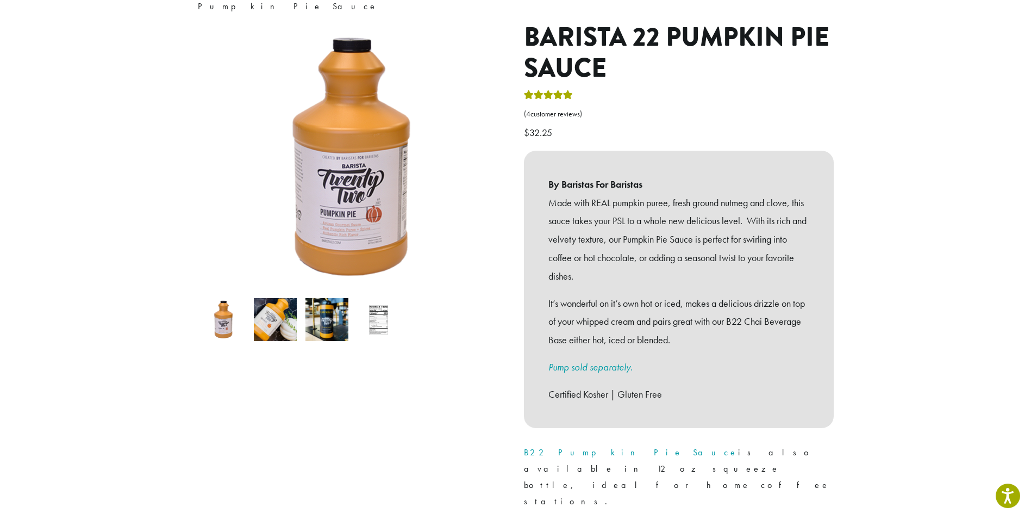
scroll to position [0, 0]
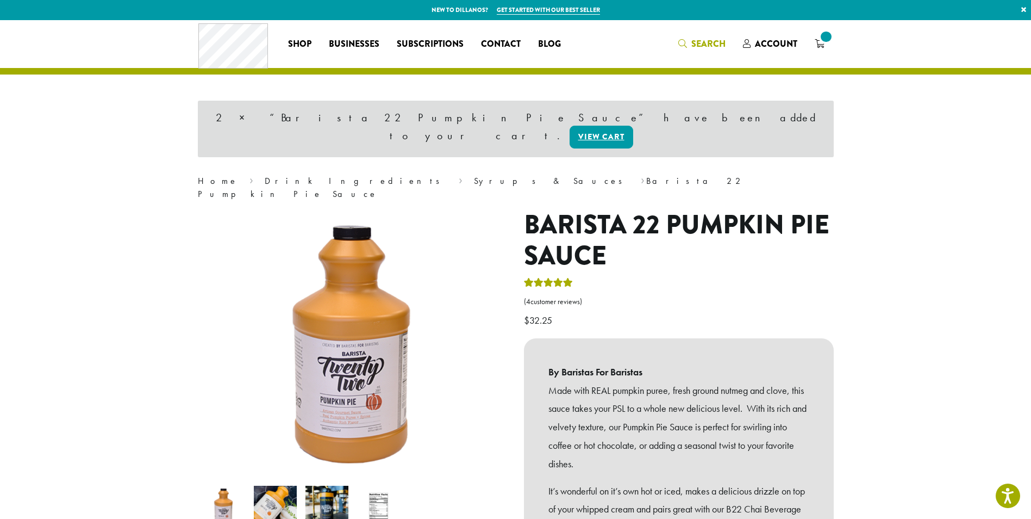
click at [691, 42] on span "Search" at bounding box center [701, 45] width 47 height 14
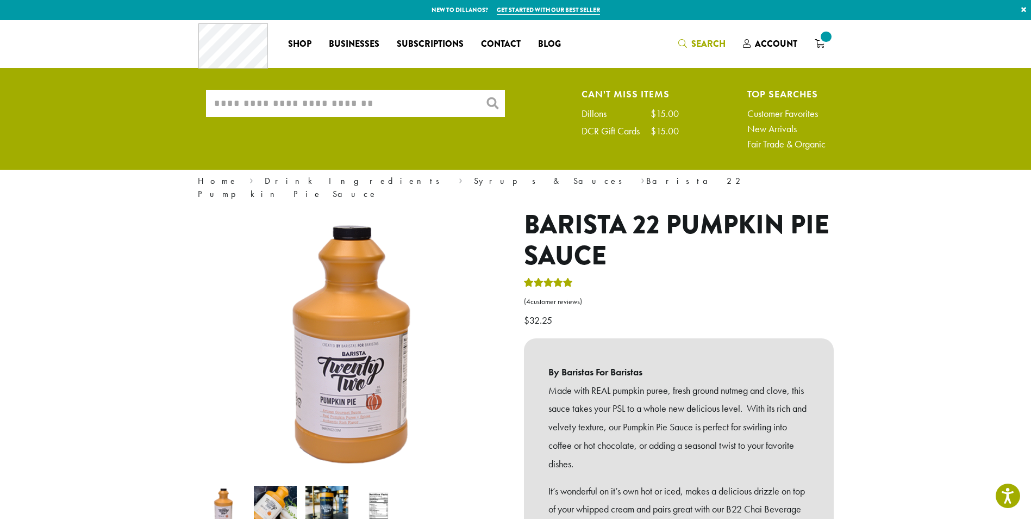
click at [392, 106] on input "What are you searching for?" at bounding box center [355, 103] width 299 height 27
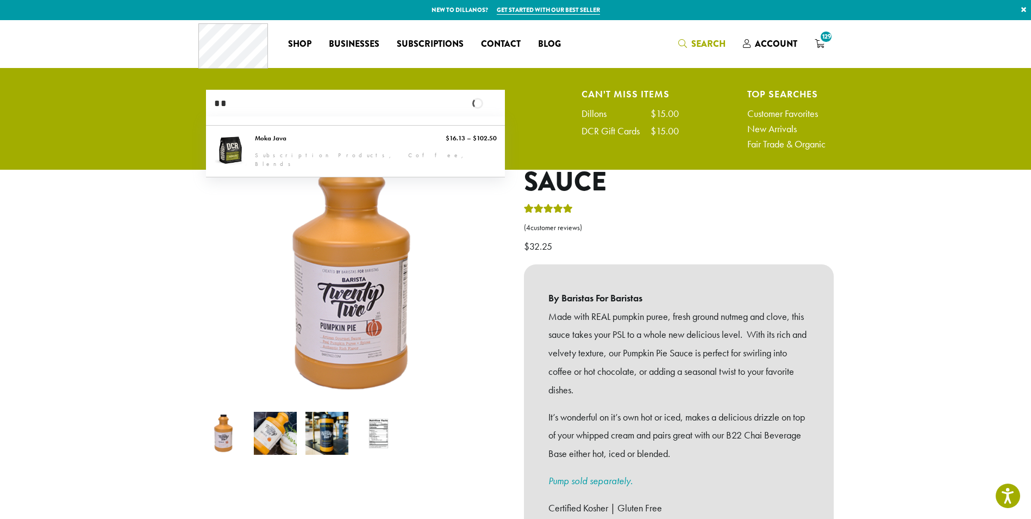
type input "*"
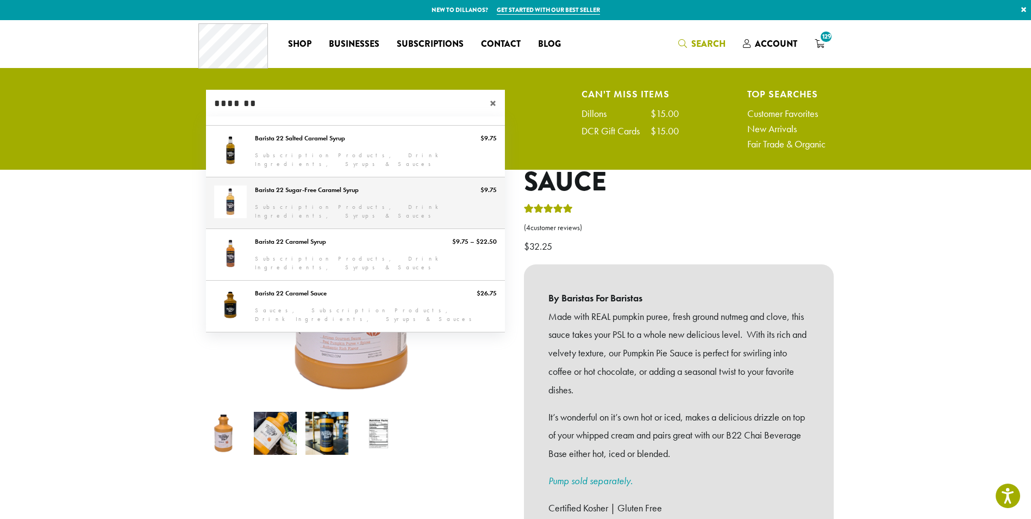
scroll to position [54, 0]
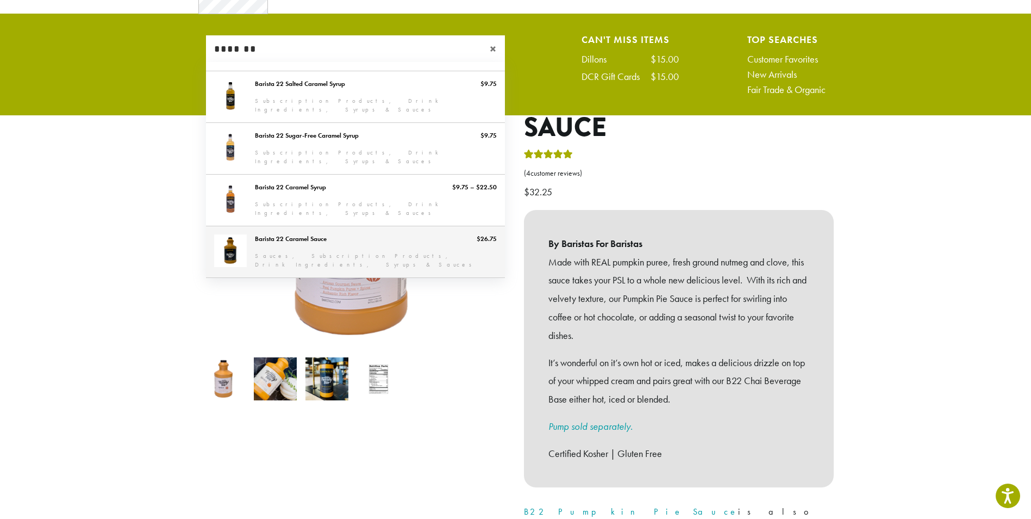
type input "*******"
click at [278, 235] on link "Barista 22 Caramel Sauce" at bounding box center [355, 251] width 299 height 51
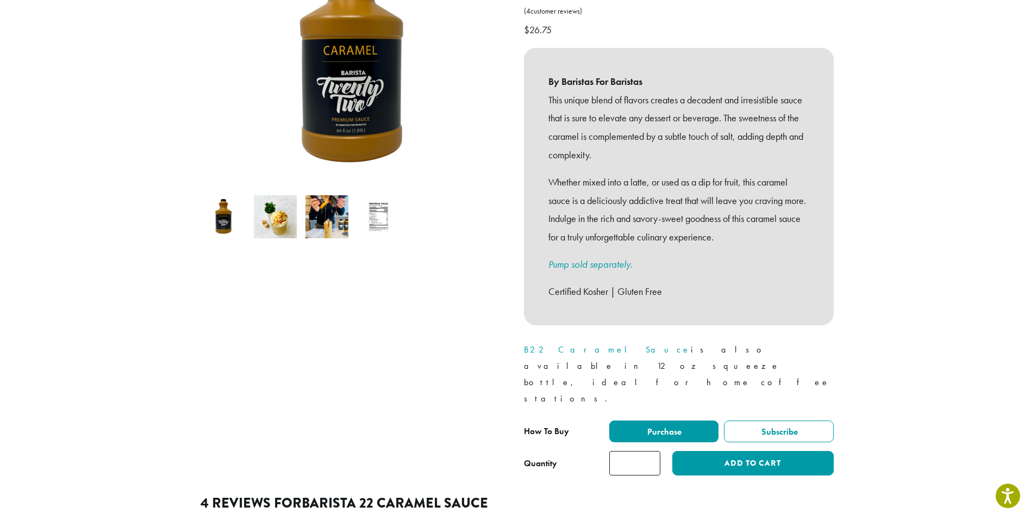
scroll to position [217, 0]
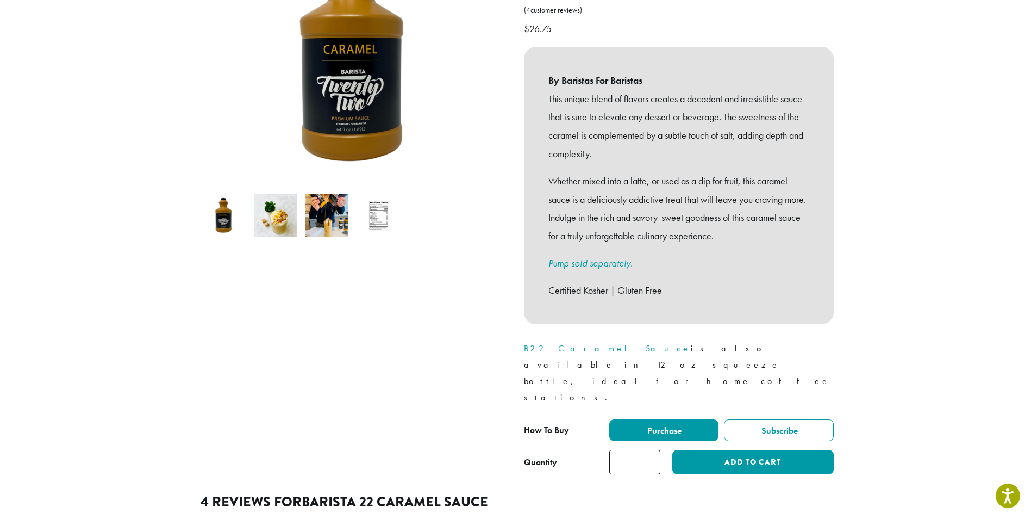
drag, startPoint x: 616, startPoint y: 417, endPoint x: 612, endPoint y: 412, distance: 7.3
click at [616, 450] on input "*" at bounding box center [634, 462] width 51 height 24
type input "*"
click at [729, 450] on button "Add to cart" at bounding box center [752, 462] width 161 height 24
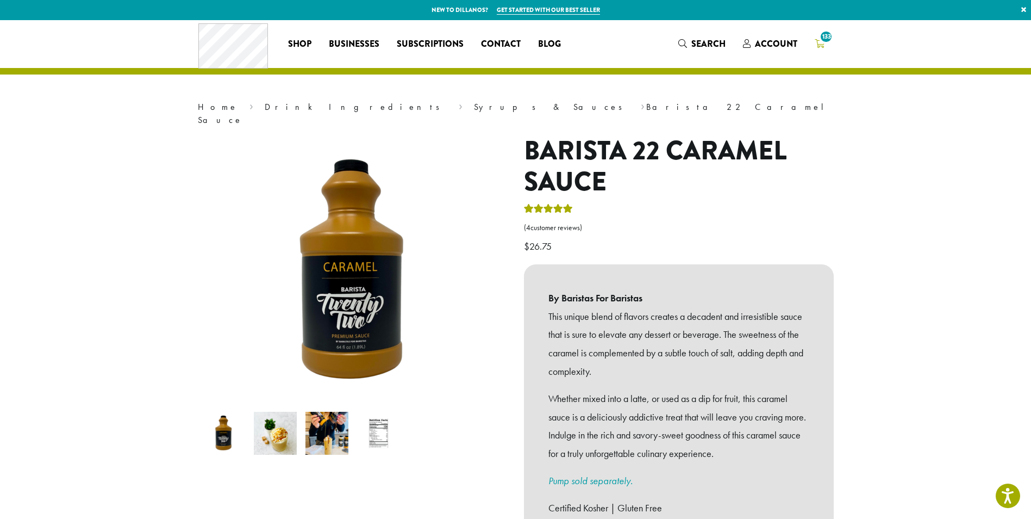
click at [829, 42] on span "133" at bounding box center [826, 36] width 15 height 15
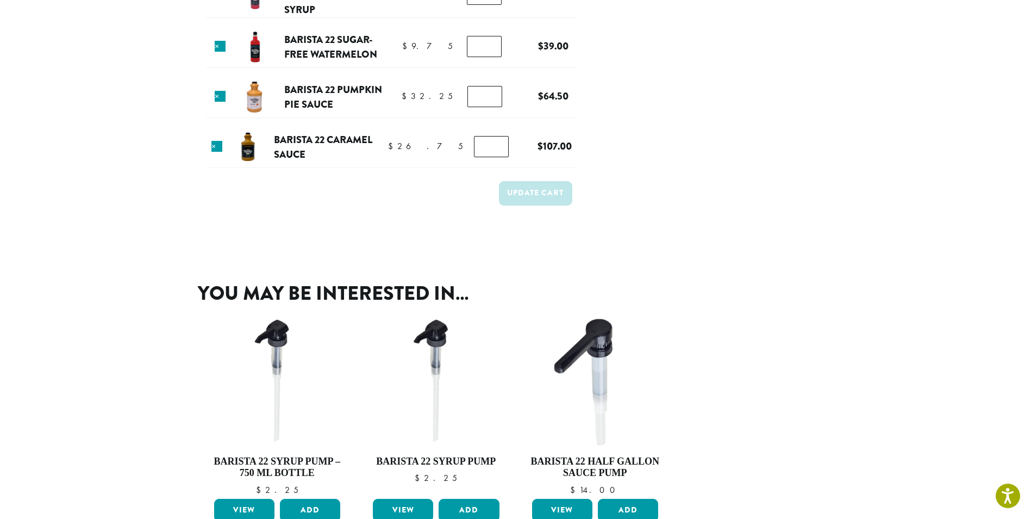
scroll to position [1142, 0]
click at [222, 144] on link "×" at bounding box center [216, 145] width 11 height 11
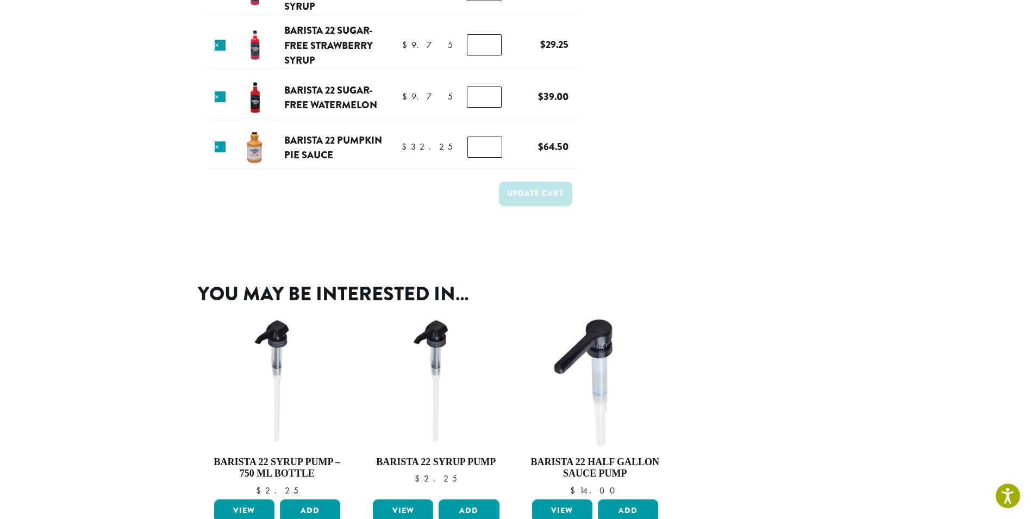
scroll to position [0, 0]
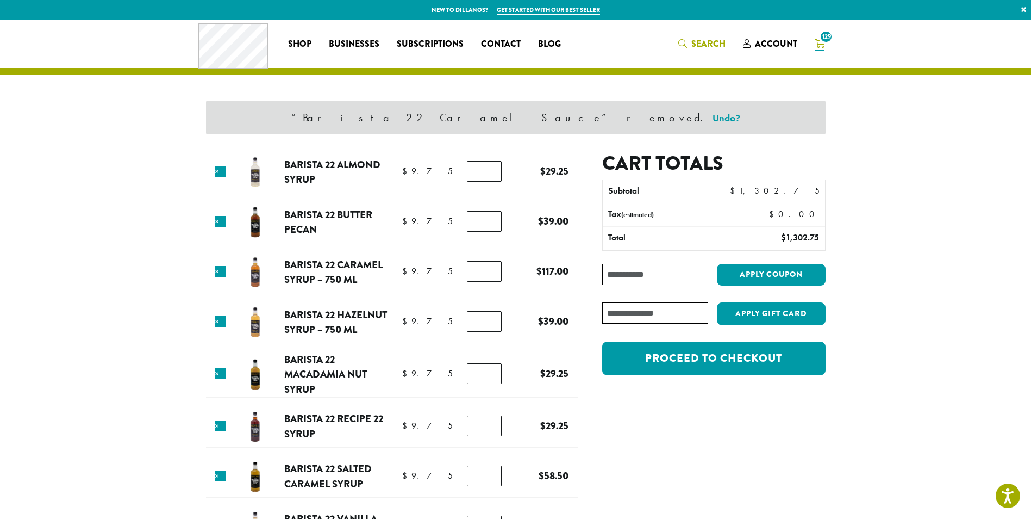
click at [703, 42] on span "Search" at bounding box center [709, 44] width 34 height 13
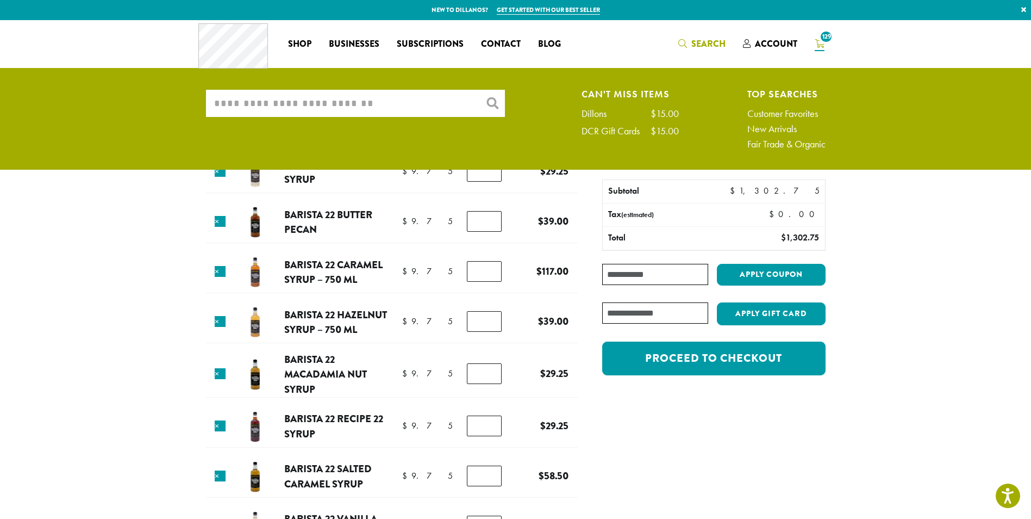
click at [357, 98] on input "What are you searching for?" at bounding box center [355, 103] width 299 height 27
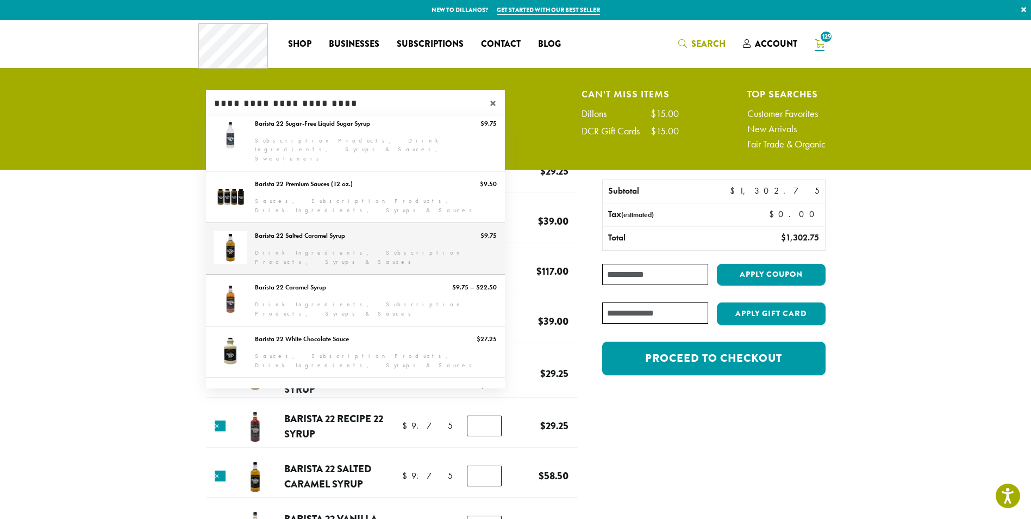
scroll to position [298, 0]
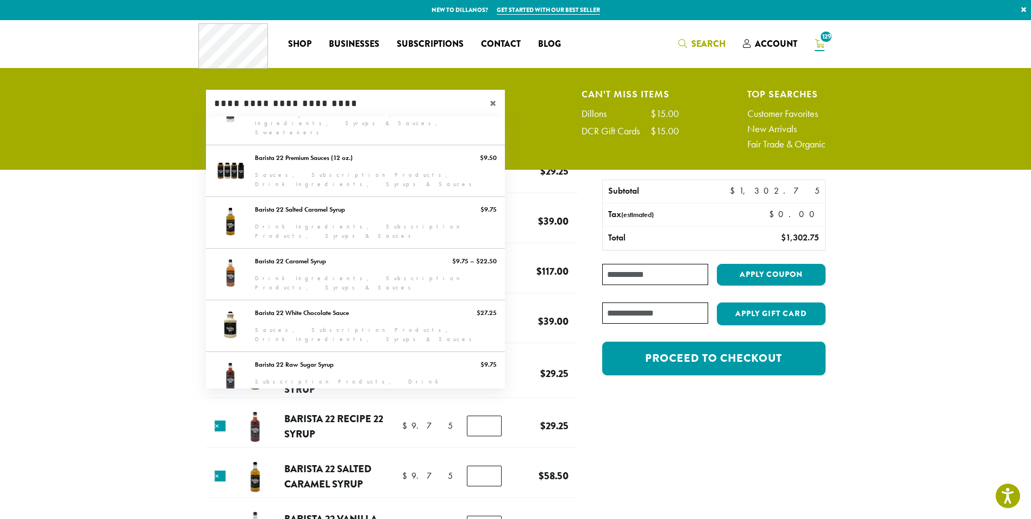
type input "**********"
drag, startPoint x: 371, startPoint y: 103, endPoint x: 54, endPoint y: 124, distance: 317.6
click at [54, 125] on ul "**********" at bounding box center [515, 121] width 1031 height 95
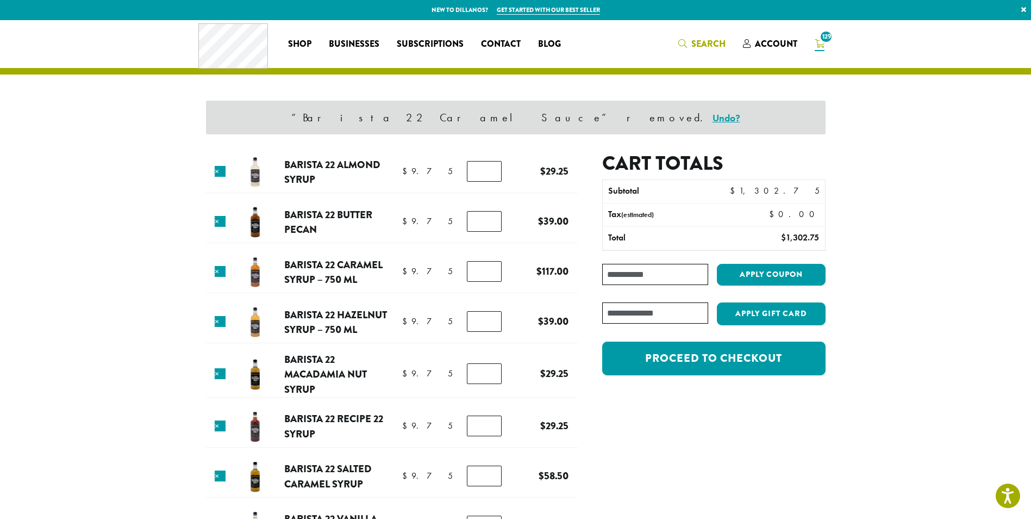
click at [702, 41] on span "Search" at bounding box center [709, 44] width 34 height 13
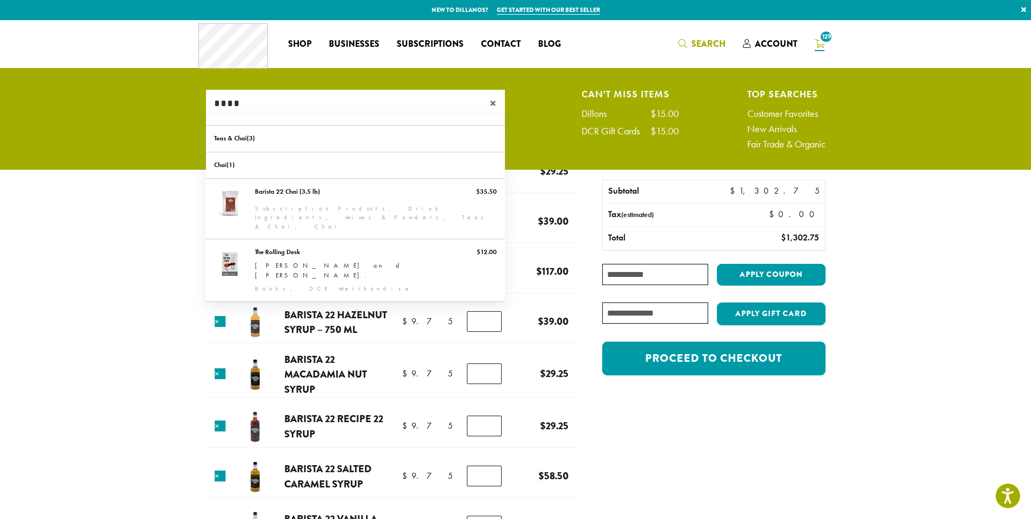
click at [290, 107] on input "****" at bounding box center [355, 103] width 299 height 27
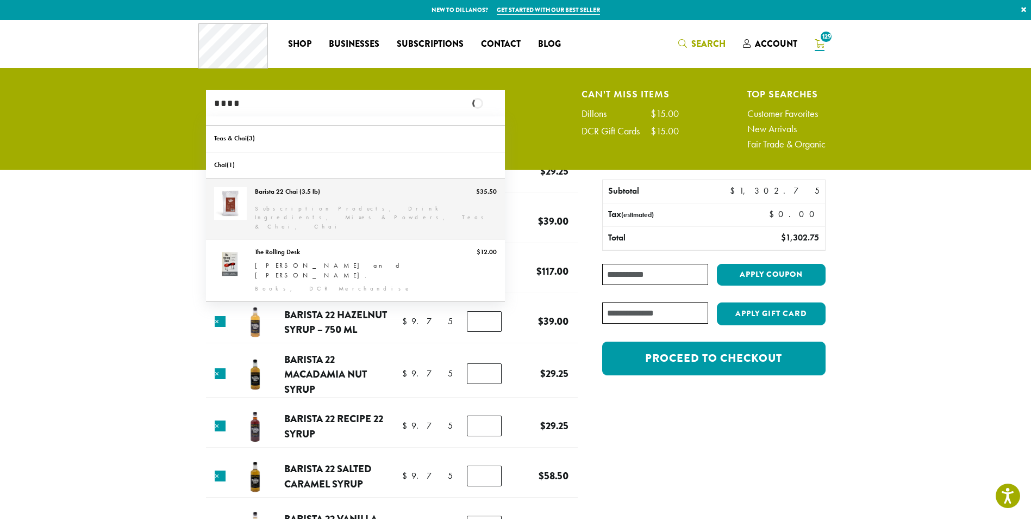
type input "****"
click at [271, 189] on link "Barista 22 Chai (3.5 lb)" at bounding box center [355, 209] width 299 height 60
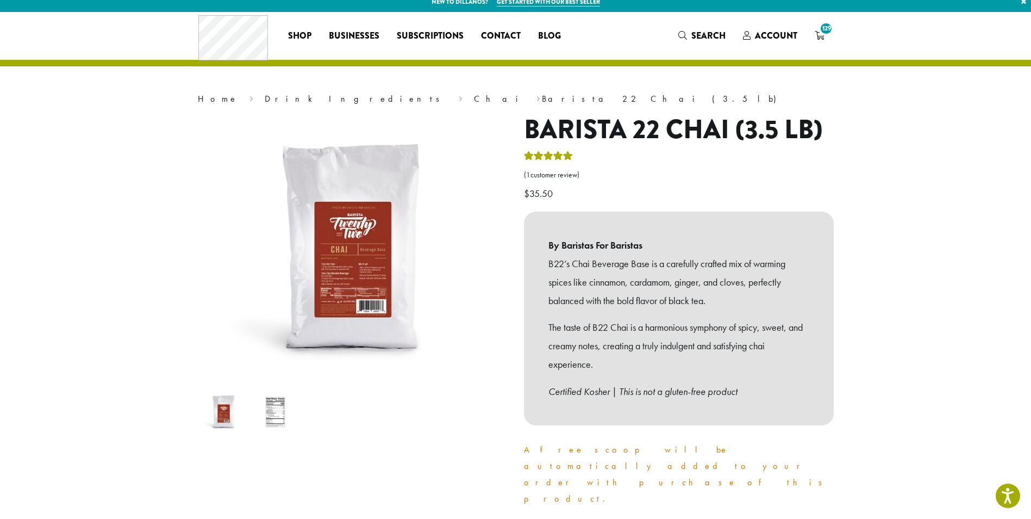
scroll to position [109, 0]
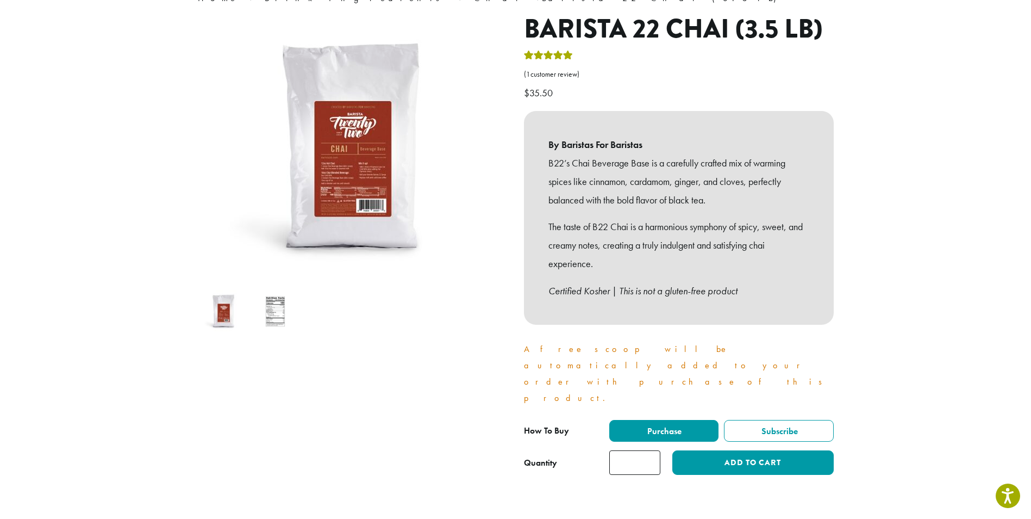
click at [651, 450] on input "*" at bounding box center [634, 462] width 51 height 24
type input "*"
click at [651, 450] on input "*" at bounding box center [634, 462] width 51 height 24
click at [709, 450] on button "Add to cart" at bounding box center [752, 462] width 161 height 24
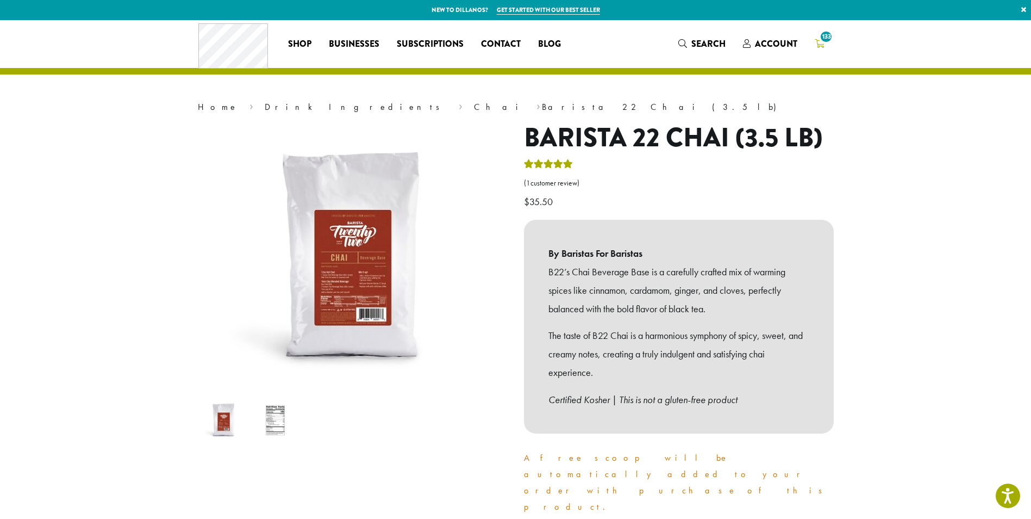
click at [823, 39] on span "133" at bounding box center [826, 36] width 15 height 15
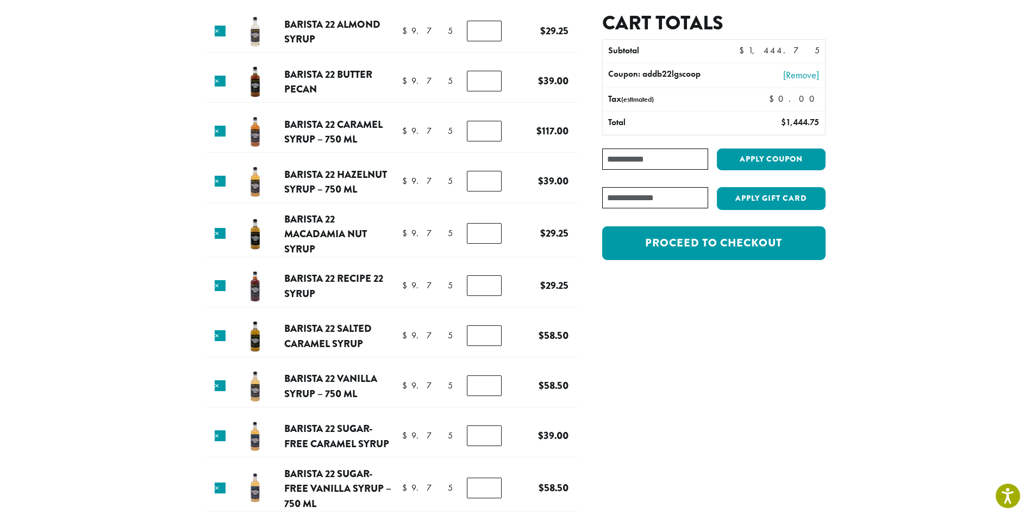
scroll to position [54, 0]
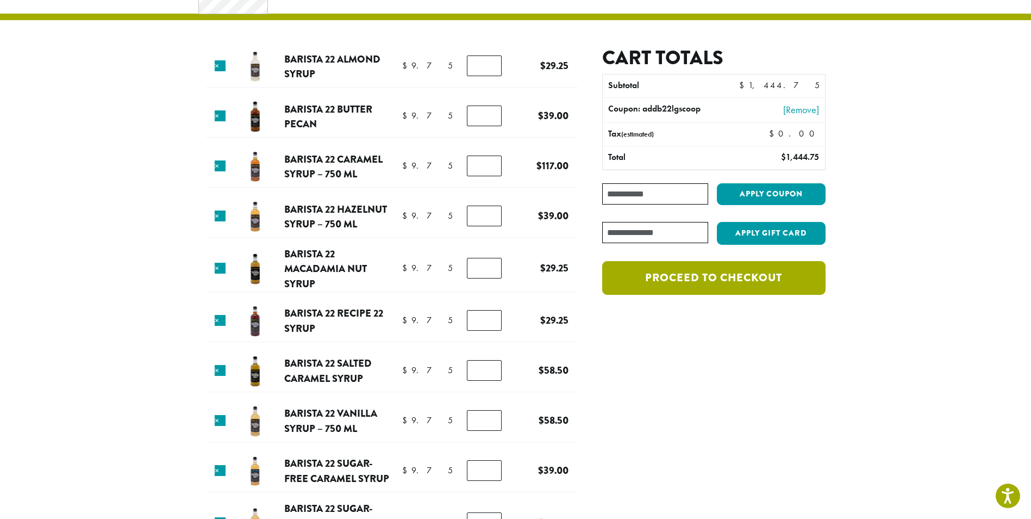
click at [693, 276] on link "Proceed to checkout" at bounding box center [713, 278] width 223 height 34
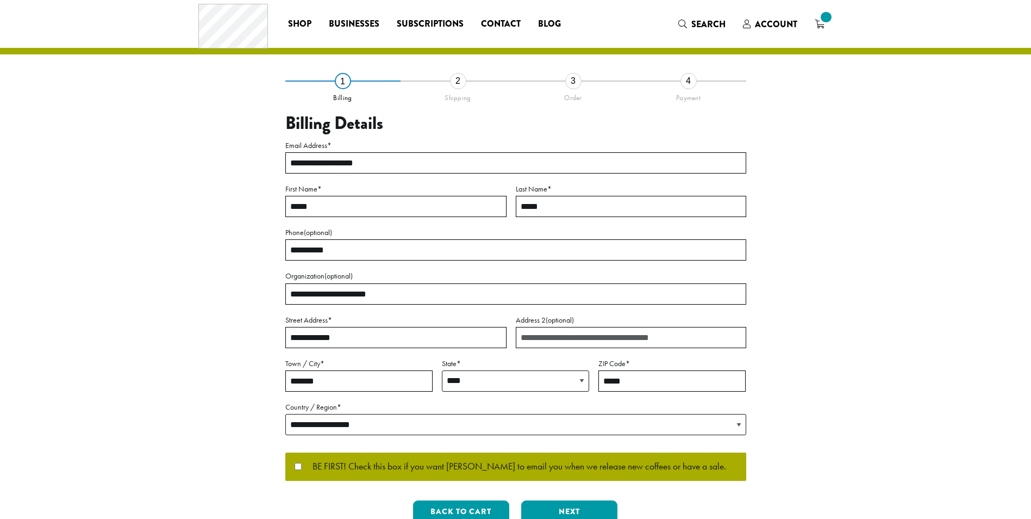
select select "**"
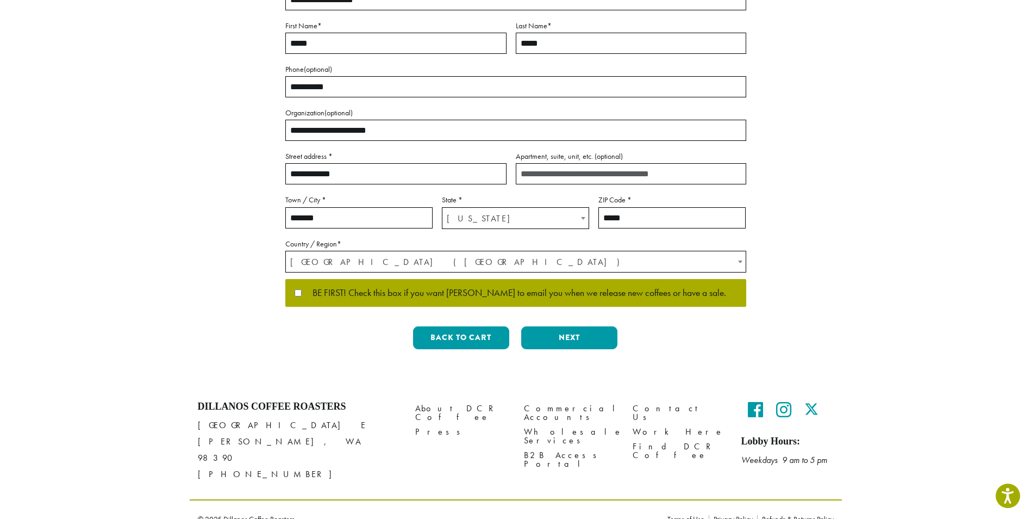
scroll to position [188, 0]
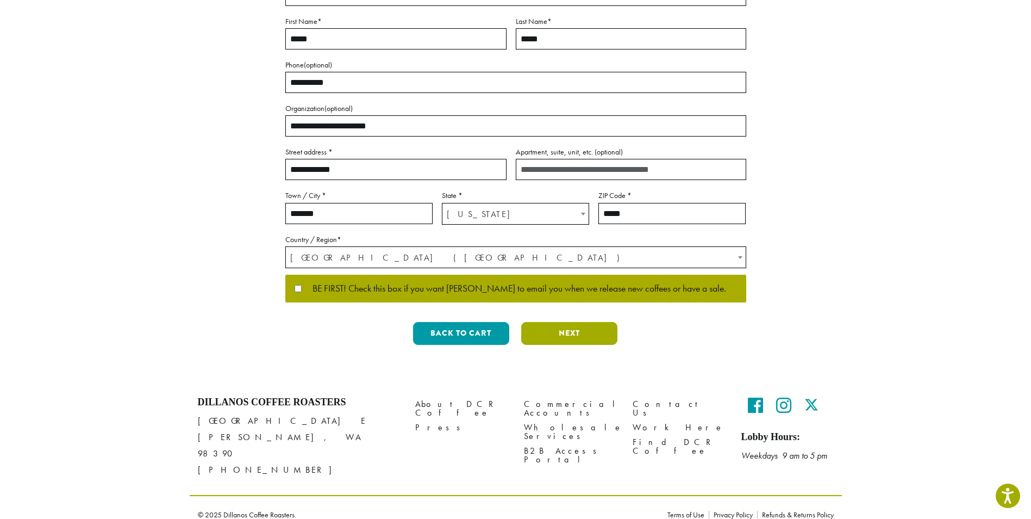
click at [588, 329] on button "Next" at bounding box center [569, 333] width 96 height 23
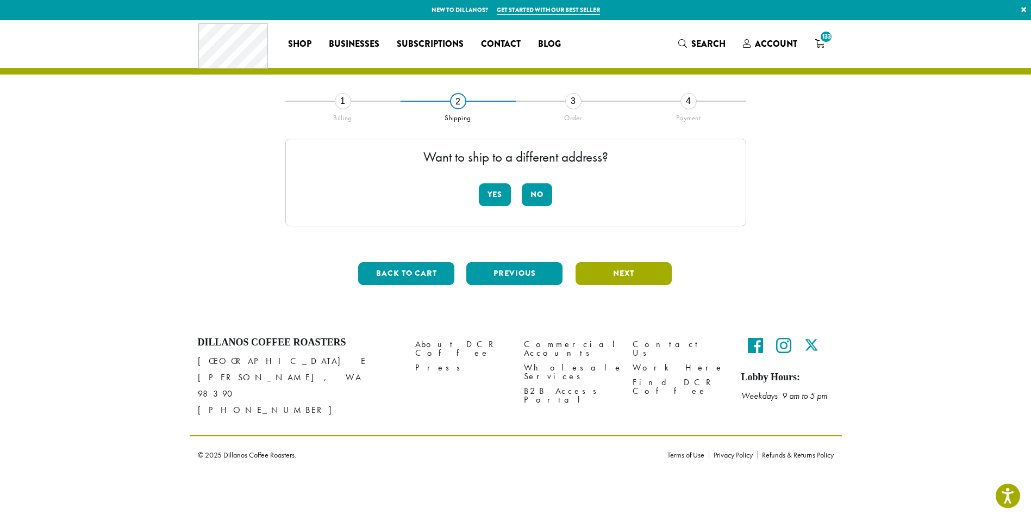
scroll to position [0, 0]
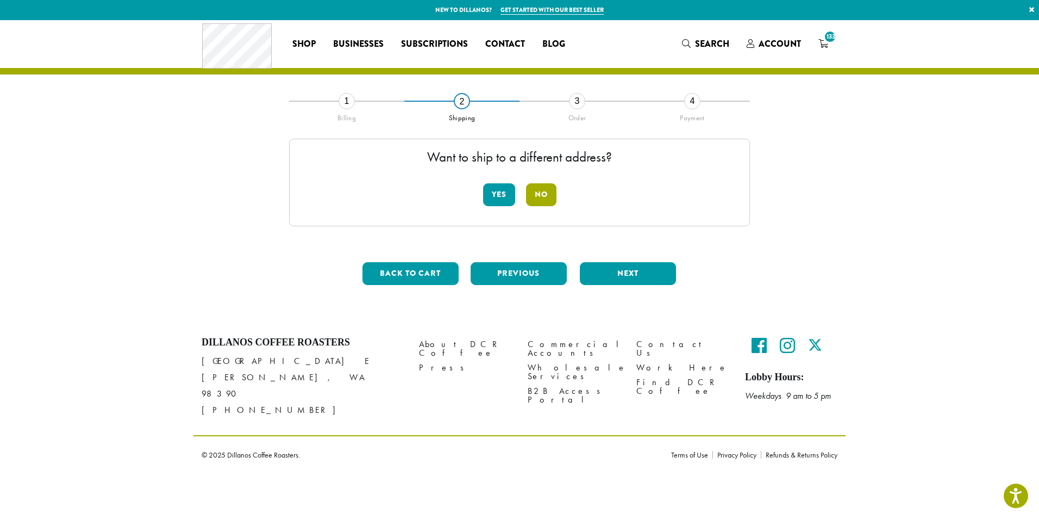
click at [541, 195] on button "No" at bounding box center [541, 194] width 30 height 23
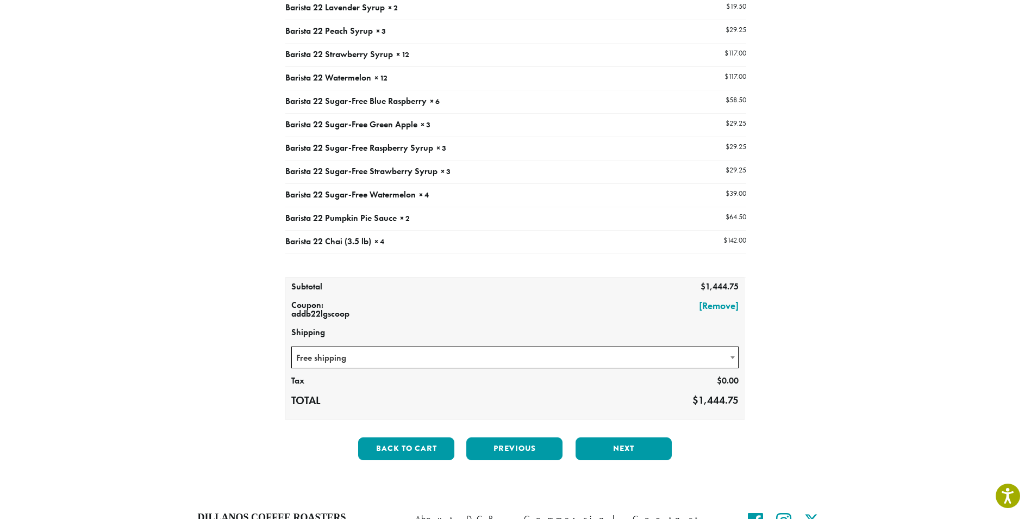
scroll to position [581, 0]
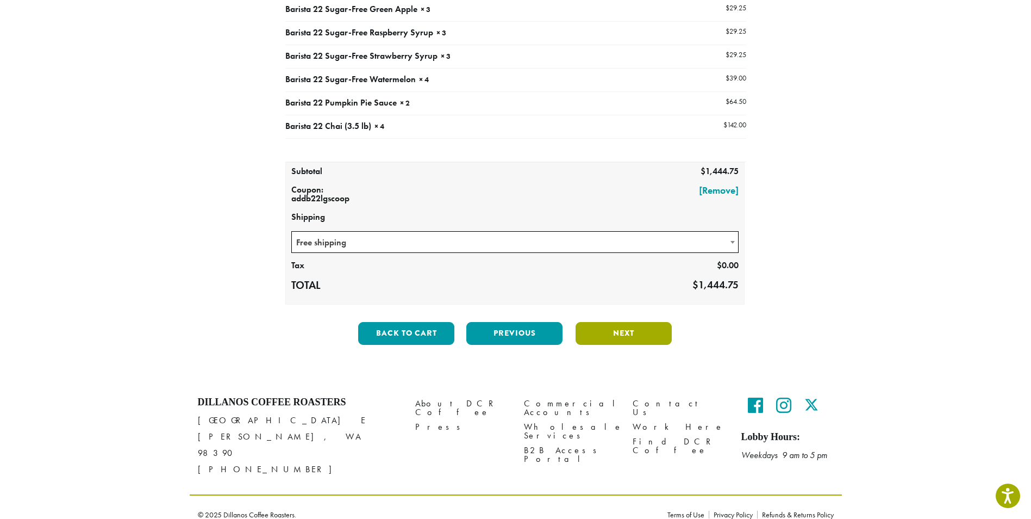
click at [641, 333] on button "Next" at bounding box center [624, 333] width 96 height 23
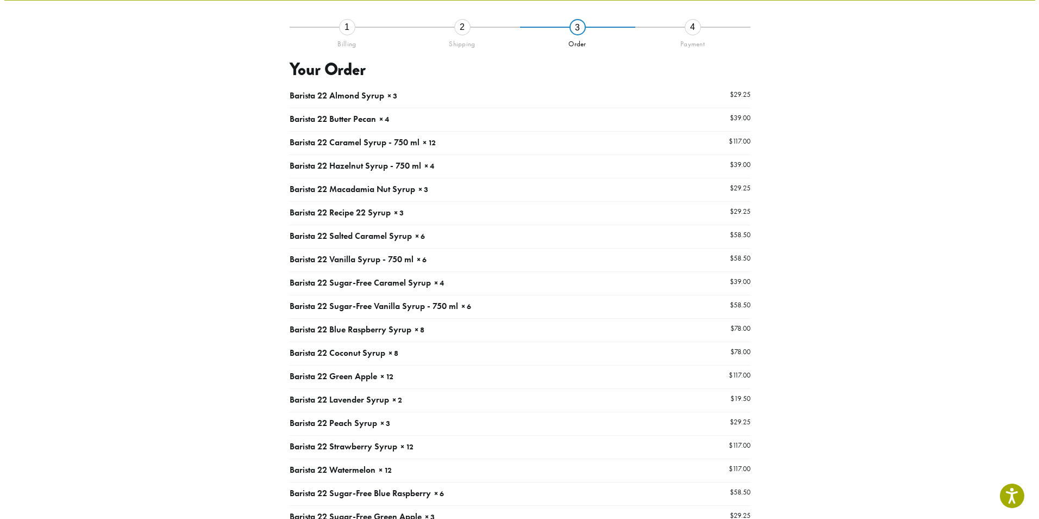
scroll to position [63, 0]
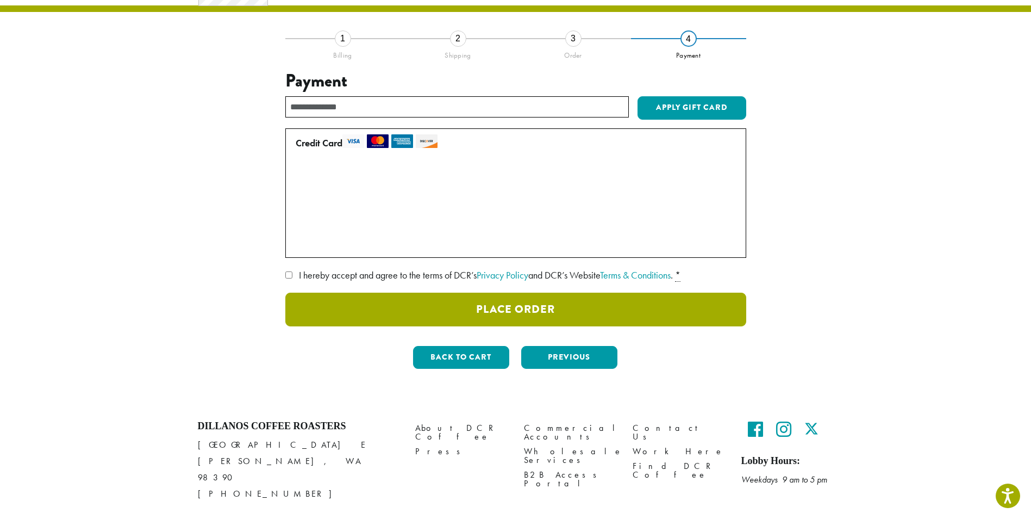
click at [539, 310] on button "Place Order" at bounding box center [515, 309] width 461 height 34
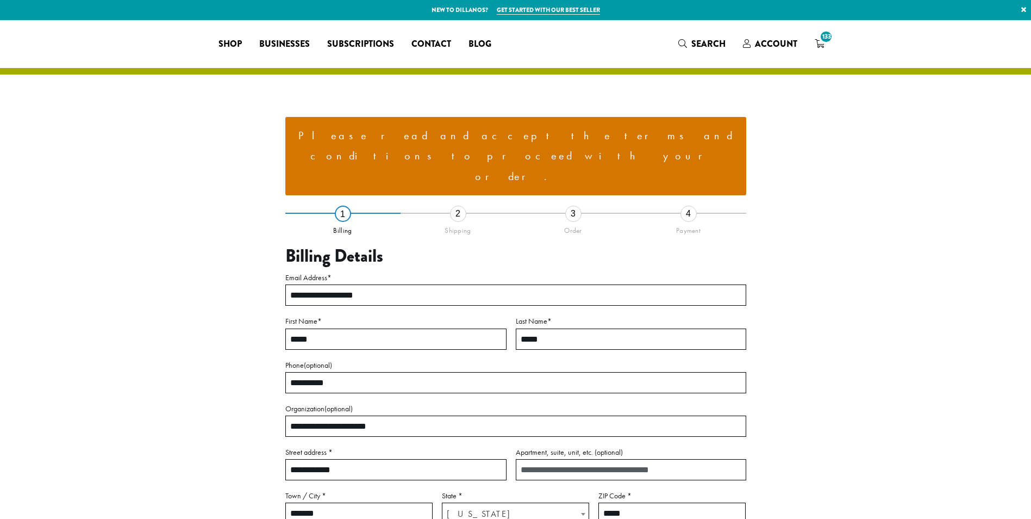
select select "**"
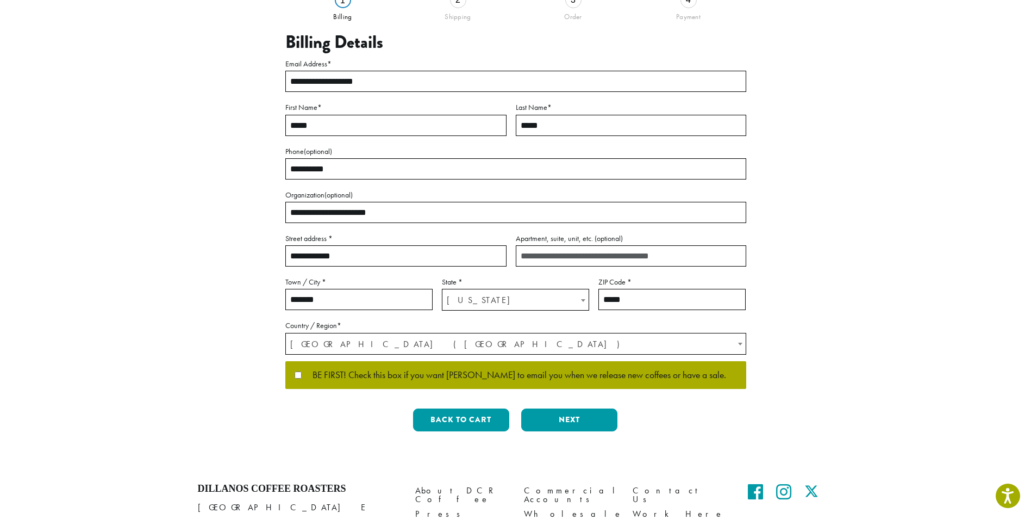
scroll to position [259, 0]
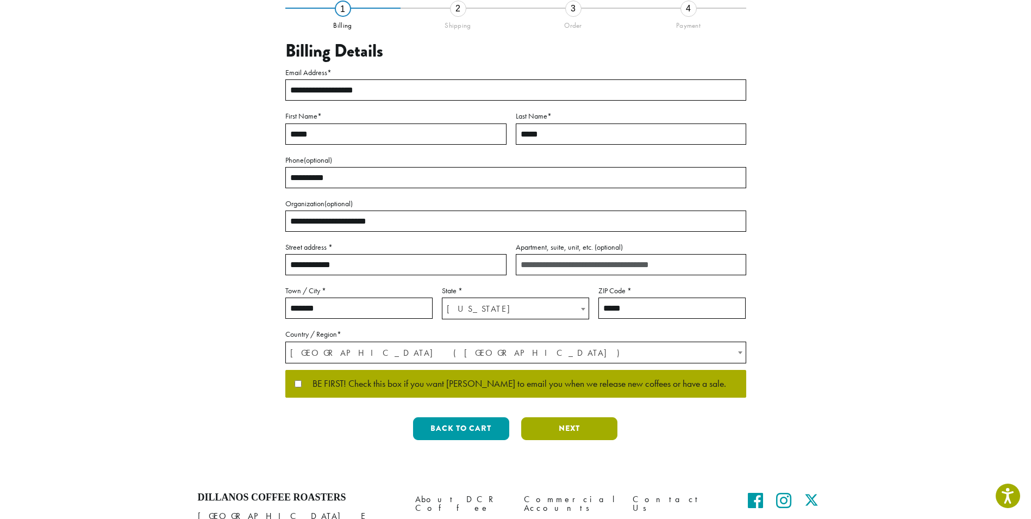
click at [562, 417] on button "Next" at bounding box center [569, 428] width 96 height 23
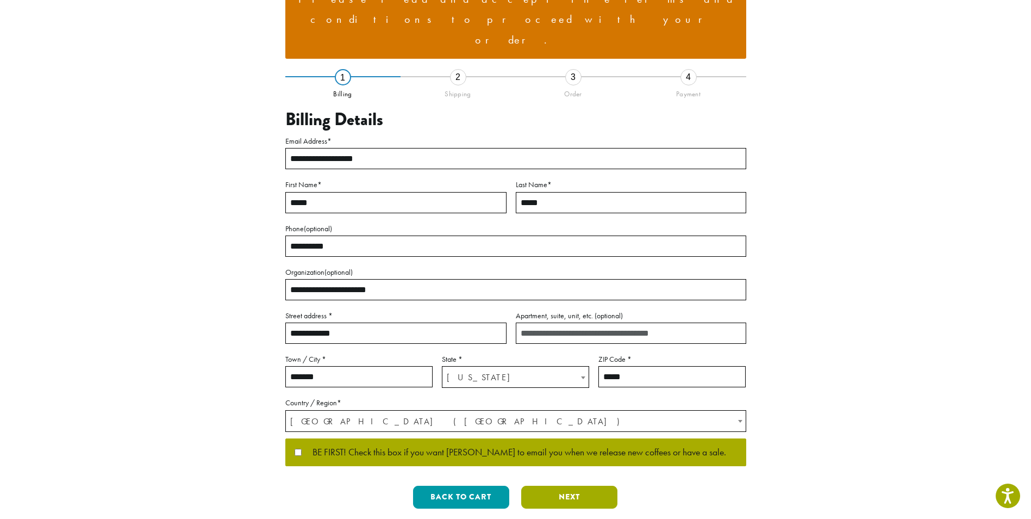
scroll to position [12, 0]
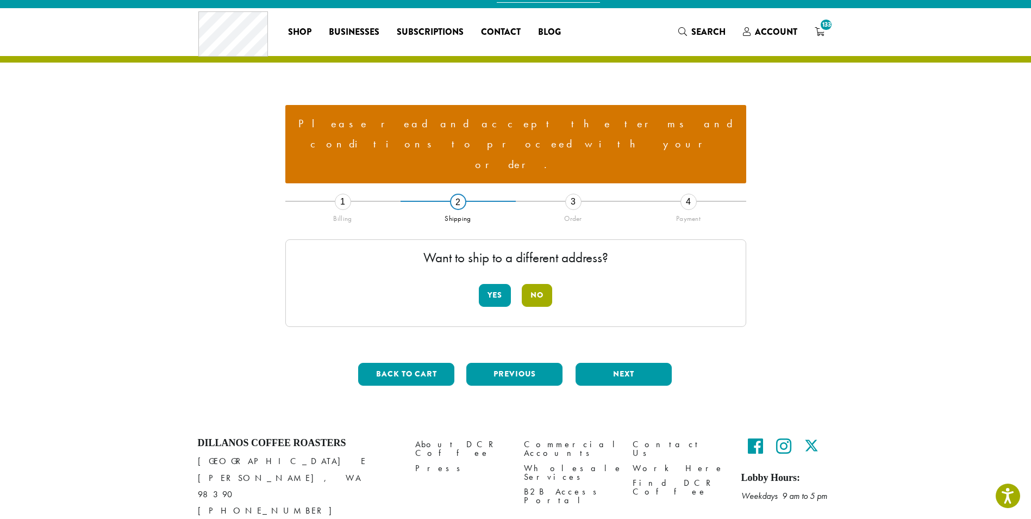
click at [536, 284] on button "No" at bounding box center [537, 295] width 30 height 23
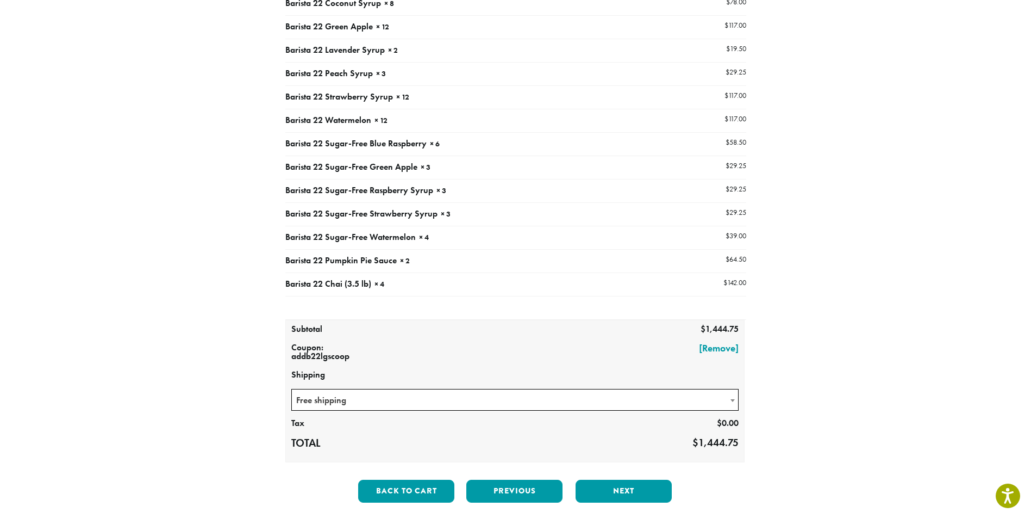
scroll to position [598, 0]
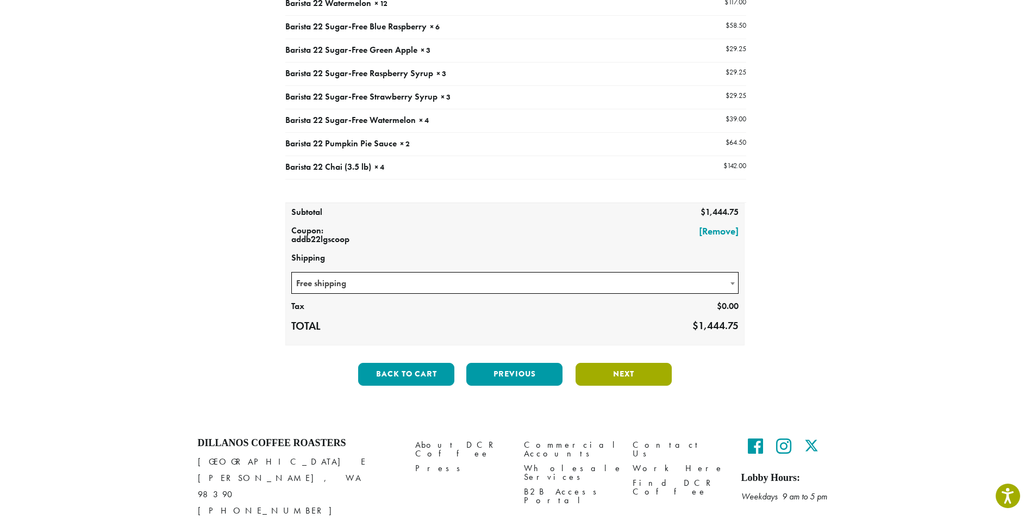
click at [632, 363] on button "Next" at bounding box center [624, 374] width 96 height 23
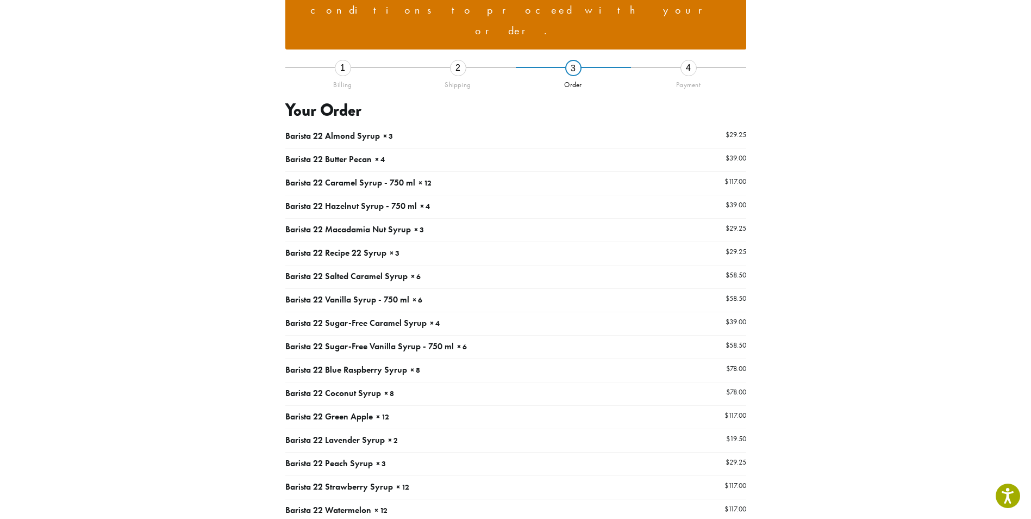
scroll to position [134, 0]
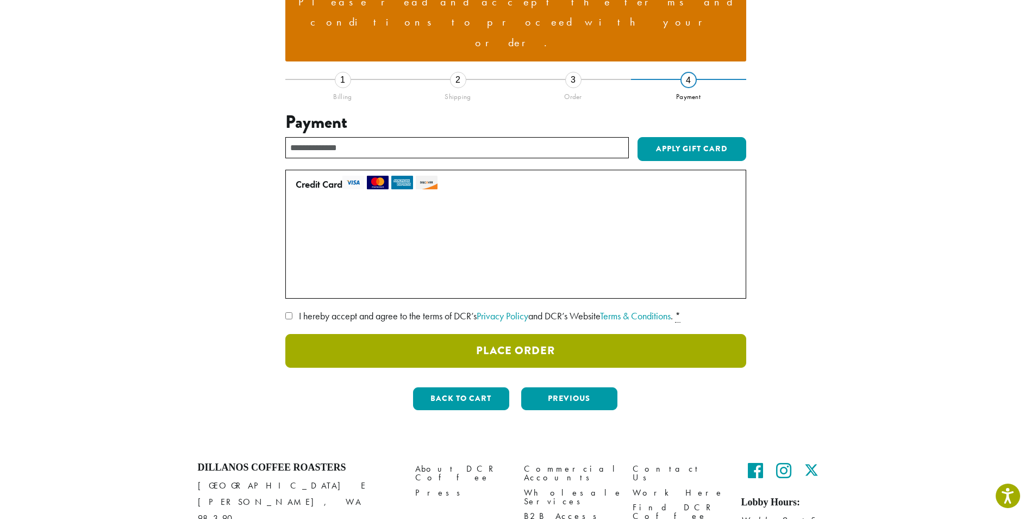
click at [500, 334] on button "Place Order" at bounding box center [515, 351] width 461 height 34
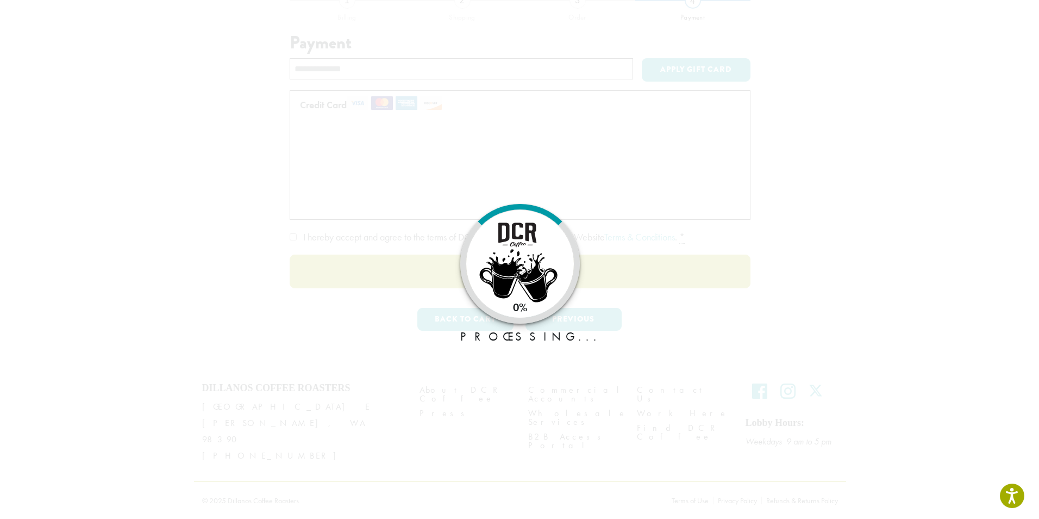
scroll to position [86, 0]
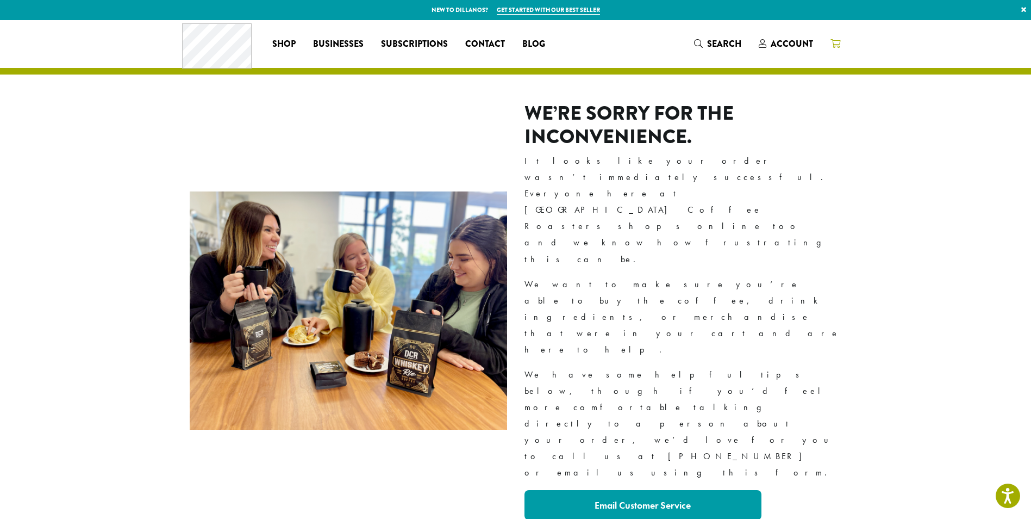
click at [838, 42] on icon at bounding box center [836, 43] width 10 height 9
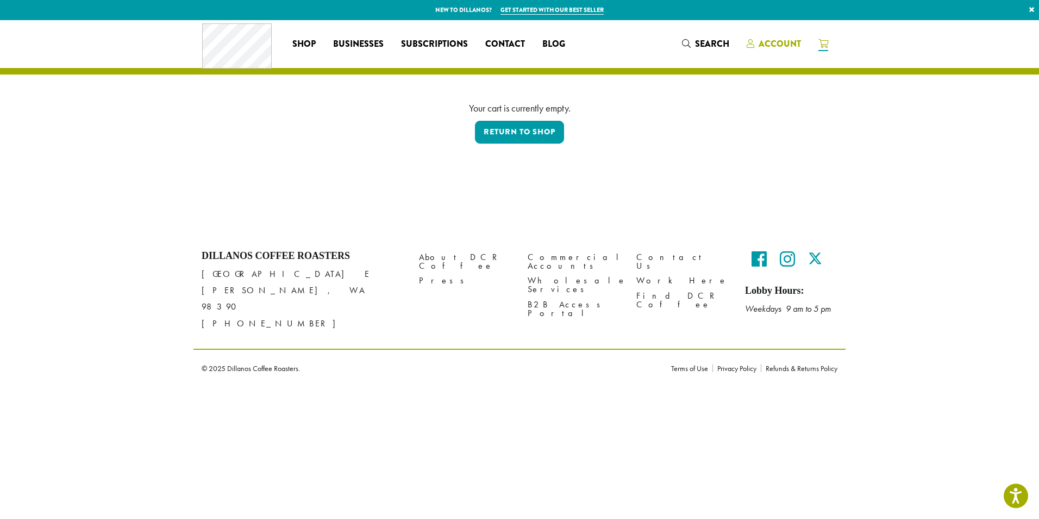
click at [790, 46] on span "Account" at bounding box center [780, 44] width 42 height 13
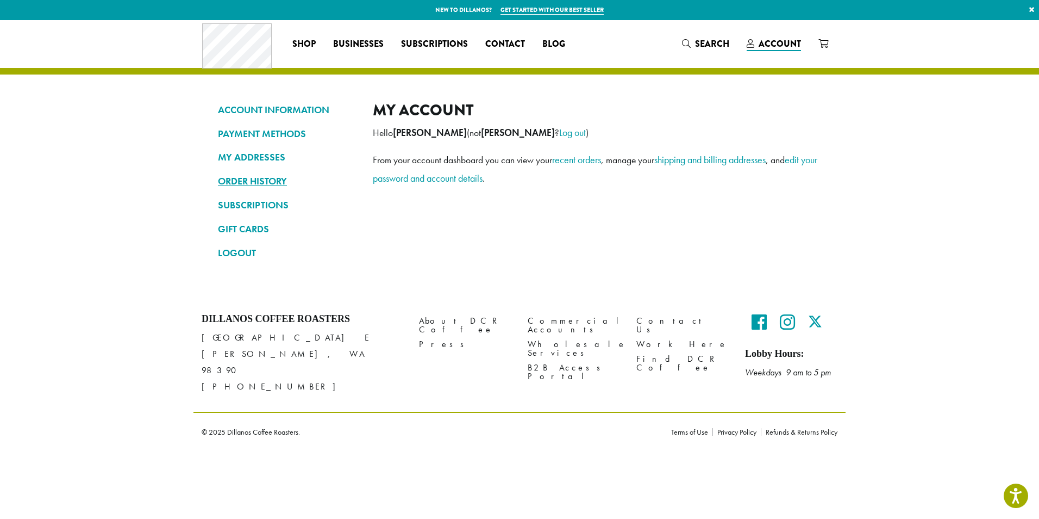
click at [248, 178] on link "ORDER HISTORY" at bounding box center [287, 181] width 139 height 18
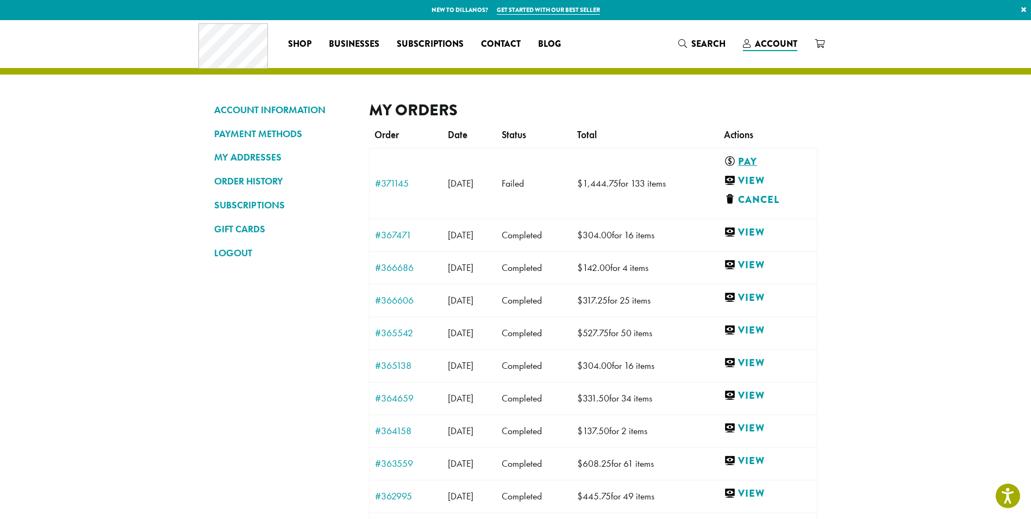
click at [763, 159] on link "Pay" at bounding box center [765, 162] width 83 height 14
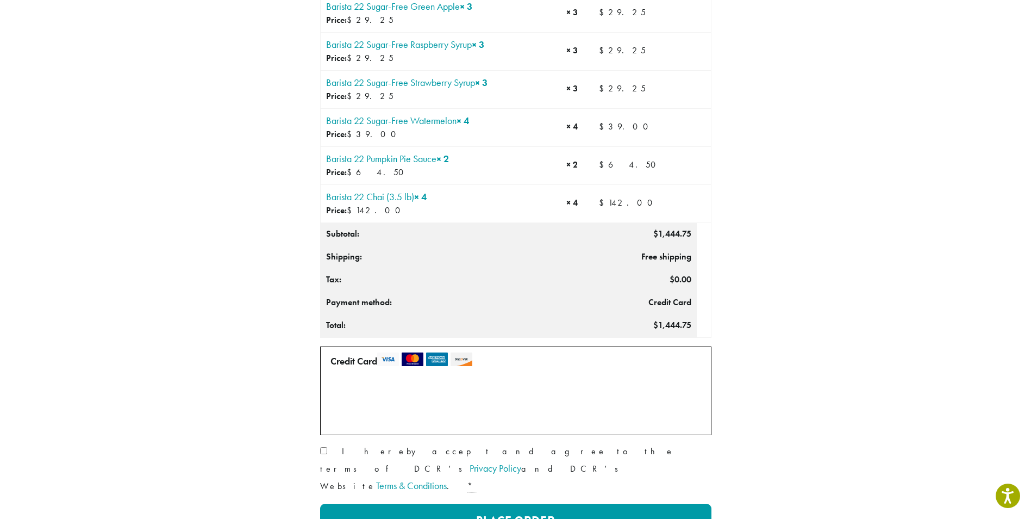
scroll to position [870, 0]
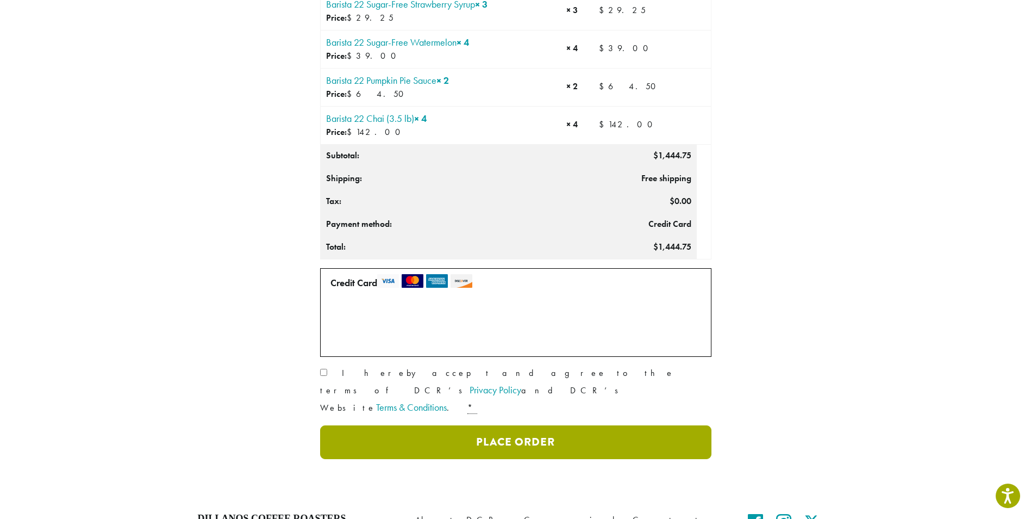
click at [514, 425] on button "Place Order" at bounding box center [515, 442] width 391 height 34
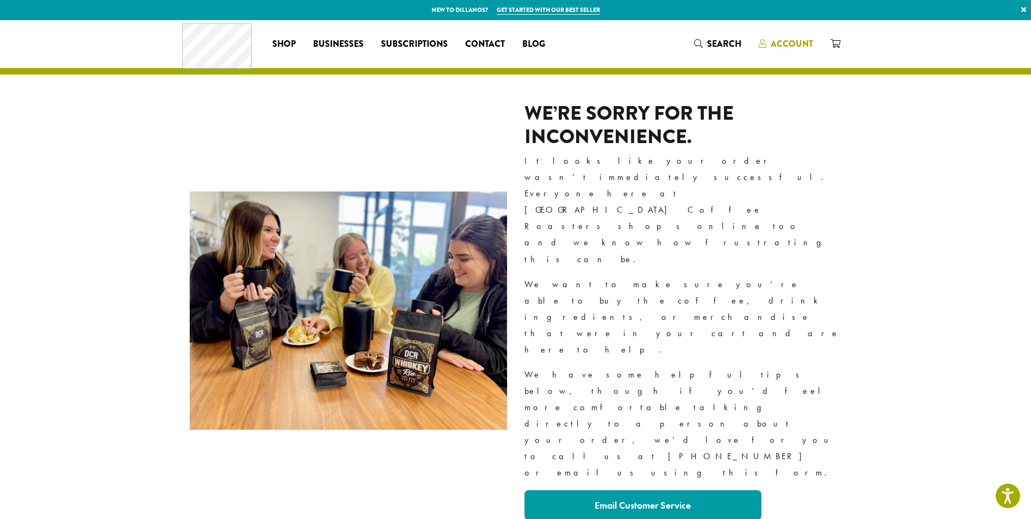
click at [766, 47] on icon at bounding box center [763, 43] width 8 height 9
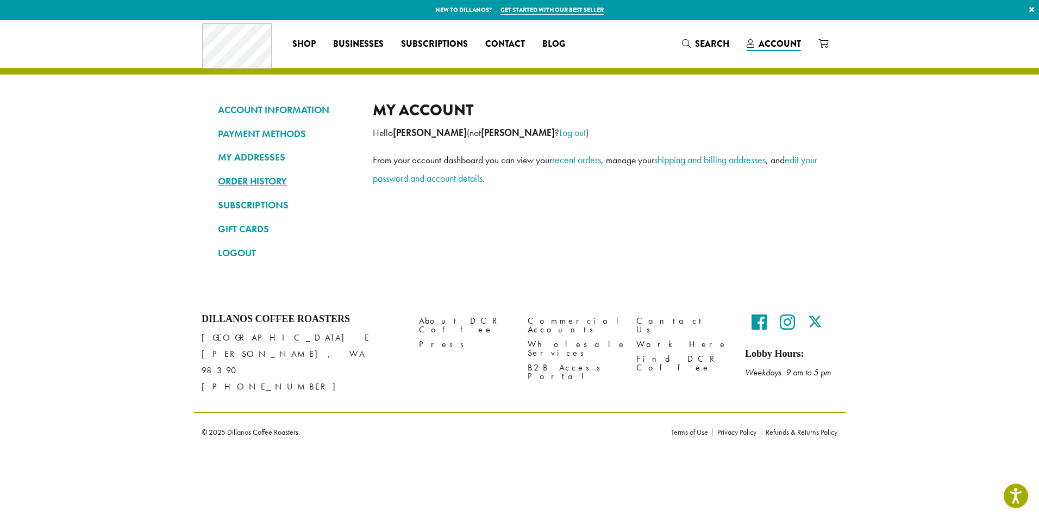
click at [252, 179] on link "ORDER HISTORY" at bounding box center [287, 181] width 139 height 18
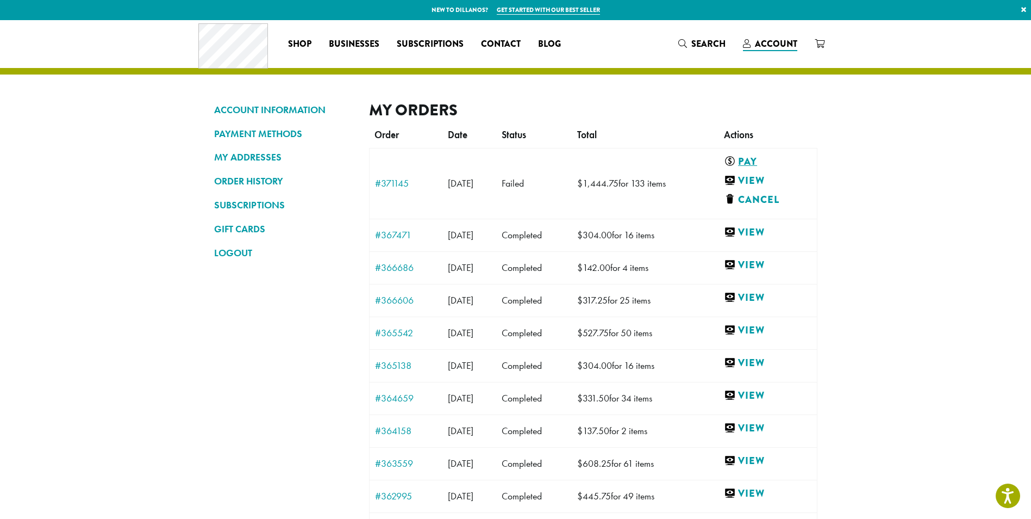
click at [762, 159] on link "Pay" at bounding box center [765, 162] width 83 height 14
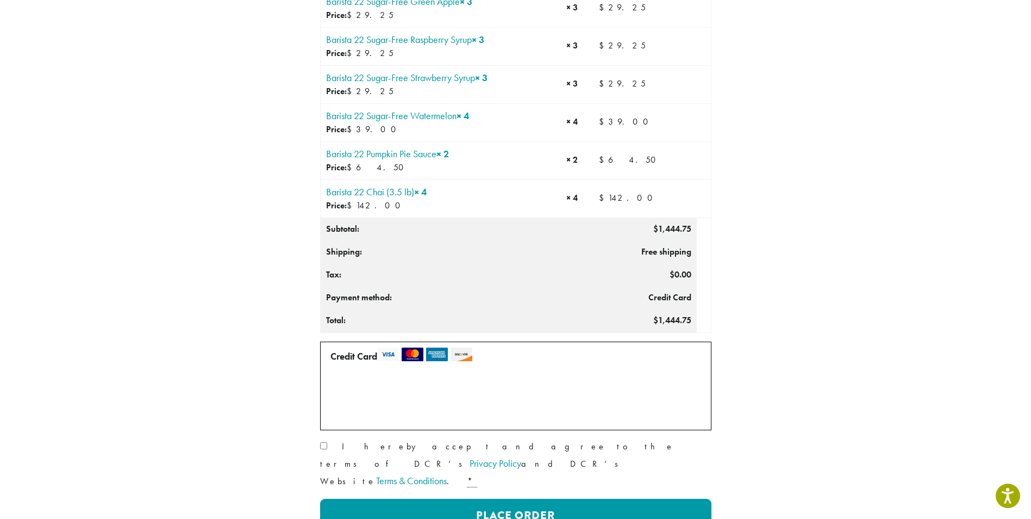
scroll to position [815, 0]
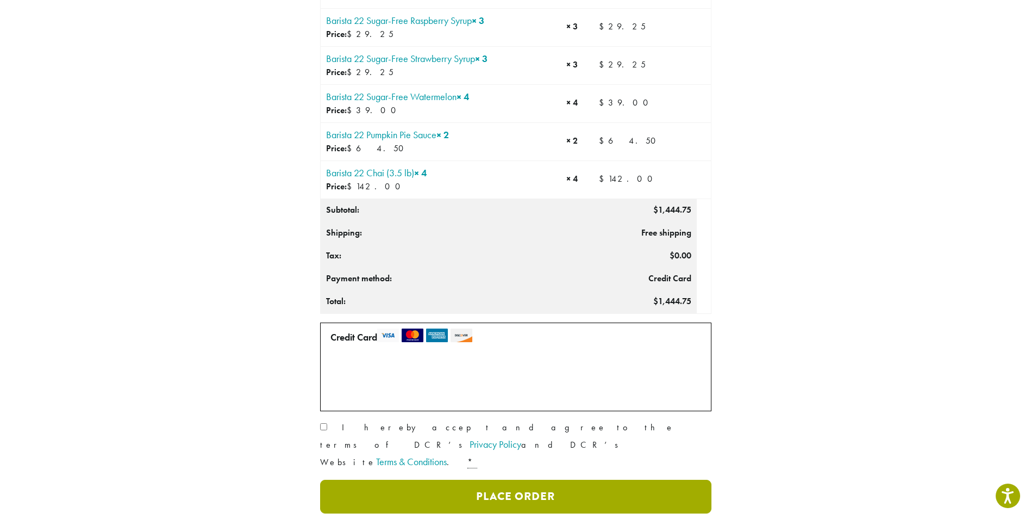
click at [518, 479] on button "Place Order" at bounding box center [515, 496] width 391 height 34
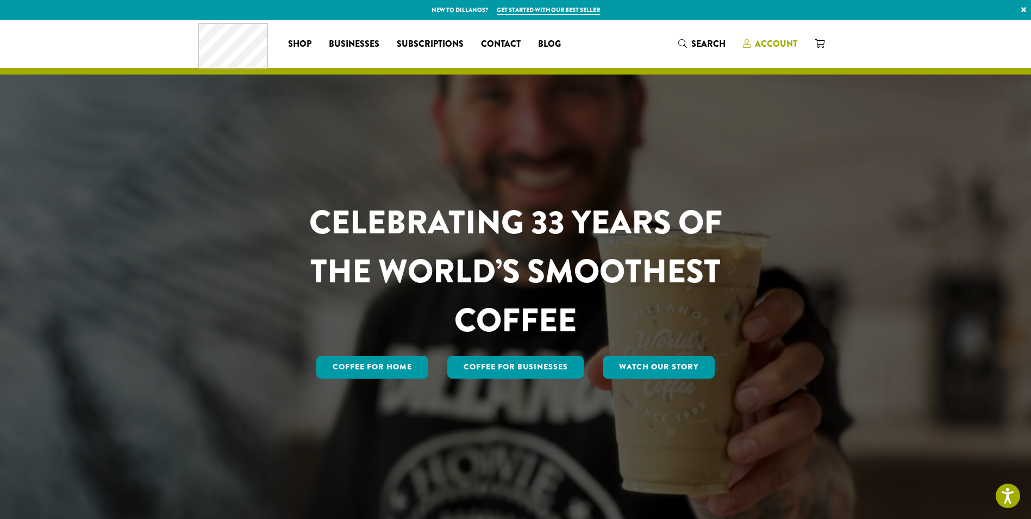
click at [760, 46] on span "Account" at bounding box center [776, 44] width 42 height 13
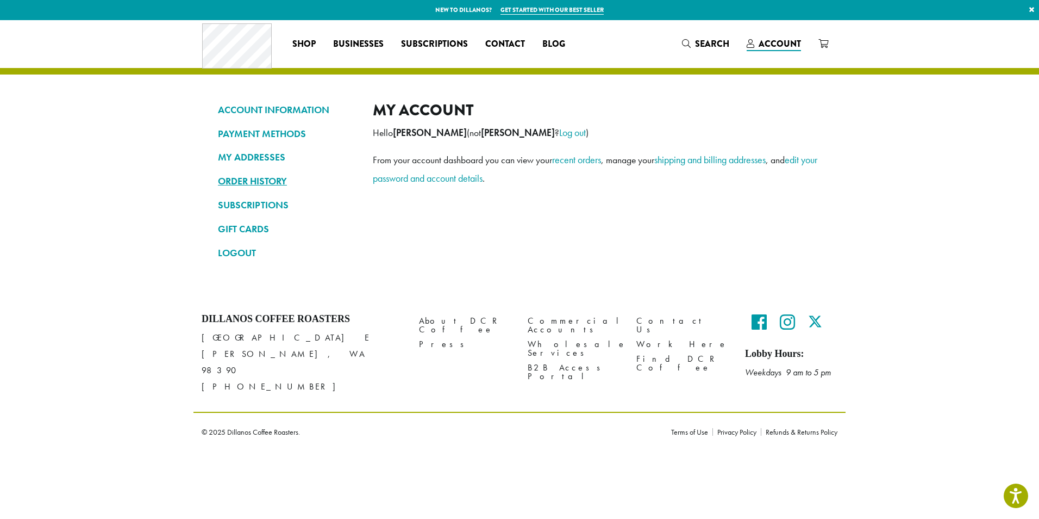
click at [254, 185] on link "ORDER HISTORY" at bounding box center [287, 181] width 139 height 18
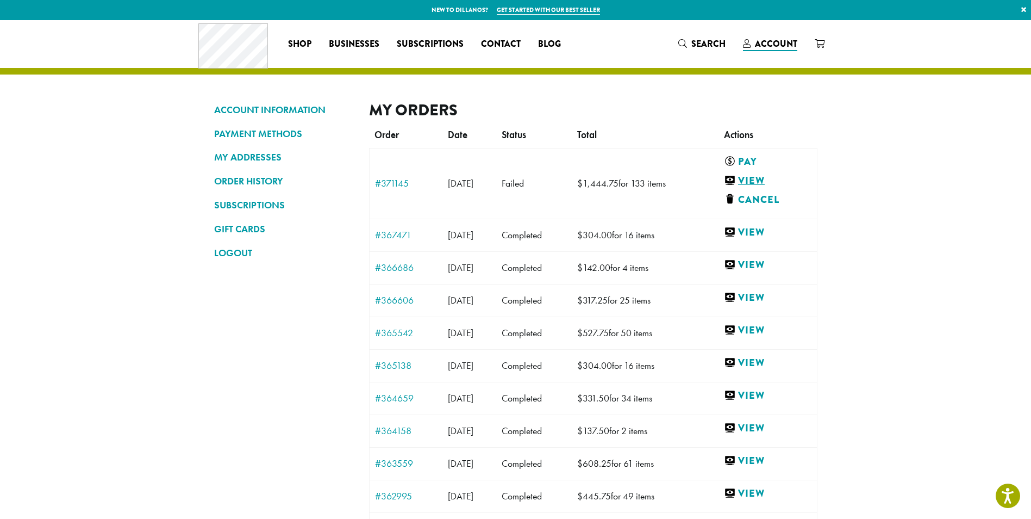
click at [771, 176] on link "View" at bounding box center [765, 181] width 83 height 14
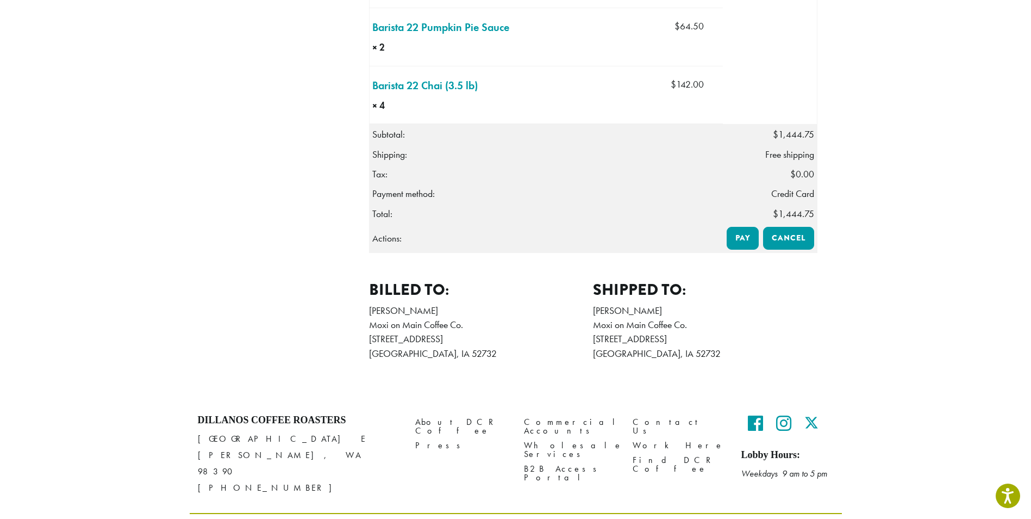
scroll to position [1464, 0]
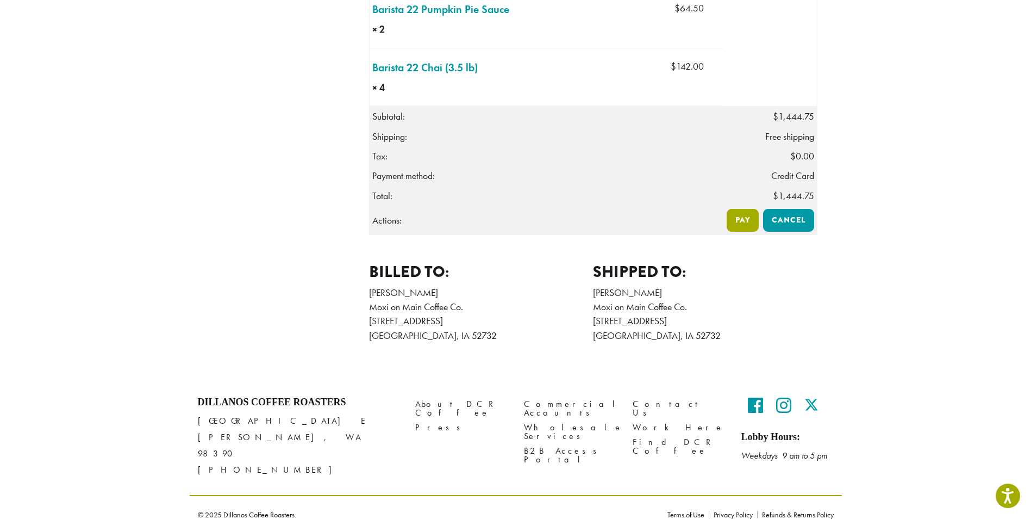
click at [745, 220] on link "Pay" at bounding box center [743, 220] width 32 height 23
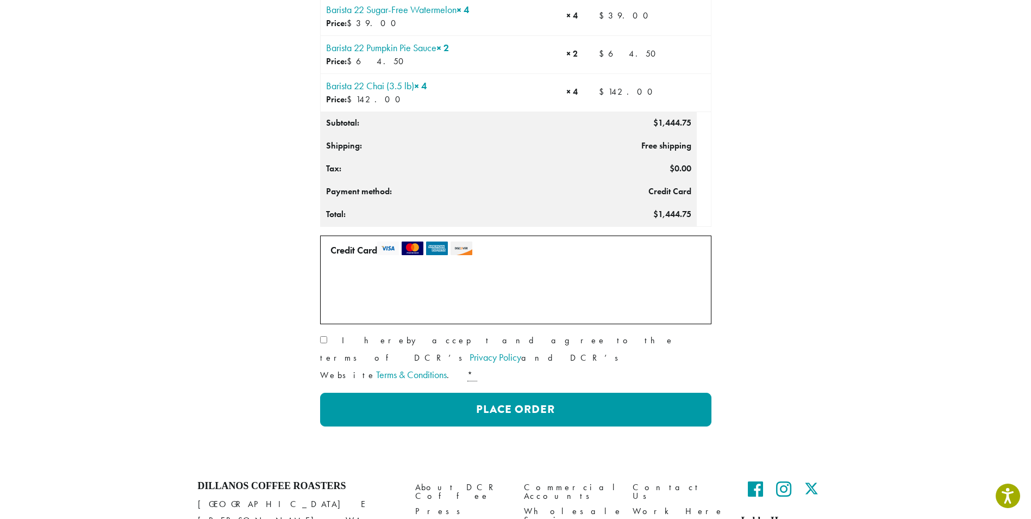
scroll to position [953, 0]
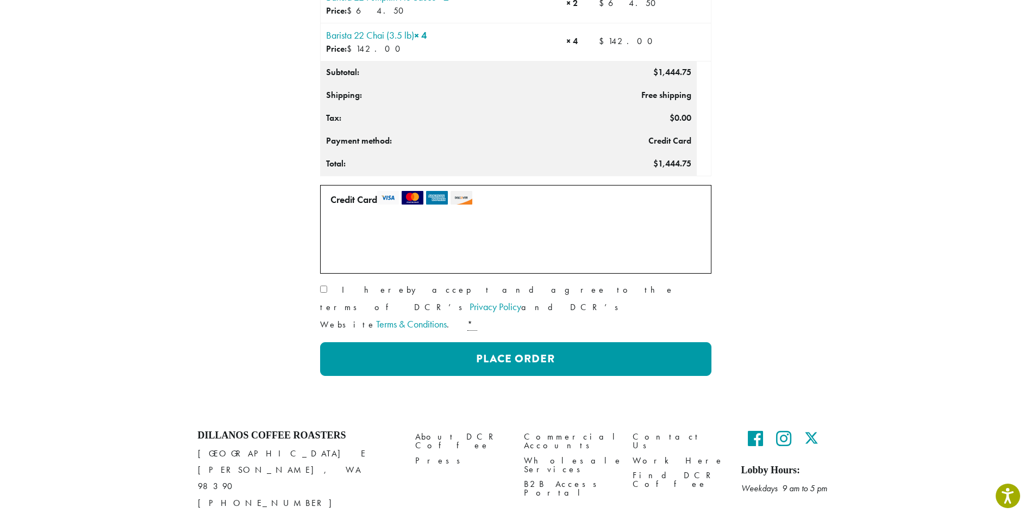
click at [332, 251] on label "• • • 5374 (expires 06/29)" at bounding box center [408, 253] width 155 height 17
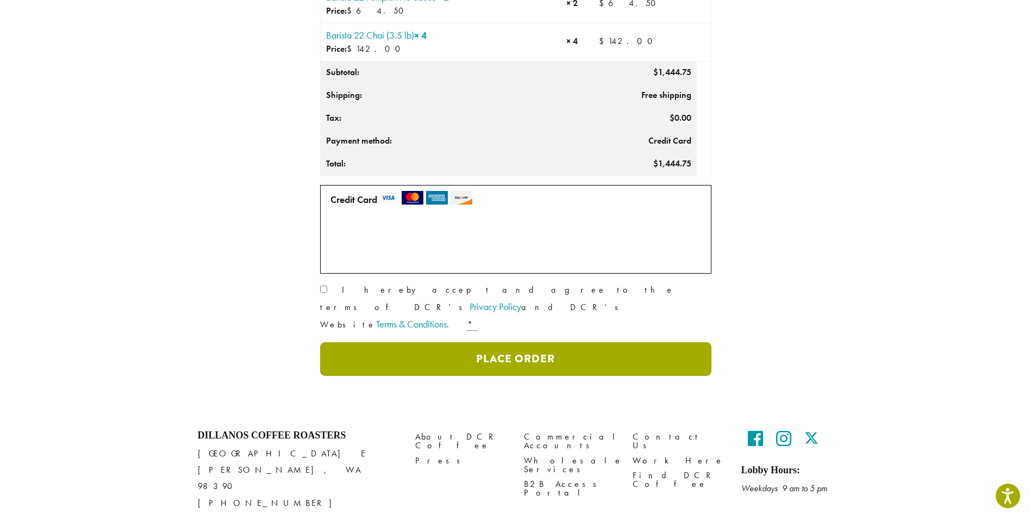
click at [380, 342] on button "Place Order" at bounding box center [515, 359] width 391 height 34
